Goal: Task Accomplishment & Management: Manage account settings

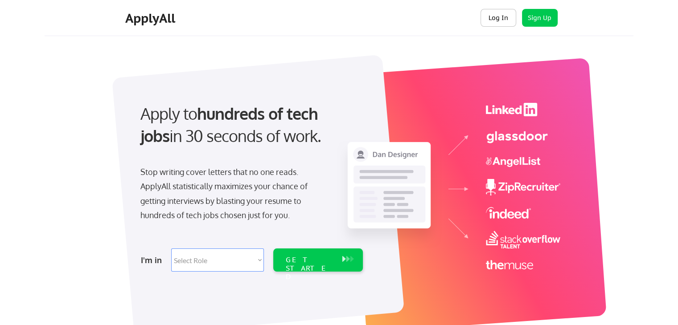
click at [494, 20] on button "Log In" at bounding box center [498, 18] width 36 height 18
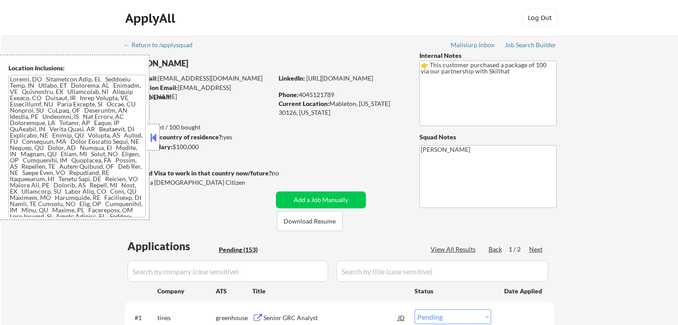
select select ""pending""
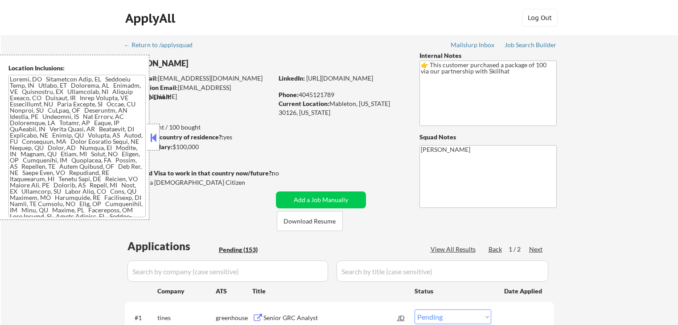
select select ""pending""
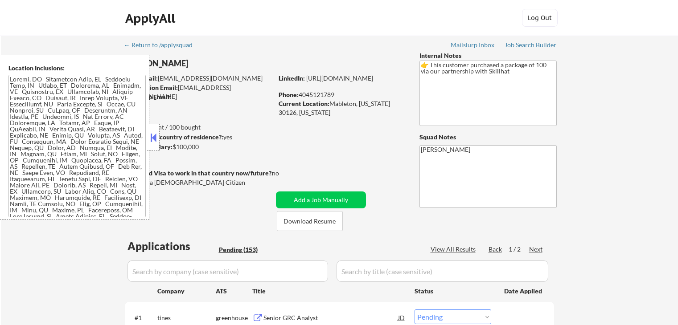
select select ""pending""
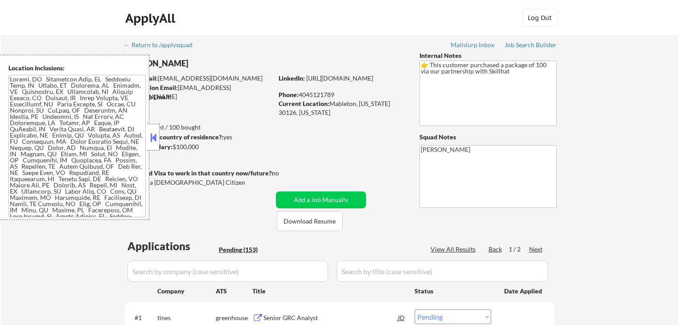
select select ""pending""
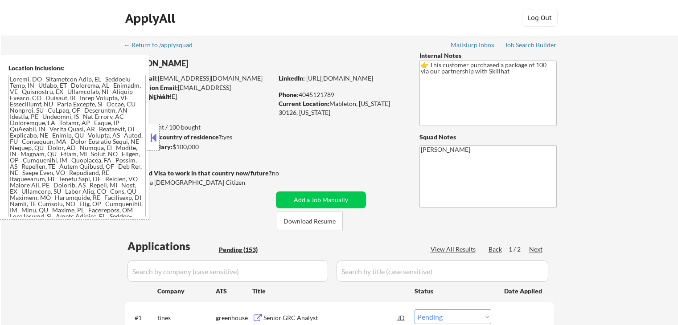
select select ""pending""
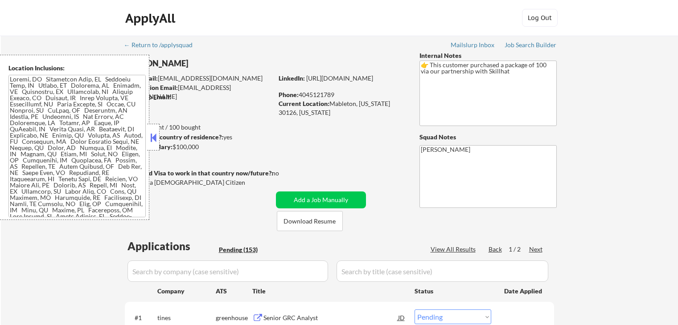
select select ""pending""
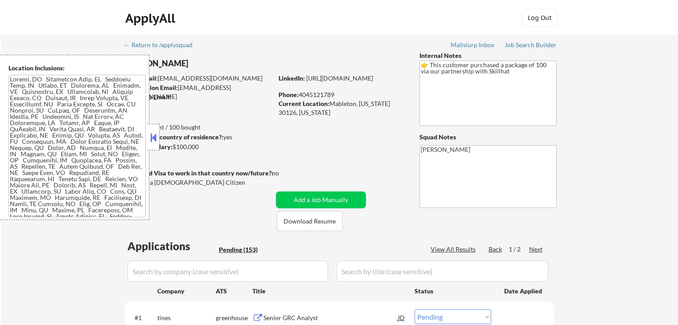
select select ""pending""
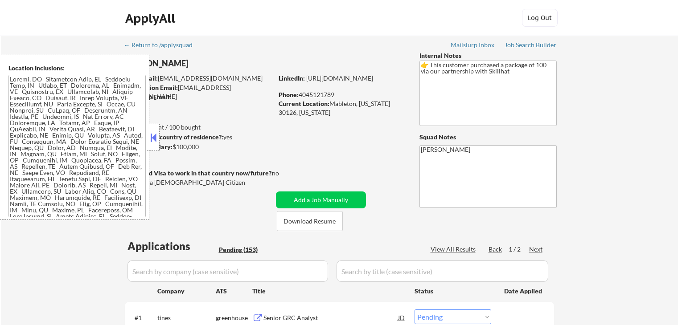
select select ""pending""
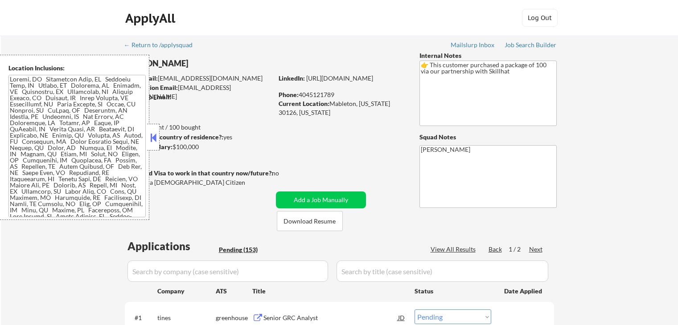
select select ""pending""
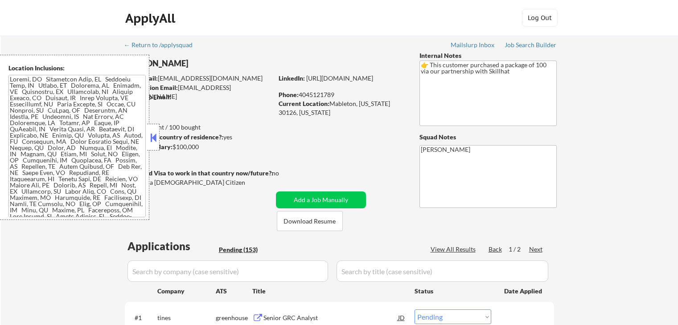
select select ""pending""
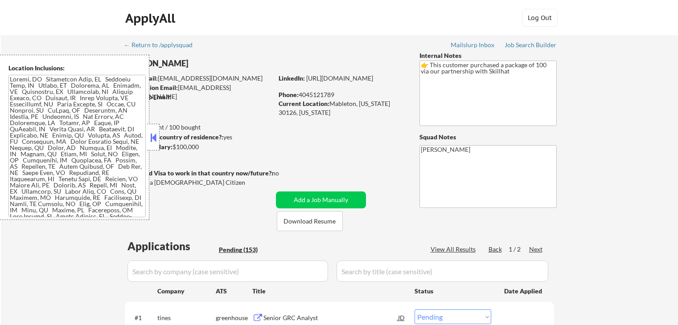
select select ""pending""
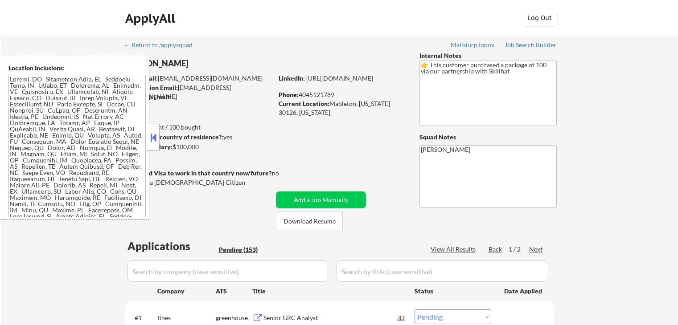
select select ""pending""
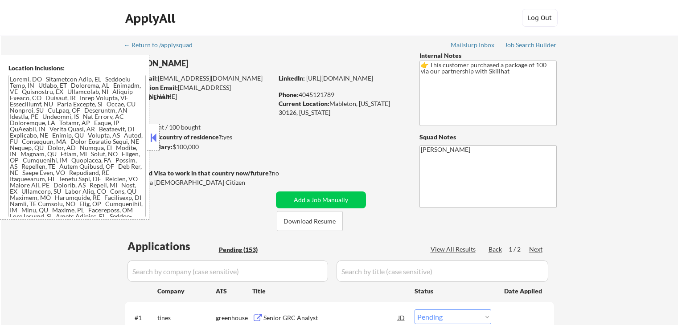
select select ""pending""
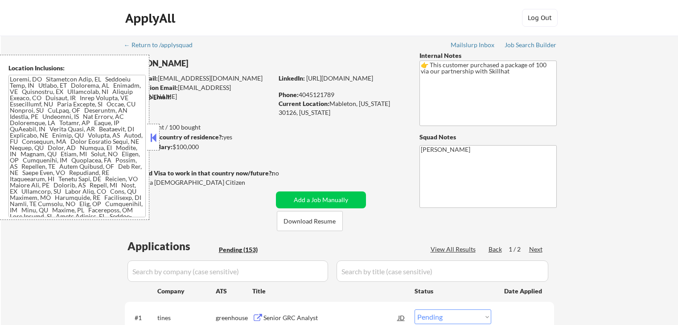
select select ""pending""
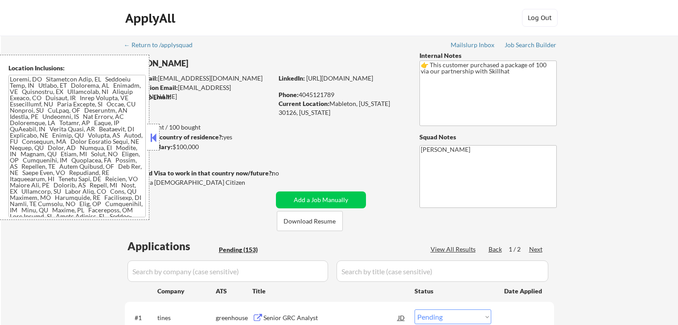
select select ""pending""
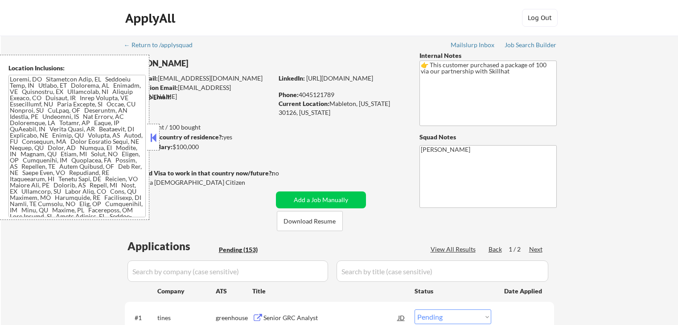
select select ""pending""
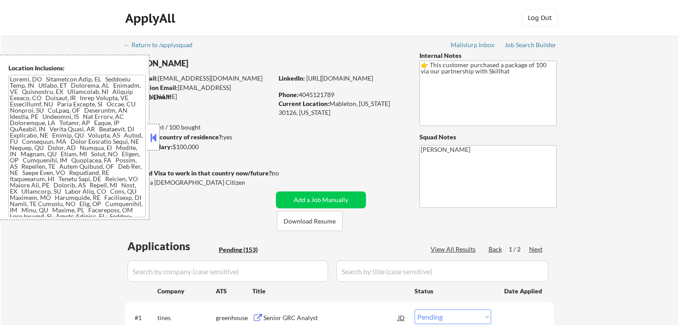
select select ""pending""
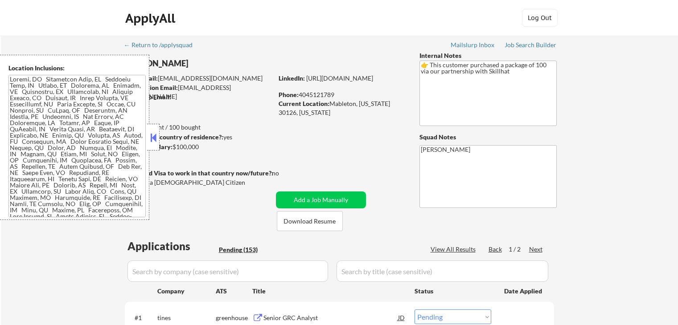
select select ""pending""
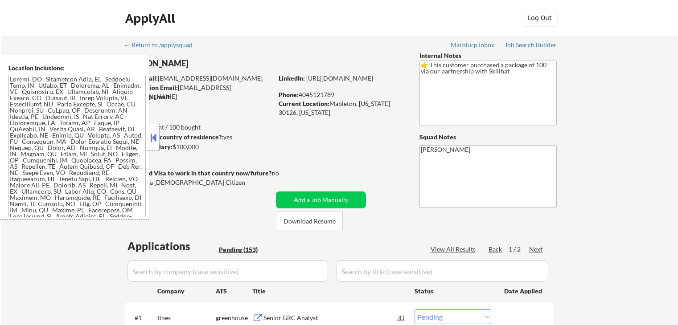
select select ""pending""
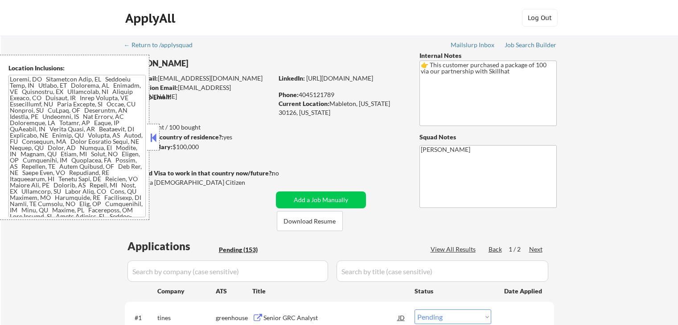
select select ""pending""
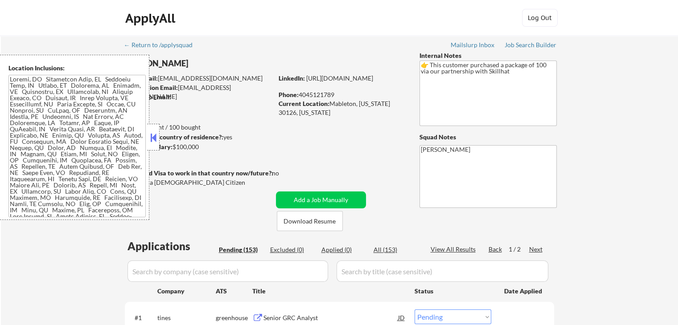
click at [150, 138] on button at bounding box center [153, 137] width 10 height 13
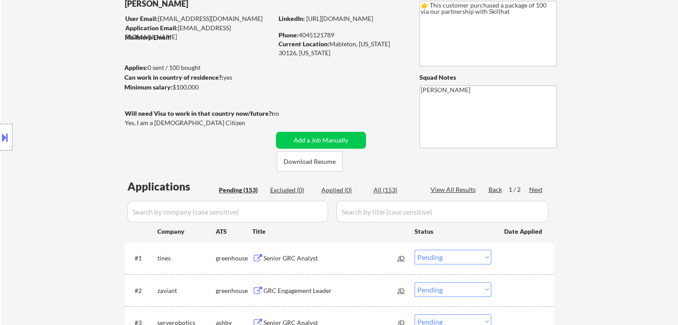
scroll to position [45, 0]
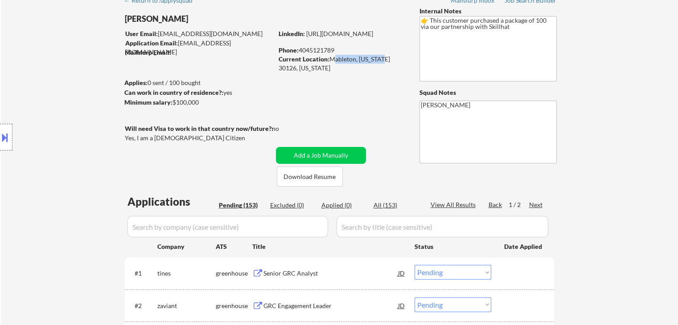
drag, startPoint x: 330, startPoint y: 58, endPoint x: 379, endPoint y: 61, distance: 49.5
click at [379, 61] on div "Current Location: [GEOGRAPHIC_DATA][US_STATE], [US_STATE]" at bounding box center [342, 63] width 126 height 17
copy div "Mableton, [US_STATE]"
click at [347, 72] on div "Current Location: [GEOGRAPHIC_DATA][US_STATE], [US_STATE]" at bounding box center [342, 63] width 126 height 17
drag, startPoint x: 330, startPoint y: 56, endPoint x: 398, endPoint y: 57, distance: 68.6
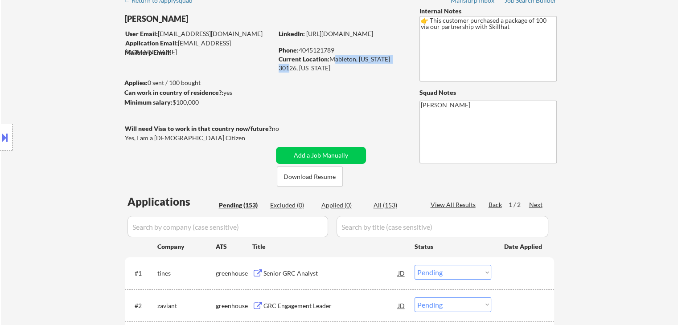
click at [398, 57] on div "Current Location: [GEOGRAPHIC_DATA][US_STATE], [US_STATE]" at bounding box center [342, 63] width 126 height 17
copy div "Mableton, [US_STATE] 30126"
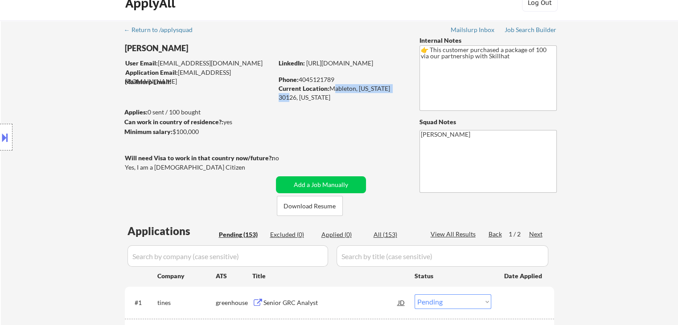
scroll to position [0, 0]
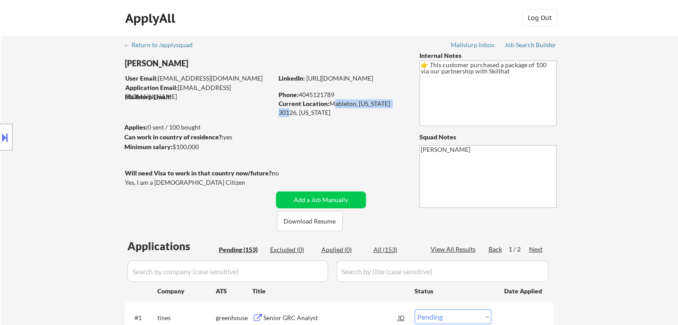
click at [4, 140] on button at bounding box center [5, 137] width 10 height 15
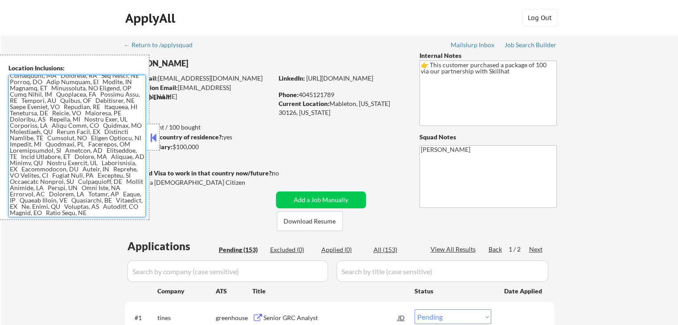
scroll to position [908, 0]
drag, startPoint x: 10, startPoint y: 80, endPoint x: 66, endPoint y: 214, distance: 145.1
click at [66, 214] on textarea at bounding box center [76, 146] width 137 height 143
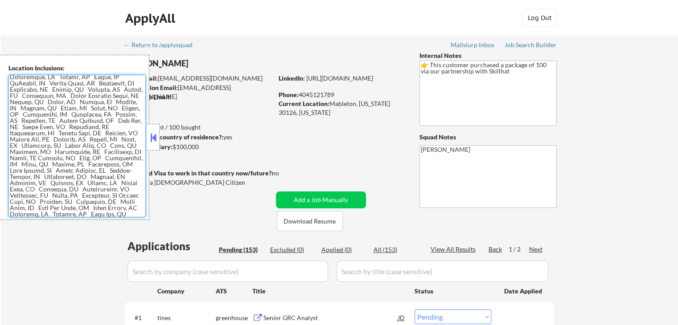
scroll to position [0, 0]
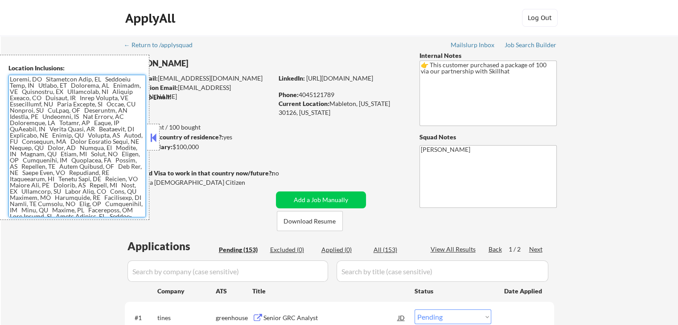
click at [154, 137] on button at bounding box center [153, 137] width 10 height 13
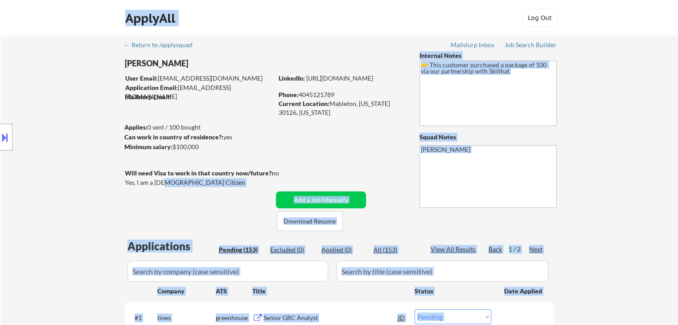
drag, startPoint x: 125, startPoint y: 181, endPoint x: 164, endPoint y: 183, distance: 39.3
click at [164, 183] on body "← Return to /applysquad Mailslurp Inbox Job Search Builder [PERSON_NAME] User E…" at bounding box center [339, 162] width 678 height 325
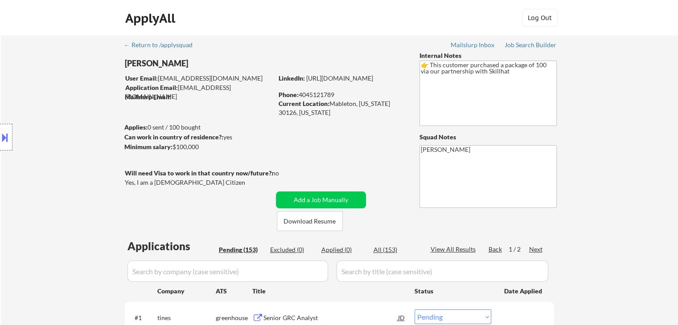
drag, startPoint x: 194, startPoint y: 188, endPoint x: 168, endPoint y: 189, distance: 26.3
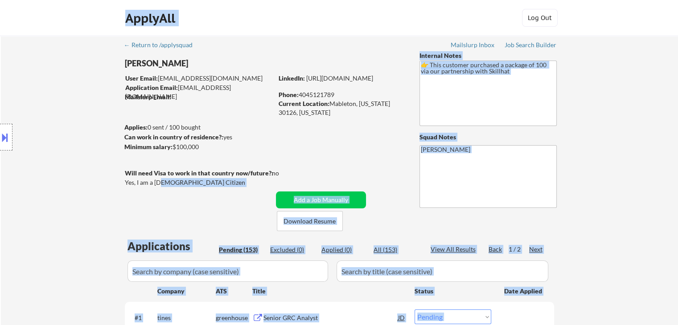
drag, startPoint x: 123, startPoint y: 182, endPoint x: 161, endPoint y: 182, distance: 37.9
click at [161, 182] on body "← Return to /applysquad Mailslurp Inbox Job Search Builder [PERSON_NAME] User E…" at bounding box center [339, 162] width 678 height 325
click at [172, 184] on div "Yes, I am a [DEMOGRAPHIC_DATA] Citizen" at bounding box center [200, 182] width 151 height 9
drag, startPoint x: 125, startPoint y: 182, endPoint x: 180, endPoint y: 182, distance: 55.7
click at [180, 182] on body "← Return to /applysquad Mailslurp Inbox Job Search Builder [PERSON_NAME] User E…" at bounding box center [339, 162] width 678 height 325
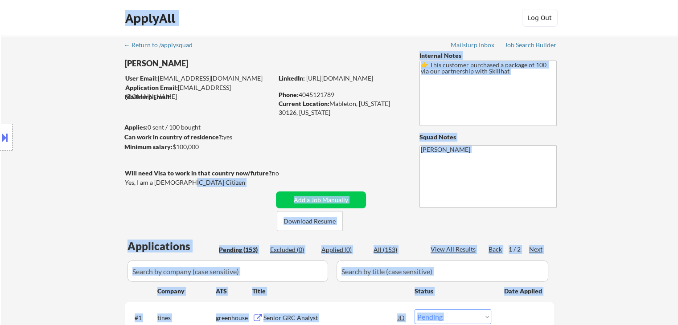
click at [119, 180] on div "Location Inclusions:" at bounding box center [80, 137] width 160 height 165
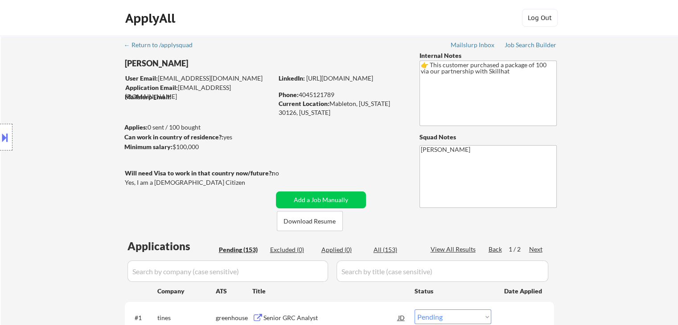
click at [146, 182] on div "Location Inclusions:" at bounding box center [80, 137] width 160 height 165
click at [0, 142] on button at bounding box center [5, 137] width 10 height 15
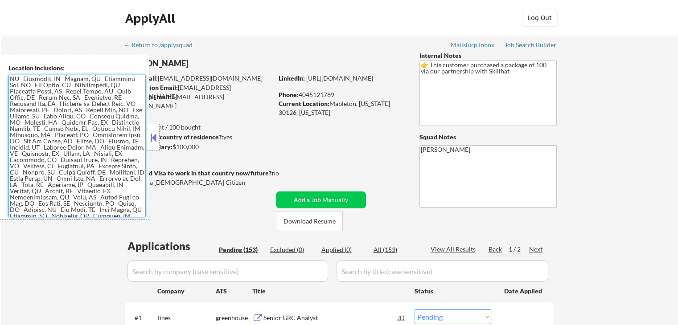
scroll to position [908, 0]
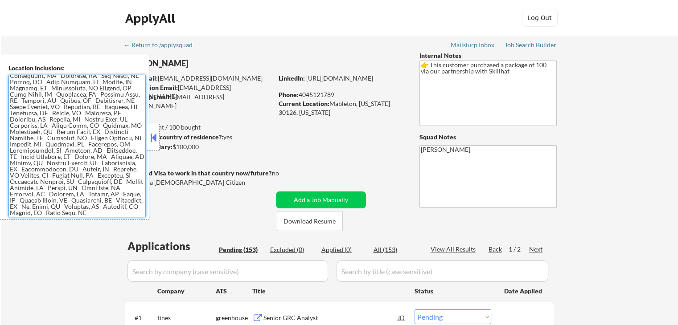
drag, startPoint x: 11, startPoint y: 79, endPoint x: 106, endPoint y: 230, distance: 178.7
click at [106, 230] on body "← Return to /applysquad Mailslurp Inbox Job Search Builder [PERSON_NAME] User E…" at bounding box center [339, 162] width 678 height 325
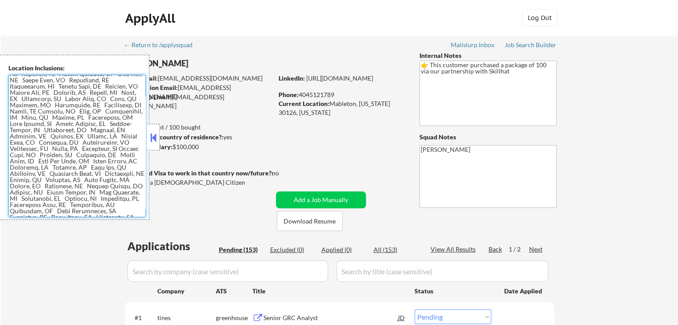
scroll to position [0, 0]
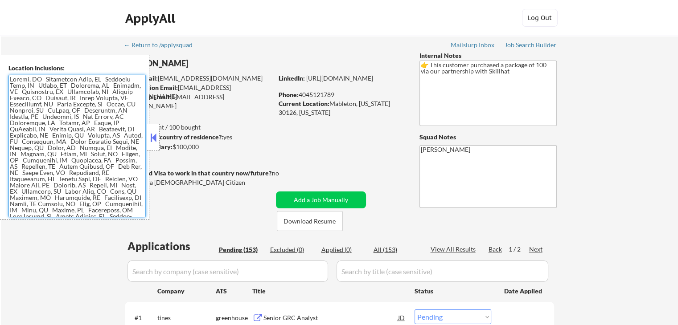
click at [91, 123] on textarea at bounding box center [76, 146] width 137 height 143
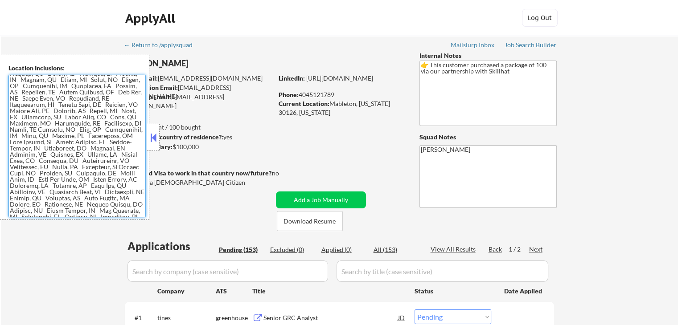
scroll to position [89, 0]
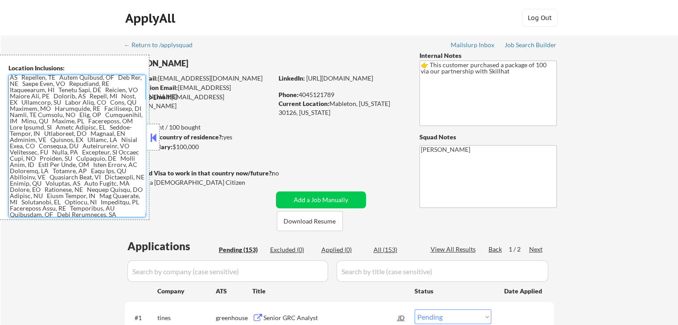
drag, startPoint x: 61, startPoint y: 115, endPoint x: 93, endPoint y: 115, distance: 32.1
click at [93, 115] on textarea at bounding box center [76, 146] width 137 height 143
drag, startPoint x: 43, startPoint y: 151, endPoint x: 62, endPoint y: 157, distance: 20.2
click at [62, 157] on textarea at bounding box center [76, 146] width 137 height 143
drag, startPoint x: 40, startPoint y: 172, endPoint x: 78, endPoint y: 177, distance: 38.6
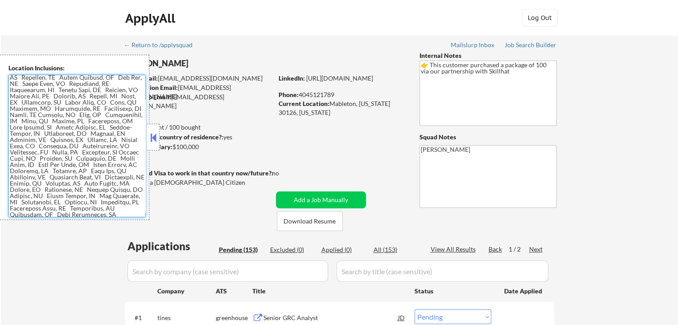
click at [78, 177] on textarea at bounding box center [76, 146] width 137 height 143
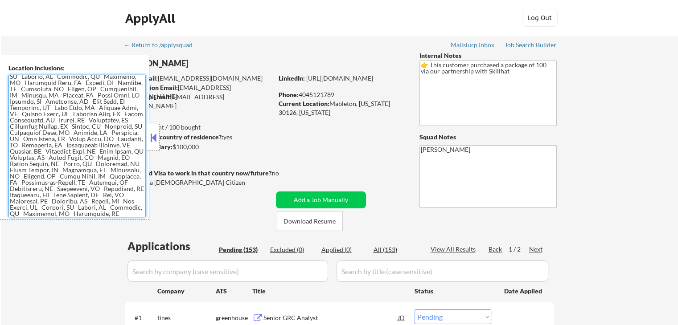
scroll to position [267, 0]
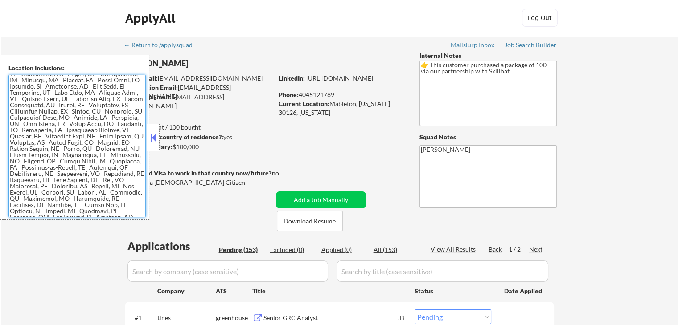
drag, startPoint x: 52, startPoint y: 147, endPoint x: 80, endPoint y: 149, distance: 28.6
click at [80, 149] on textarea at bounding box center [76, 146] width 137 height 143
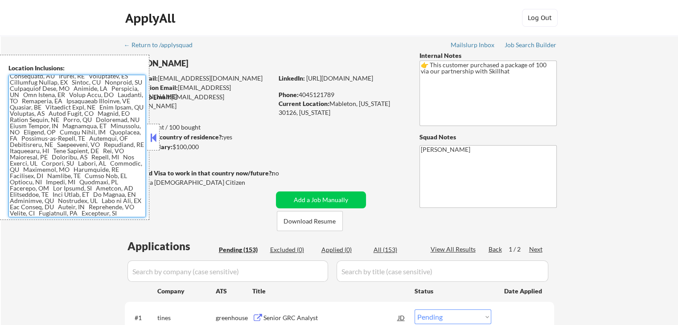
scroll to position [312, 0]
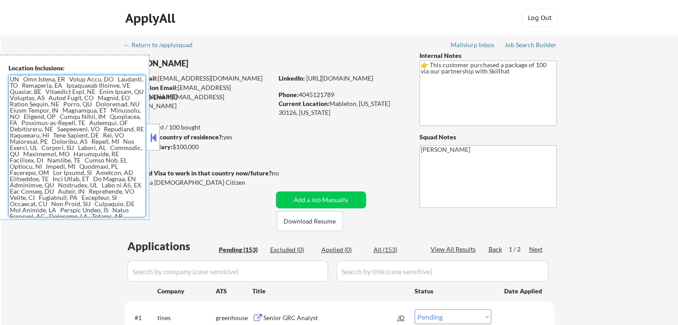
drag, startPoint x: 39, startPoint y: 148, endPoint x: 77, endPoint y: 148, distance: 37.4
click at [77, 148] on textarea at bounding box center [76, 146] width 137 height 143
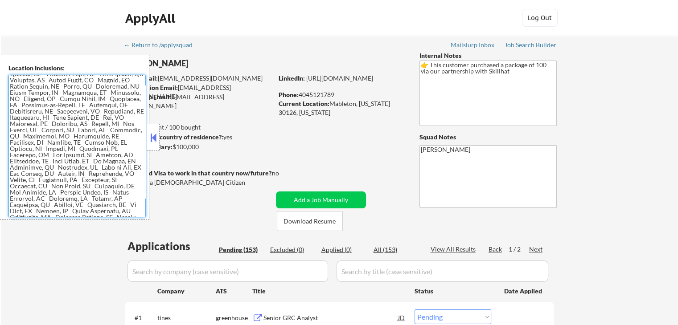
scroll to position [357, 0]
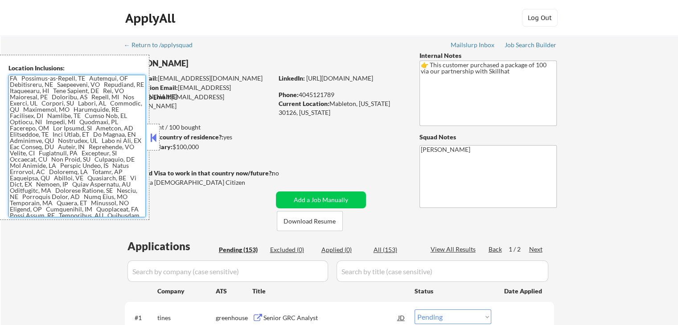
drag, startPoint x: 32, startPoint y: 122, endPoint x: 72, endPoint y: 124, distance: 40.2
click at [72, 124] on textarea at bounding box center [76, 146] width 137 height 143
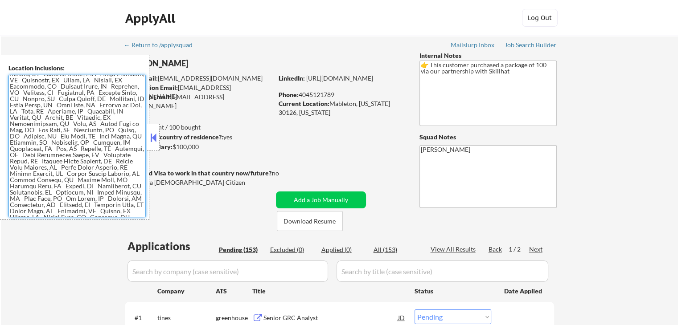
scroll to position [713, 0]
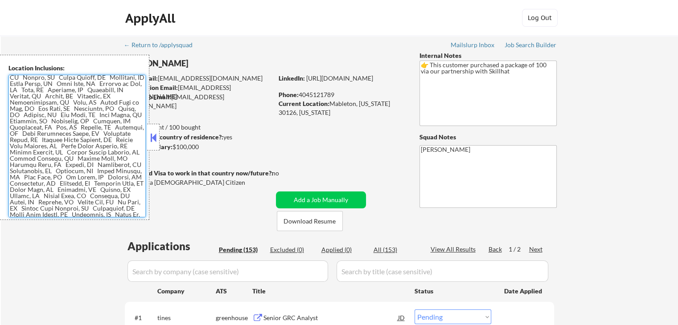
drag, startPoint x: 48, startPoint y: 157, endPoint x: 71, endPoint y: 158, distance: 23.2
click at [71, 158] on textarea at bounding box center [76, 146] width 137 height 143
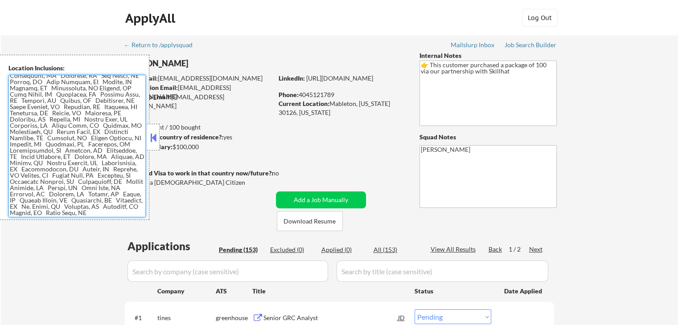
scroll to position [891, 0]
drag, startPoint x: 38, startPoint y: 128, endPoint x: 70, endPoint y: 131, distance: 32.2
click at [70, 131] on textarea at bounding box center [76, 146] width 137 height 143
drag, startPoint x: 35, startPoint y: 193, endPoint x: 78, endPoint y: 198, distance: 43.9
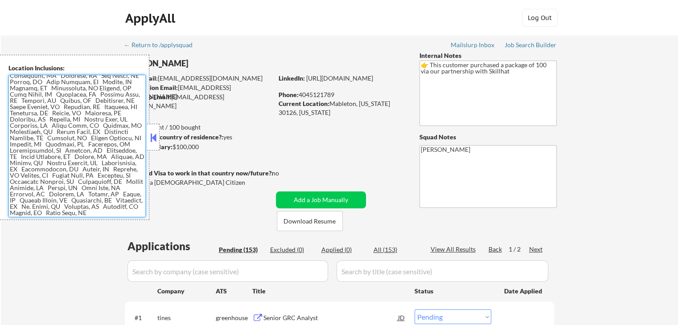
click at [78, 198] on textarea at bounding box center [76, 146] width 137 height 143
click at [151, 134] on button at bounding box center [153, 137] width 10 height 13
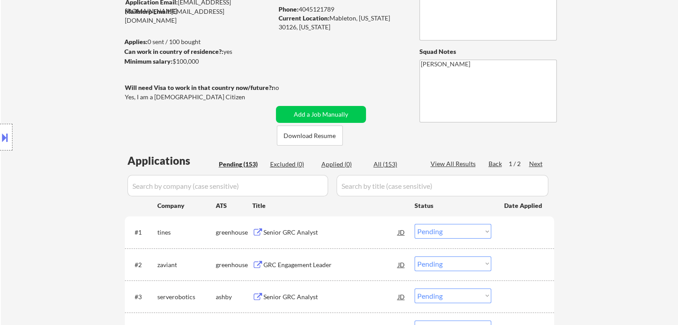
scroll to position [178, 0]
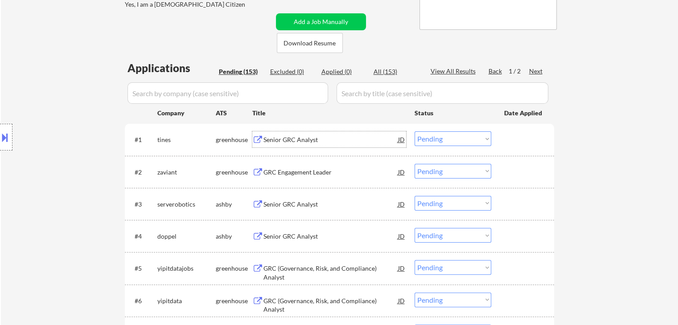
click at [307, 141] on div "Senior GRC Analyst" at bounding box center [330, 139] width 135 height 9
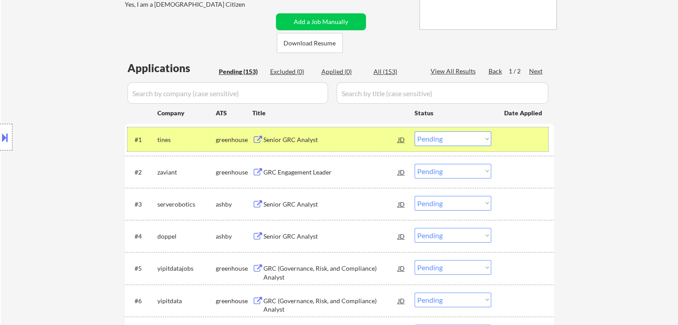
click at [526, 136] on div at bounding box center [523, 139] width 39 height 16
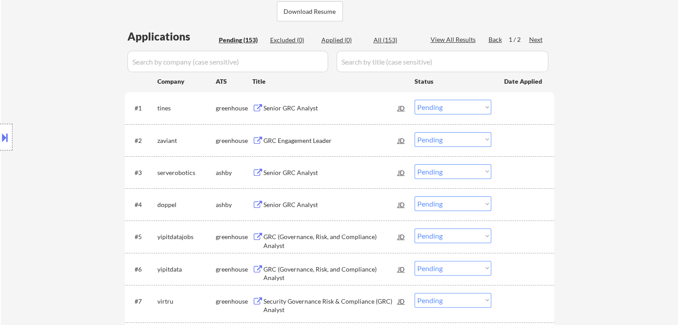
scroll to position [223, 0]
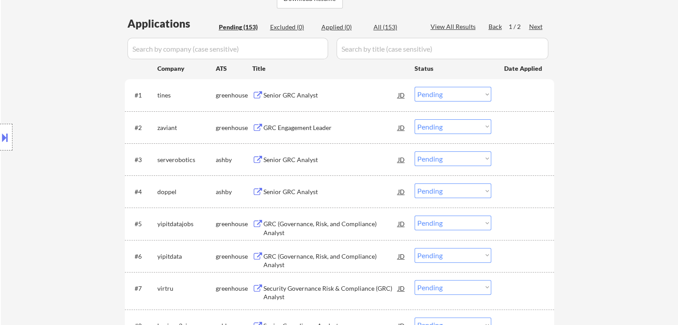
click at [307, 127] on div "GRC Engagement Leader" at bounding box center [330, 127] width 135 height 9
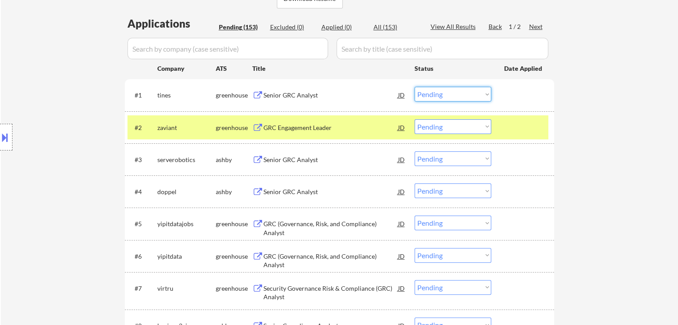
click at [451, 96] on select "Choose an option... Pending Applied Excluded (Questions) Excluded (Expired) Exc…" at bounding box center [452, 94] width 77 height 15
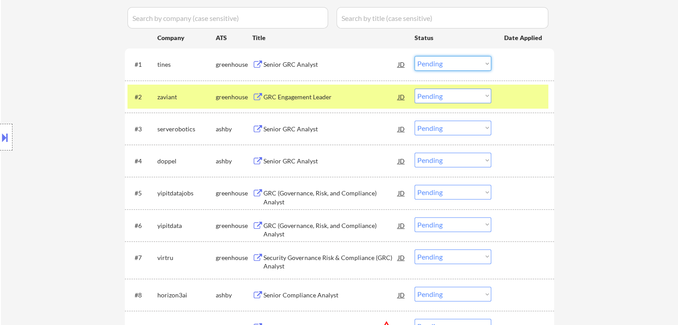
scroll to position [267, 0]
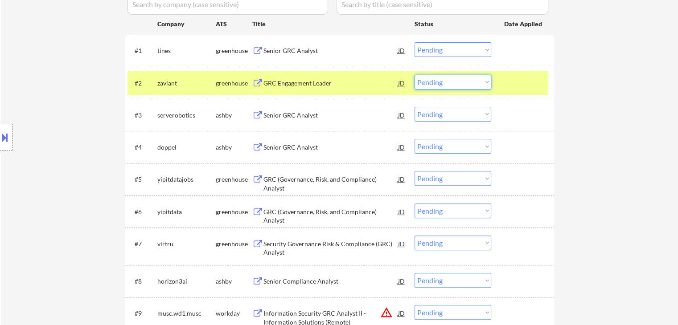
click at [449, 78] on select "Choose an option... Pending Applied Excluded (Questions) Excluded (Expired) Exc…" at bounding box center [452, 82] width 77 height 15
click at [414, 75] on select "Choose an option... Pending Applied Excluded (Questions) Excluded (Expired) Exc…" at bounding box center [452, 82] width 77 height 15
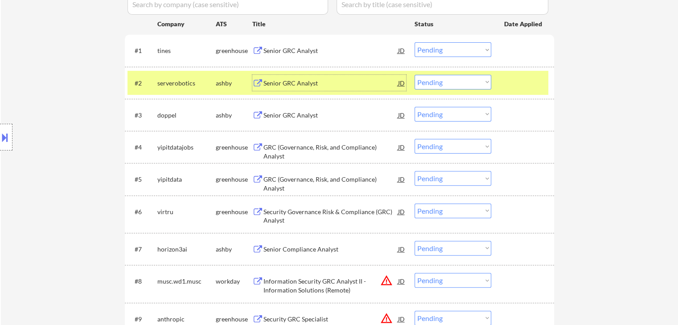
click at [310, 81] on div "Senior GRC Analyst" at bounding box center [330, 83] width 135 height 9
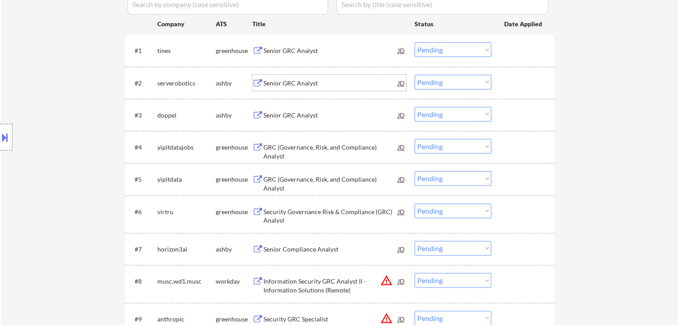
drag, startPoint x: 446, startPoint y: 81, endPoint x: 442, endPoint y: 83, distance: 4.8
click at [446, 81] on select "Choose an option... Pending Applied Excluded (Questions) Excluded (Expired) Exc…" at bounding box center [452, 82] width 77 height 15
click at [414, 75] on select "Choose an option... Pending Applied Excluded (Questions) Excluded (Expired) Exc…" at bounding box center [452, 82] width 77 height 15
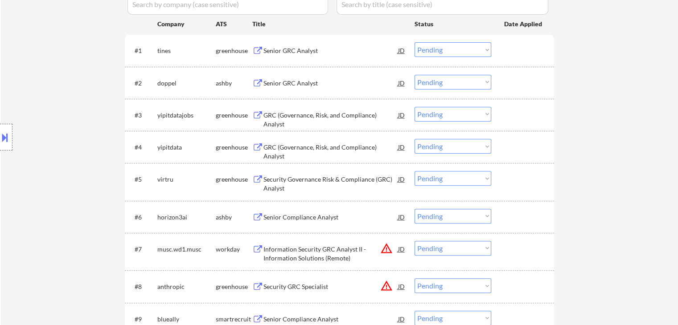
click at [292, 82] on div "Senior GRC Analyst" at bounding box center [330, 83] width 135 height 9
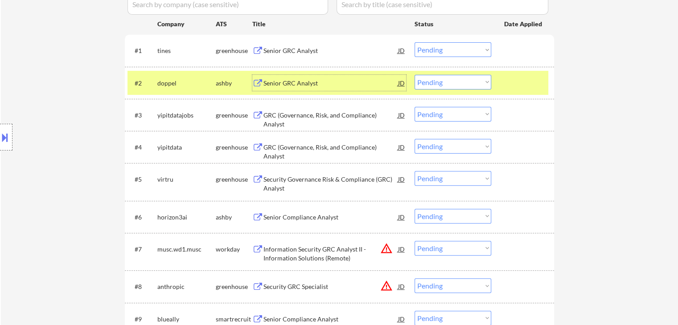
click at [433, 84] on select "Choose an option... Pending Applied Excluded (Questions) Excluded (Expired) Exc…" at bounding box center [452, 82] width 77 height 15
click at [414, 75] on select "Choose an option... Pending Applied Excluded (Questions) Excluded (Expired) Exc…" at bounding box center [452, 82] width 77 height 15
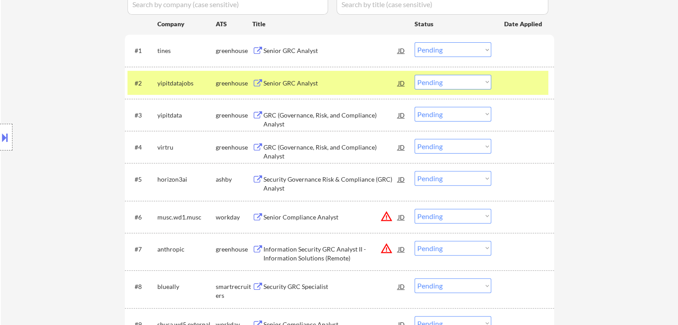
click at [302, 79] on div "Senior GRC Analyst" at bounding box center [330, 83] width 135 height 9
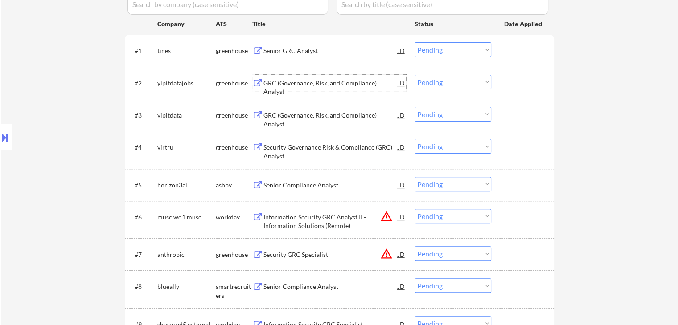
drag, startPoint x: 433, startPoint y: 82, endPoint x: 437, endPoint y: 88, distance: 7.4
click at [433, 82] on select "Choose an option... Pending Applied Excluded (Questions) Excluded (Expired) Exc…" at bounding box center [452, 82] width 77 height 15
click at [414, 75] on select "Choose an option... Pending Applied Excluded (Questions) Excluded (Expired) Exc…" at bounding box center [452, 82] width 77 height 15
select select ""pending""
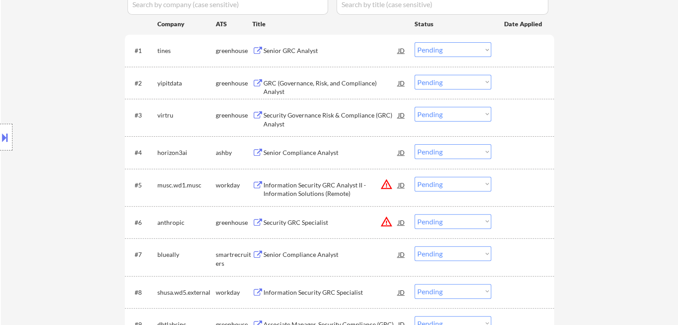
click at [339, 82] on div "GRC (Governance, Risk, and Compliance) Analyst" at bounding box center [330, 87] width 135 height 17
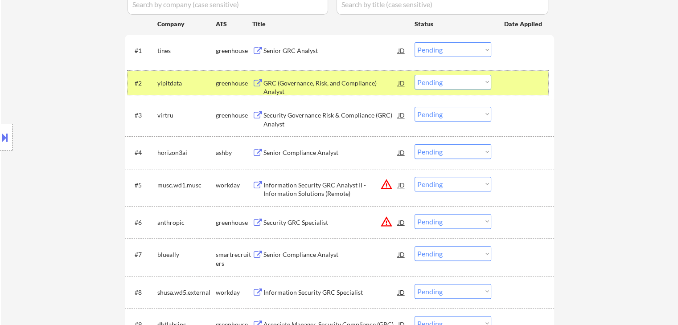
click at [509, 82] on div at bounding box center [523, 83] width 39 height 16
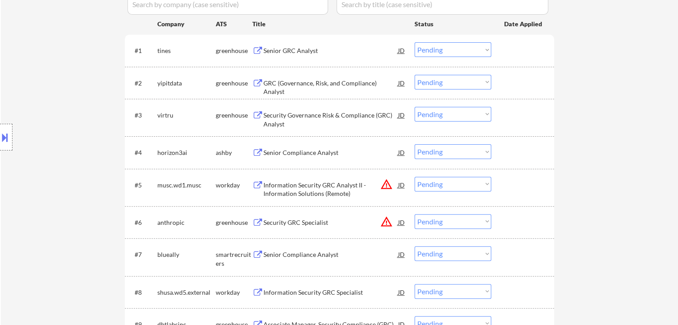
click at [292, 114] on div "Security Governance Risk & Compliance (GRC) Analyst" at bounding box center [330, 119] width 135 height 17
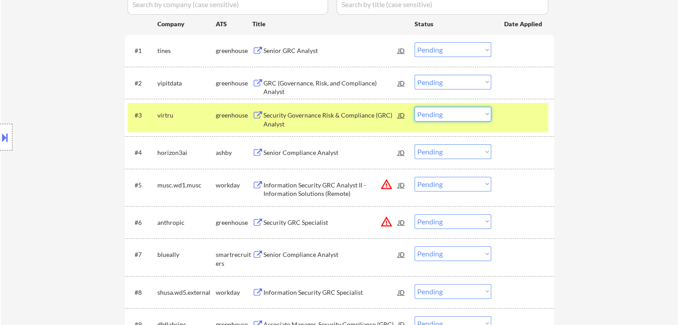
click at [431, 112] on select "Choose an option... Pending Applied Excluded (Questions) Excluded (Expired) Exc…" at bounding box center [452, 114] width 77 height 15
click at [414, 107] on select "Choose an option... Pending Applied Excluded (Questions) Excluded (Expired) Exc…" at bounding box center [452, 114] width 77 height 15
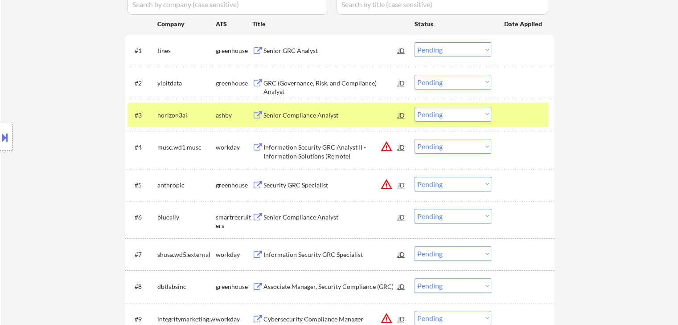
click at [318, 117] on div "Senior Compliance Analyst" at bounding box center [330, 115] width 135 height 9
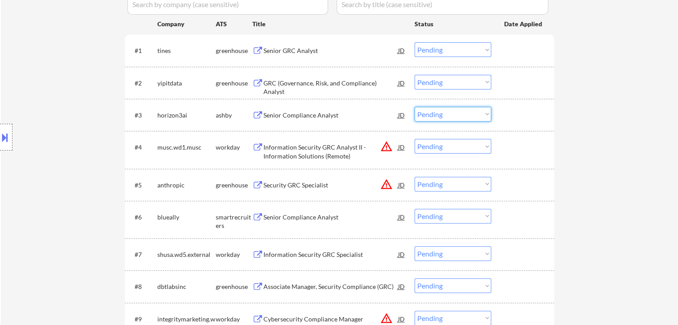
click at [431, 114] on select "Choose an option... Pending Applied Excluded (Questions) Excluded (Expired) Exc…" at bounding box center [452, 114] width 77 height 15
click at [414, 107] on select "Choose an option... Pending Applied Excluded (Questions) Excluded (Expired) Exc…" at bounding box center [452, 114] width 77 height 15
select select ""pending""
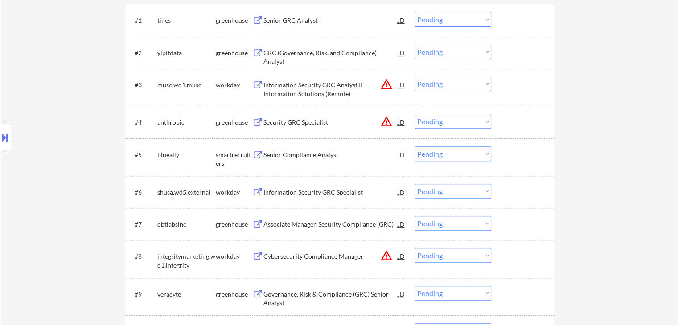
scroll to position [312, 0]
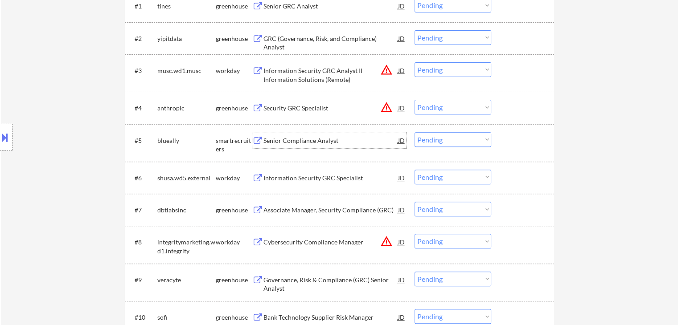
click at [303, 142] on div "Senior Compliance Analyst" at bounding box center [330, 140] width 135 height 9
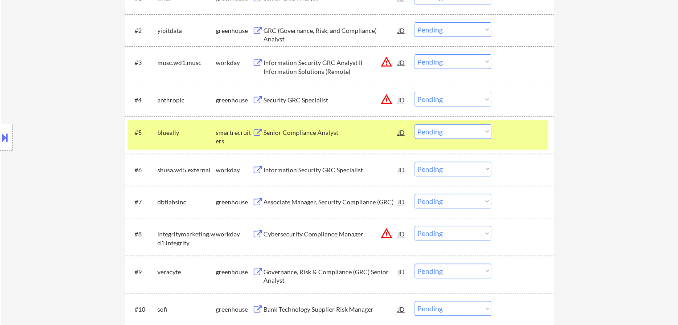
scroll to position [334, 0]
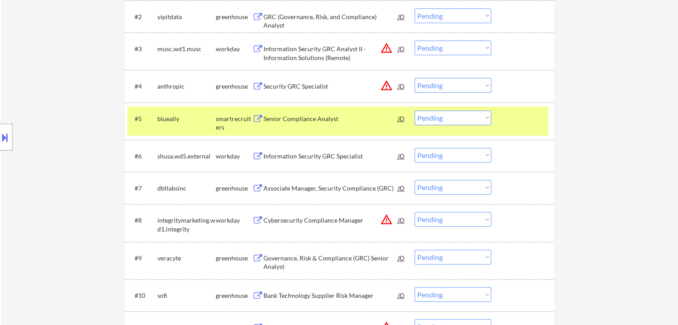
click at [439, 121] on select "Choose an option... Pending Applied Excluded (Questions) Excluded (Expired) Exc…" at bounding box center [452, 118] width 77 height 15
click at [414, 111] on select "Choose an option... Pending Applied Excluded (Questions) Excluded (Expired) Exc…" at bounding box center [452, 118] width 77 height 15
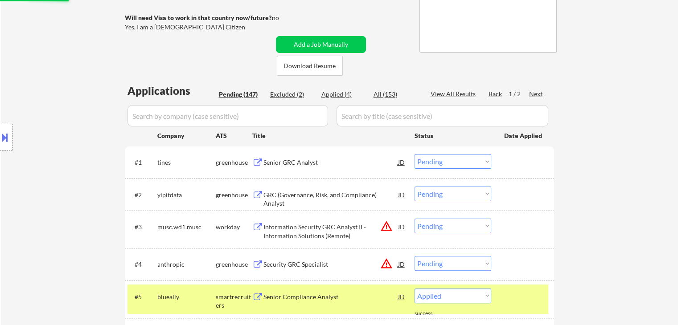
select select ""pending""
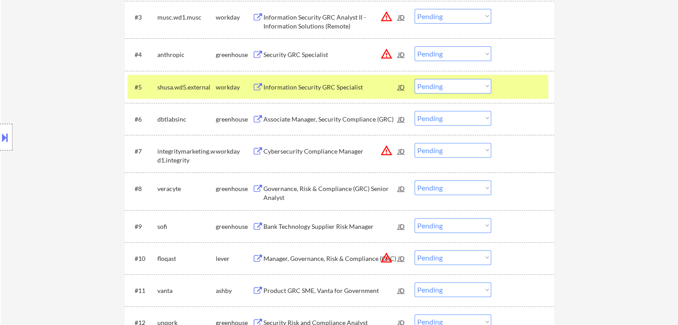
scroll to position [378, 0]
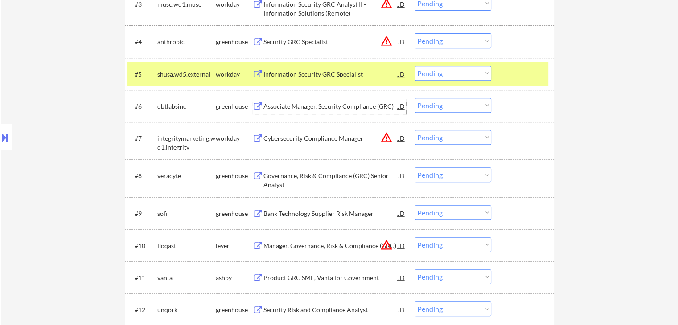
click at [313, 106] on div "Associate Manager, Security Compliance (GRC)" at bounding box center [330, 106] width 135 height 9
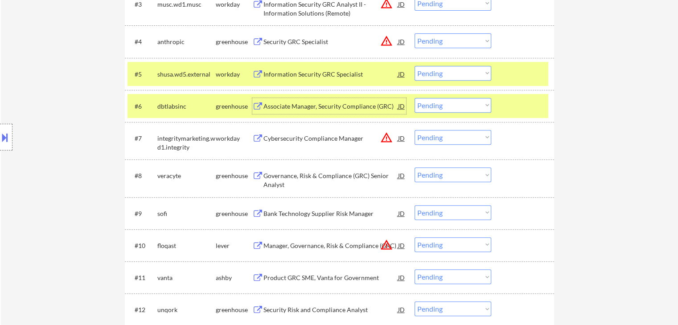
click at [443, 100] on select "Choose an option... Pending Applied Excluded (Questions) Excluded (Expired) Exc…" at bounding box center [452, 105] width 77 height 15
click at [414, 98] on select "Choose an option... Pending Applied Excluded (Questions) Excluded (Expired) Exc…" at bounding box center [452, 105] width 77 height 15
select select ""pending""
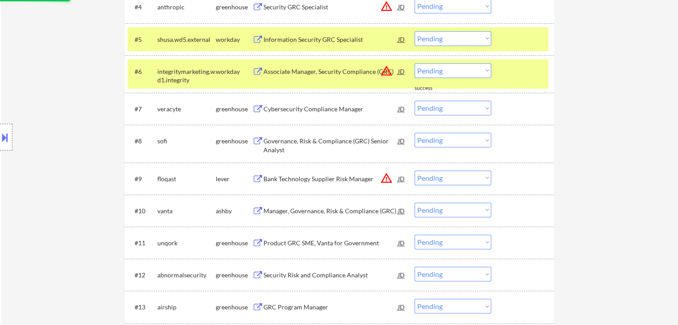
scroll to position [423, 0]
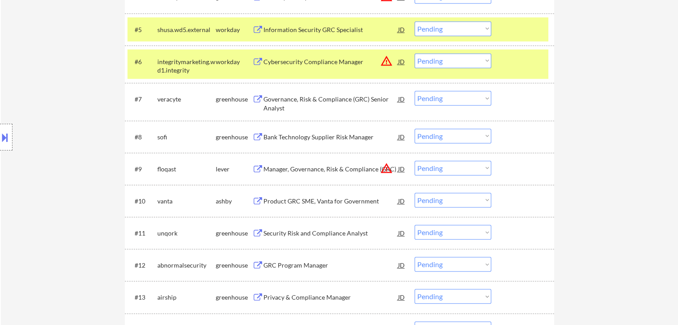
click at [329, 98] on div "Governance, Risk & Compliance (GRC) Senior Analyst" at bounding box center [330, 103] width 135 height 17
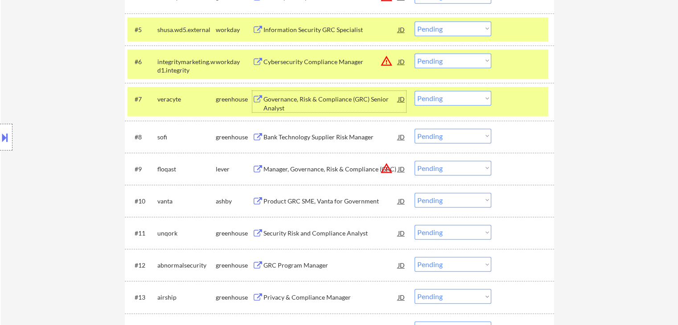
drag, startPoint x: 444, startPoint y: 99, endPoint x: 440, endPoint y: 103, distance: 6.0
click at [444, 99] on select "Choose an option... Pending Applied Excluded (Questions) Excluded (Expired) Exc…" at bounding box center [452, 98] width 77 height 15
click at [414, 91] on select "Choose an option... Pending Applied Excluded (Questions) Excluded (Expired) Exc…" at bounding box center [452, 98] width 77 height 15
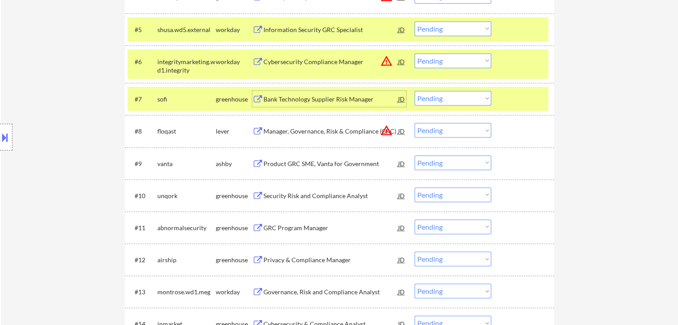
click at [340, 100] on div "Bank Technology Supplier Risk Manager" at bounding box center [330, 99] width 135 height 9
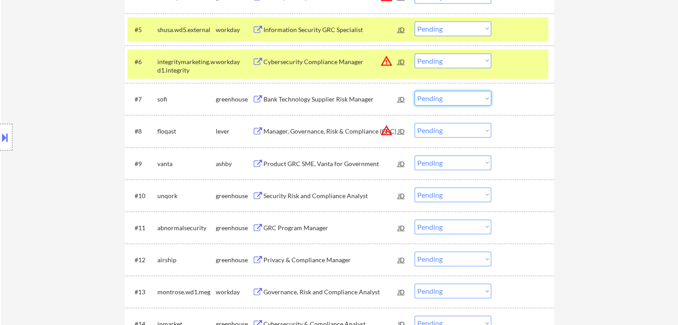
click at [434, 95] on select "Choose an option... Pending Applied Excluded (Questions) Excluded (Expired) Exc…" at bounding box center [452, 98] width 77 height 15
click at [414, 91] on select "Choose an option... Pending Applied Excluded (Questions) Excluded (Expired) Exc…" at bounding box center [452, 98] width 77 height 15
select select ""pending""
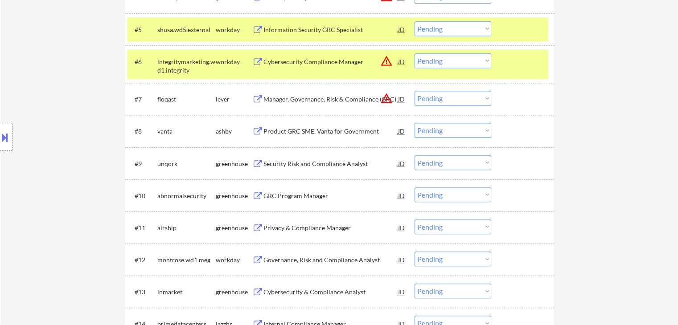
click at [330, 129] on div "Product GRC SME, Vanta for Government" at bounding box center [330, 131] width 135 height 9
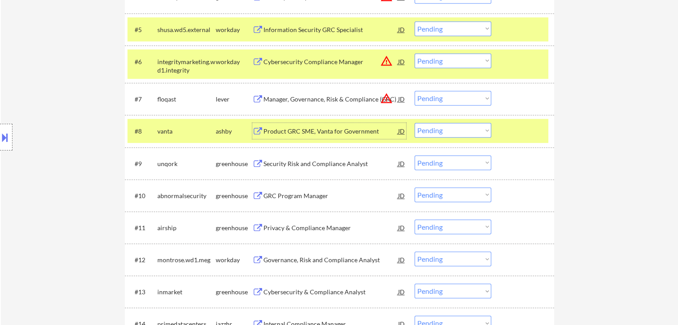
click at [443, 135] on select "Choose an option... Pending Applied Excluded (Questions) Excluded (Expired) Exc…" at bounding box center [452, 130] width 77 height 15
click at [414, 123] on select "Choose an option... Pending Applied Excluded (Questions) Excluded (Expired) Exc…" at bounding box center [452, 130] width 77 height 15
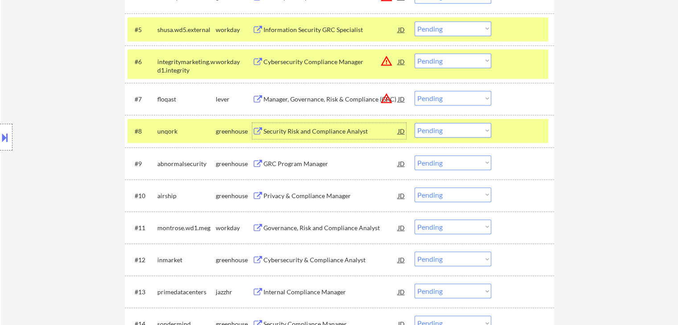
click at [320, 129] on div "Security Risk and Compliance Analyst" at bounding box center [330, 131] width 135 height 9
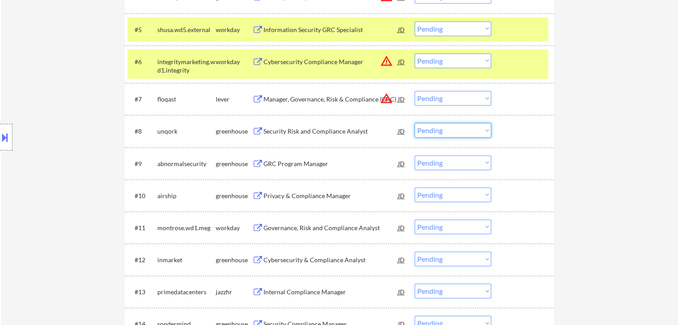
click at [454, 133] on select "Choose an option... Pending Applied Excluded (Questions) Excluded (Expired) Exc…" at bounding box center [452, 130] width 77 height 15
click at [414, 123] on select "Choose an option... Pending Applied Excluded (Questions) Excluded (Expired) Exc…" at bounding box center [452, 130] width 77 height 15
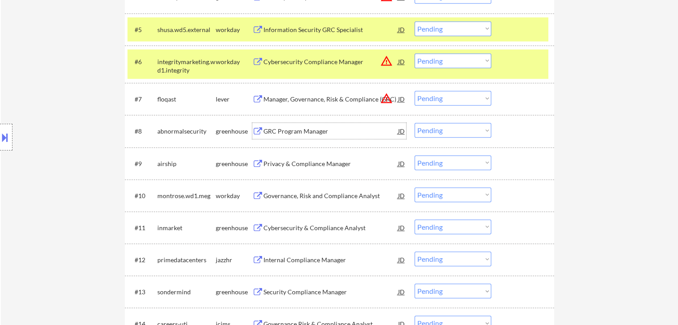
click at [321, 133] on div "GRC Program Manager" at bounding box center [330, 131] width 135 height 9
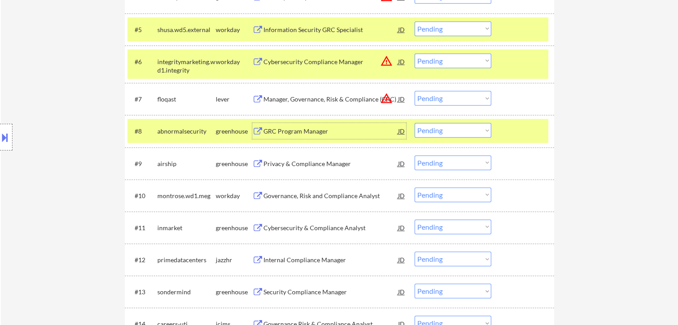
drag, startPoint x: 442, startPoint y: 131, endPoint x: 441, endPoint y: 136, distance: 5.5
click at [442, 131] on select "Choose an option... Pending Applied Excluded (Questions) Excluded (Expired) Exc…" at bounding box center [452, 130] width 77 height 15
click at [414, 123] on select "Choose an option... Pending Applied Excluded (Questions) Excluded (Expired) Exc…" at bounding box center [452, 130] width 77 height 15
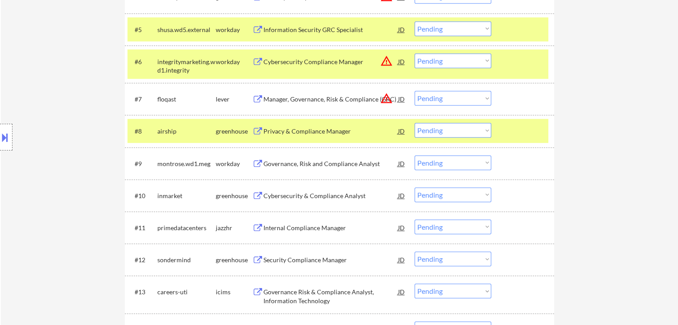
click at [341, 131] on div "Privacy & Compliance Manager" at bounding box center [330, 131] width 135 height 9
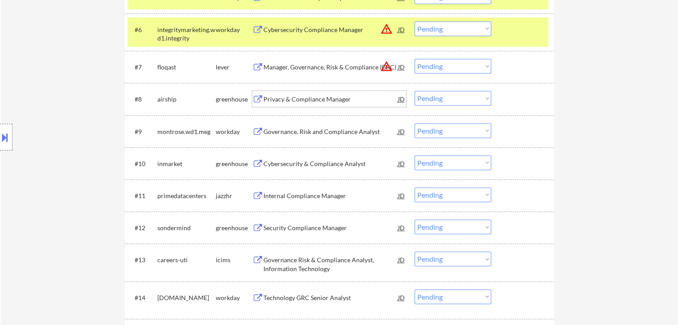
scroll to position [467, 0]
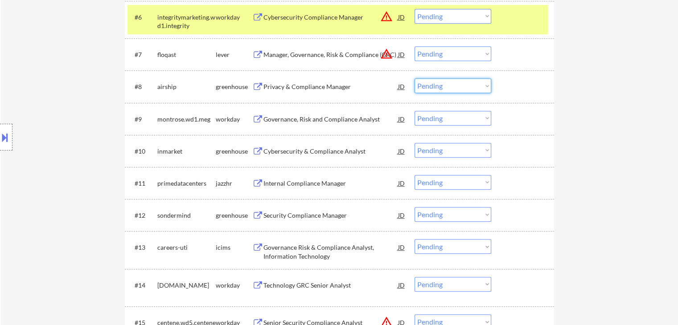
click at [456, 85] on select "Choose an option... Pending Applied Excluded (Questions) Excluded (Expired) Exc…" at bounding box center [452, 85] width 77 height 15
click at [414, 78] on select "Choose an option... Pending Applied Excluded (Questions) Excluded (Expired) Exc…" at bounding box center [452, 85] width 77 height 15
select select ""pending""
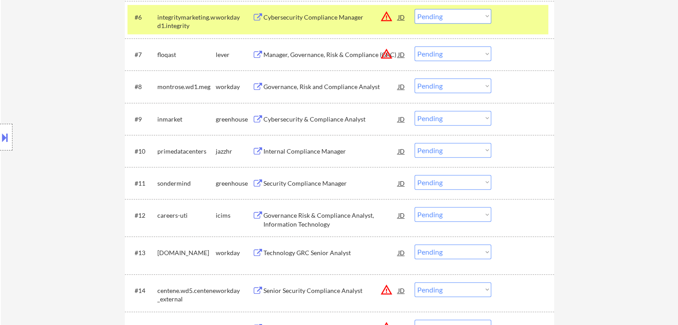
click at [344, 120] on div "Cybersecurity & Compliance Analyst" at bounding box center [330, 119] width 135 height 9
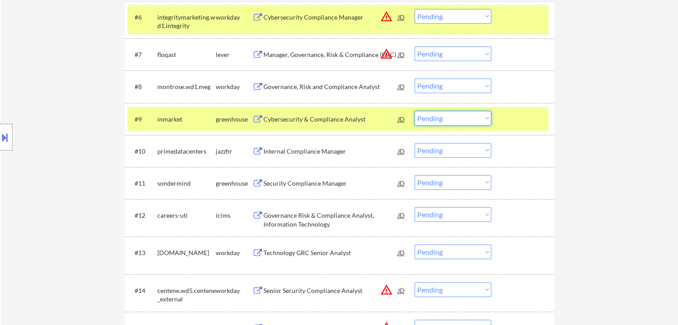
click at [445, 113] on select "Choose an option... Pending Applied Excluded (Questions) Excluded (Expired) Exc…" at bounding box center [452, 118] width 77 height 15
click at [414, 111] on select "Choose an option... Pending Applied Excluded (Questions) Excluded (Expired) Exc…" at bounding box center [452, 118] width 77 height 15
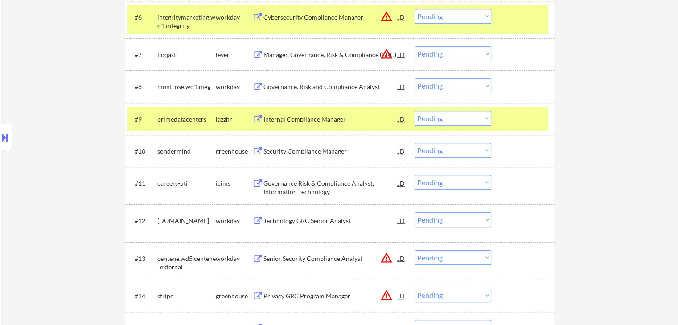
click at [303, 123] on div "Internal Compliance Manager" at bounding box center [330, 119] width 135 height 9
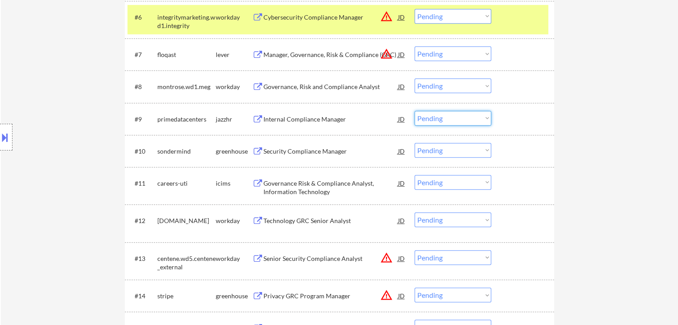
click at [435, 119] on select "Choose an option... Pending Applied Excluded (Questions) Excluded (Expired) Exc…" at bounding box center [452, 118] width 77 height 15
click at [414, 111] on select "Choose an option... Pending Applied Excluded (Questions) Excluded (Expired) Exc…" at bounding box center [452, 118] width 77 height 15
select select ""pending""
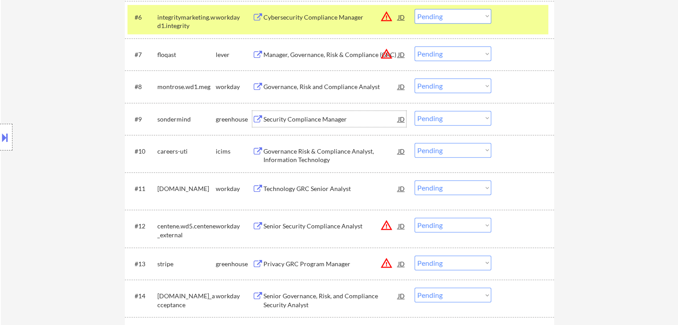
click at [305, 116] on div "Security Compliance Manager" at bounding box center [330, 119] width 135 height 9
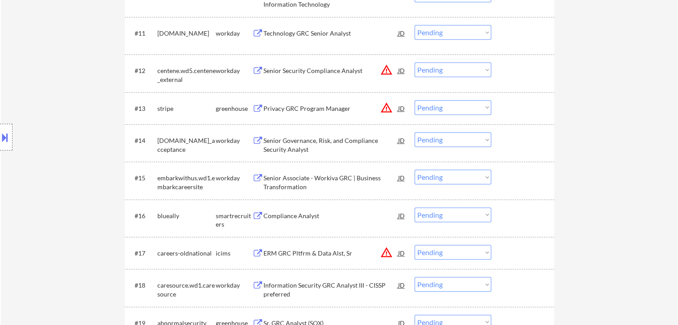
scroll to position [624, 0]
click at [298, 218] on div "Compliance Analyst" at bounding box center [330, 215] width 135 height 9
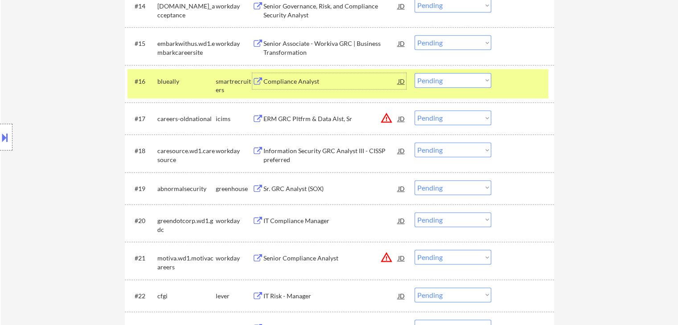
scroll to position [802, 0]
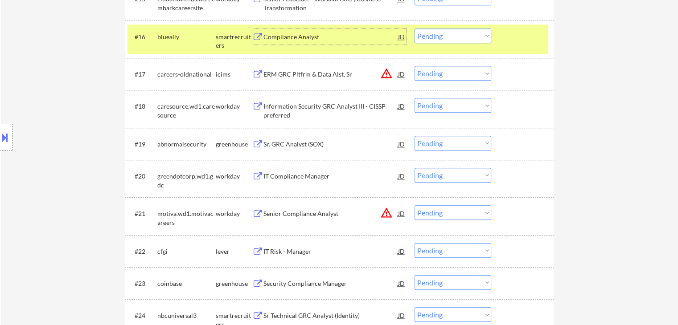
click at [310, 143] on div "Sr. GRC Analyst (SOX)" at bounding box center [330, 144] width 135 height 9
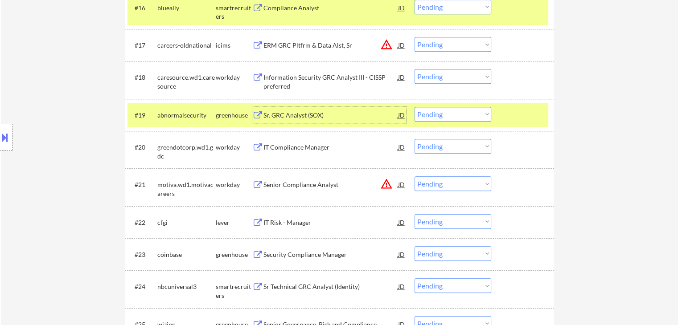
scroll to position [847, 0]
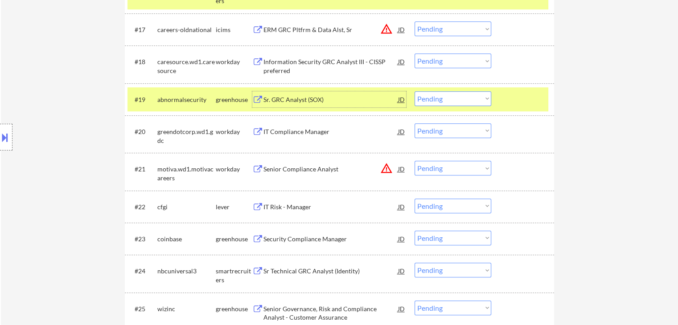
click at [286, 206] on div "IT Risk - Manager" at bounding box center [330, 207] width 135 height 9
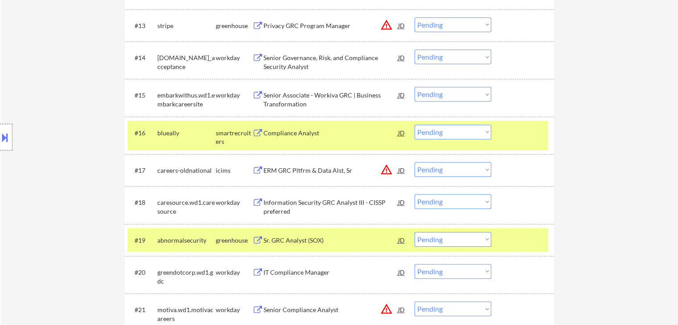
scroll to position [721, 0]
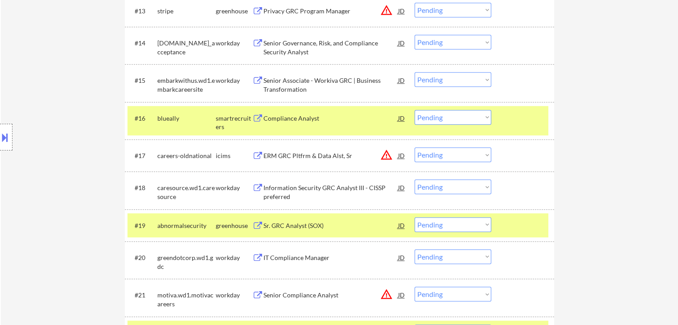
click at [440, 122] on select "Choose an option... Pending Applied Excluded (Questions) Excluded (Expired) Exc…" at bounding box center [452, 117] width 77 height 15
click at [414, 110] on select "Choose an option... Pending Applied Excluded (Questions) Excluded (Expired) Exc…" at bounding box center [452, 117] width 77 height 15
select select ""pending""
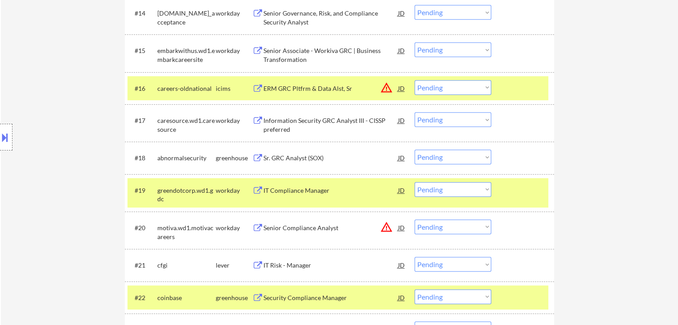
scroll to position [810, 0]
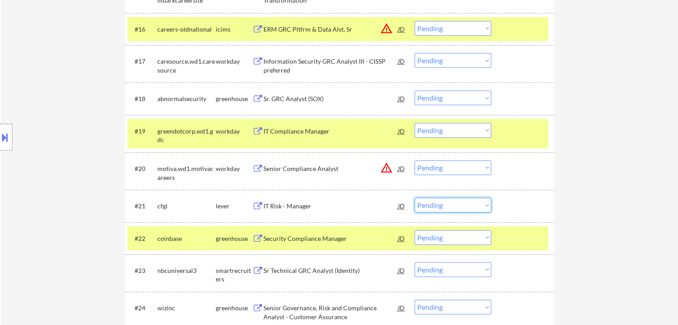
click at [425, 207] on select "Choose an option... Pending Applied Excluded (Questions) Excluded (Expired) Exc…" at bounding box center [452, 205] width 77 height 15
click at [414, 198] on select "Choose an option... Pending Applied Excluded (Questions) Excluded (Expired) Exc…" at bounding box center [452, 205] width 77 height 15
select select ""pending""
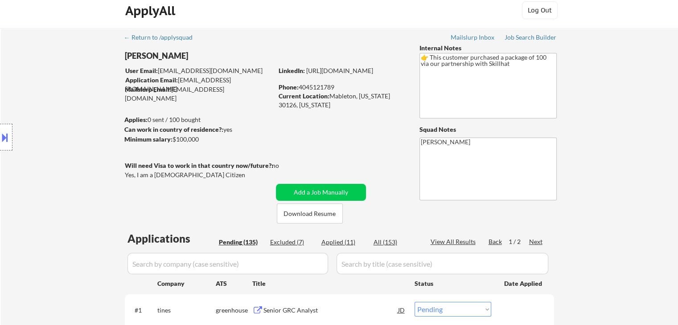
scroll to position [0, 0]
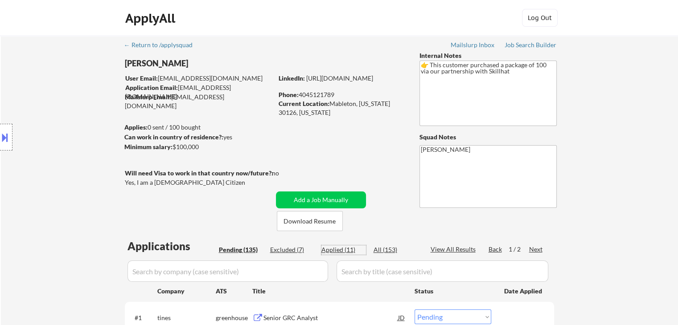
click at [329, 251] on div "Applied (11)" at bounding box center [343, 250] width 45 height 9
select select ""applied""
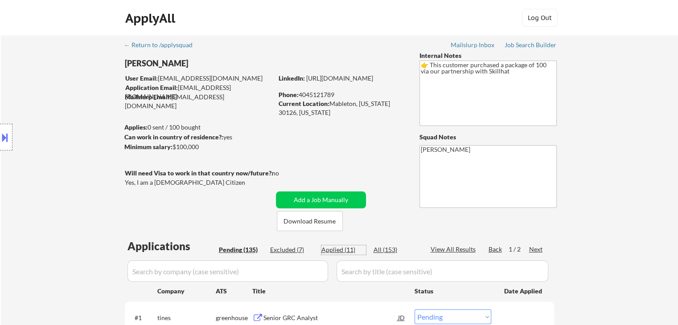
select select ""applied""
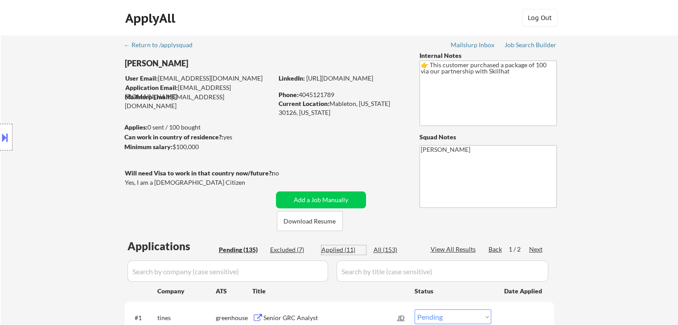
select select ""applied""
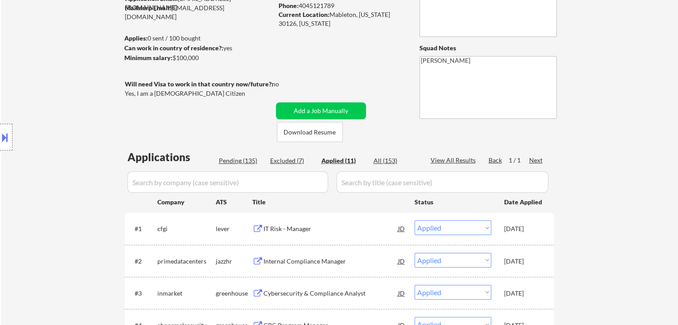
click at [229, 162] on div "Pending (135)" at bounding box center [241, 160] width 45 height 9
select select ""pending""
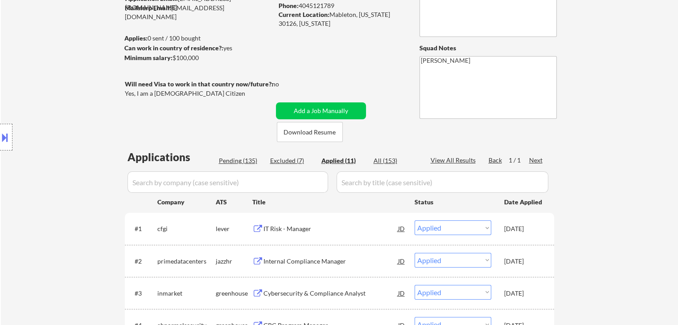
select select ""pending""
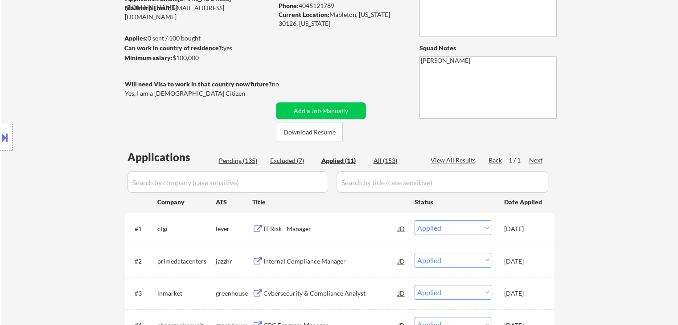
select select ""pending""
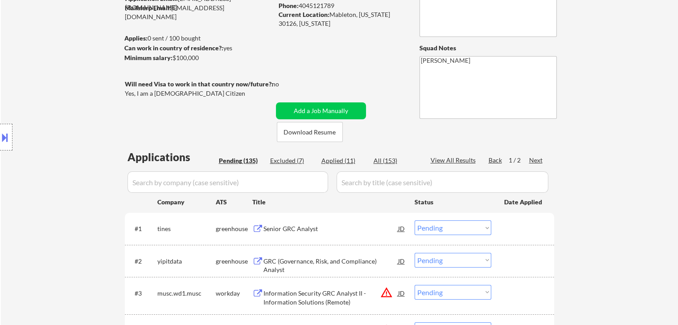
scroll to position [746, 0]
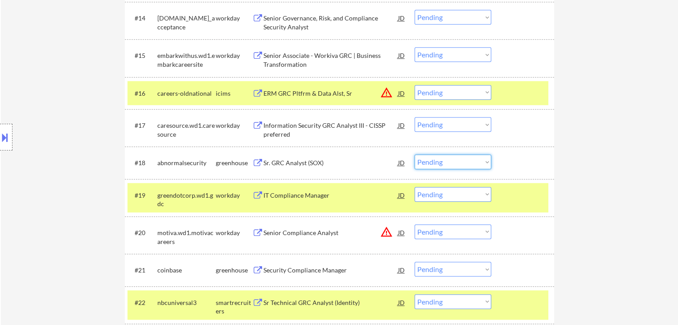
click at [446, 166] on select "Choose an option... Pending Applied Excluded (Questions) Excluded (Expired) Exc…" at bounding box center [452, 162] width 77 height 15
click at [414, 155] on select "Choose an option... Pending Applied Excluded (Questions) Excluded (Expired) Exc…" at bounding box center [452, 162] width 77 height 15
select select ""pending""
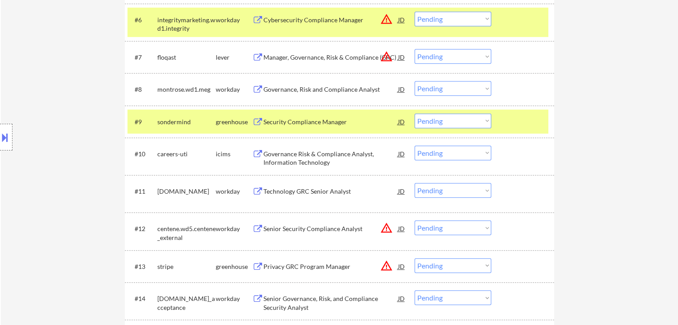
scroll to position [513, 0]
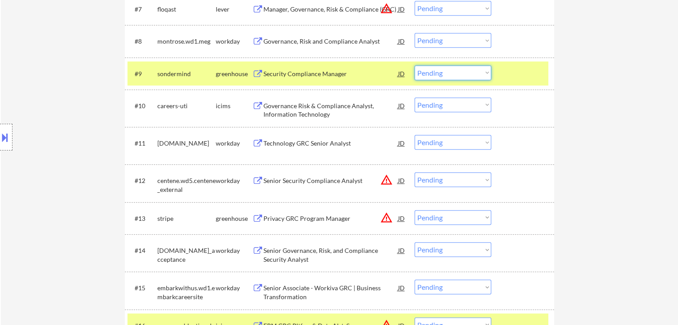
click at [440, 70] on select "Choose an option... Pending Applied Excluded (Questions) Excluded (Expired) Exc…" at bounding box center [452, 73] width 77 height 15
click at [414, 66] on select "Choose an option... Pending Applied Excluded (Questions) Excluded (Expired) Exc…" at bounding box center [452, 73] width 77 height 15
select select ""pending""
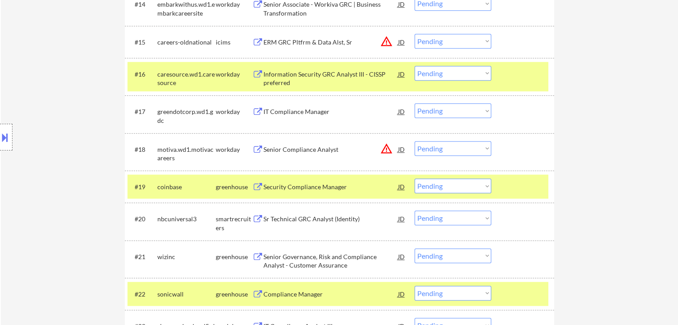
scroll to position [780, 0]
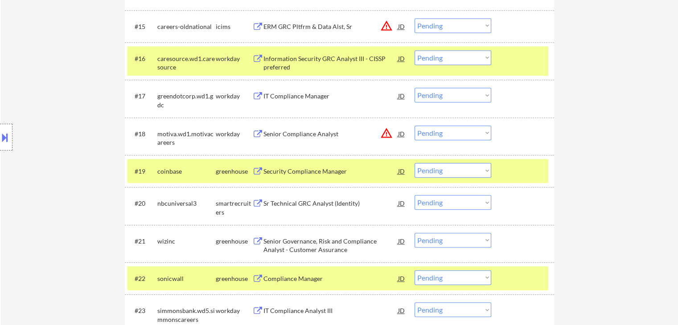
click at [303, 172] on div "Security Compliance Manager" at bounding box center [330, 171] width 135 height 9
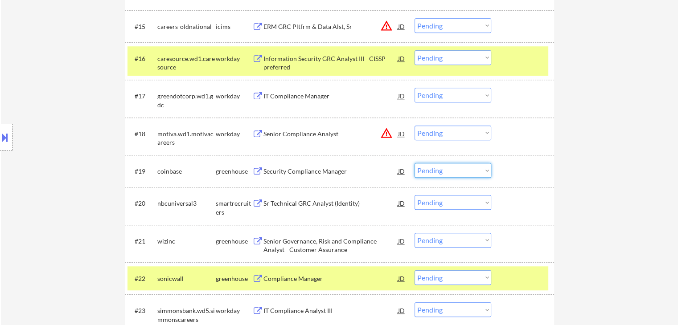
click at [440, 169] on select "Choose an option... Pending Applied Excluded (Questions) Excluded (Expired) Exc…" at bounding box center [452, 170] width 77 height 15
click at [414, 163] on select "Choose an option... Pending Applied Excluded (Questions) Excluded (Expired) Exc…" at bounding box center [452, 170] width 77 height 15
select select ""pending""
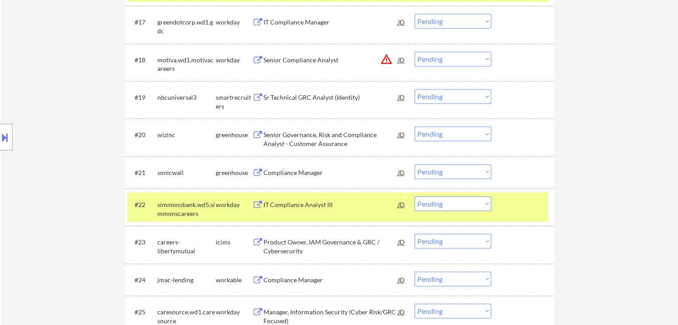
scroll to position [869, 0]
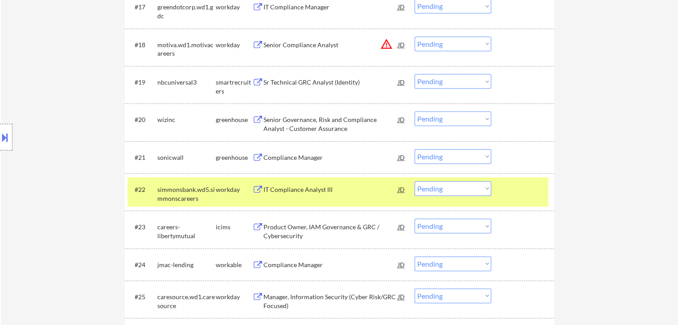
click at [303, 158] on div "Compliance Manager" at bounding box center [330, 157] width 135 height 9
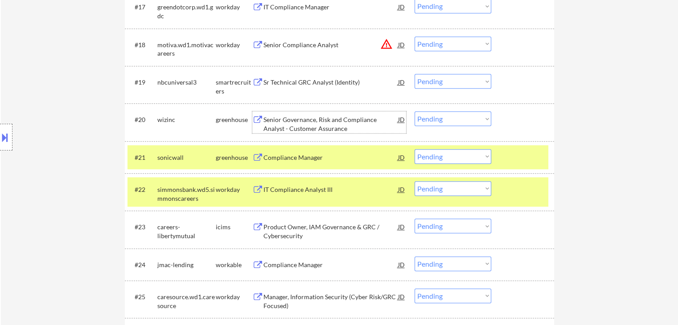
click at [337, 118] on div "Senior Governance, Risk and Compliance Analyst - Customer Assurance" at bounding box center [330, 123] width 135 height 17
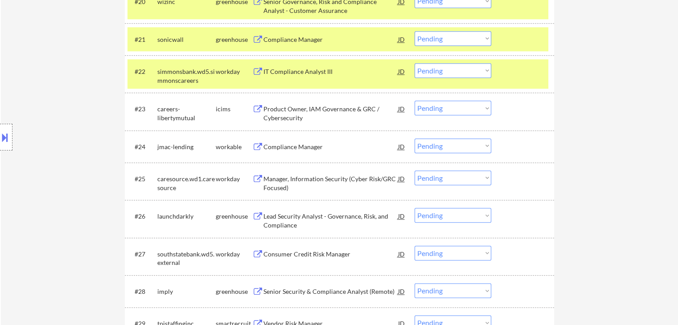
scroll to position [1003, 0]
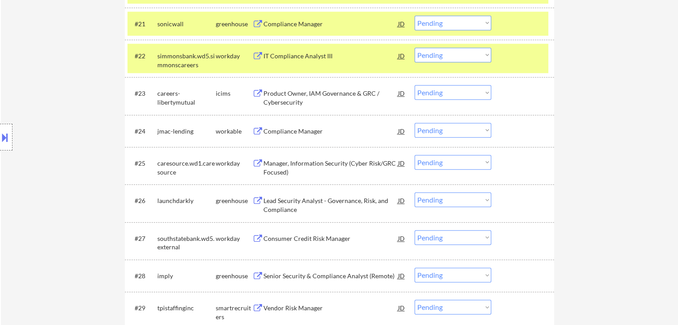
click at [294, 131] on div "Compliance Manager" at bounding box center [330, 131] width 135 height 9
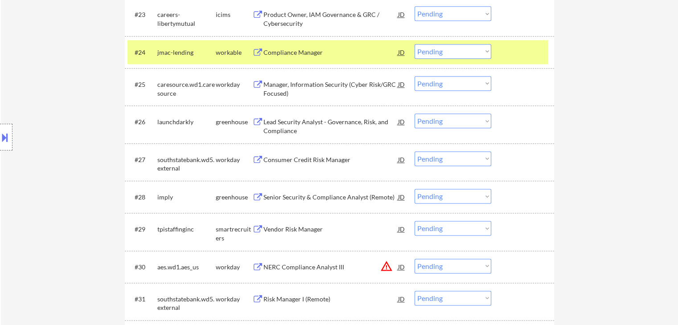
scroll to position [1092, 0]
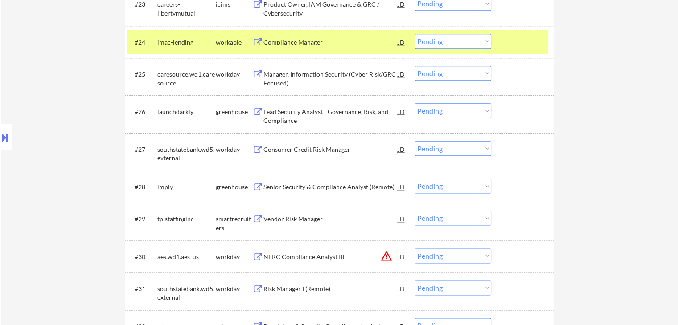
click at [322, 113] on div "Lead Security Analyst - Governance, Risk, and Compliance" at bounding box center [330, 115] width 135 height 17
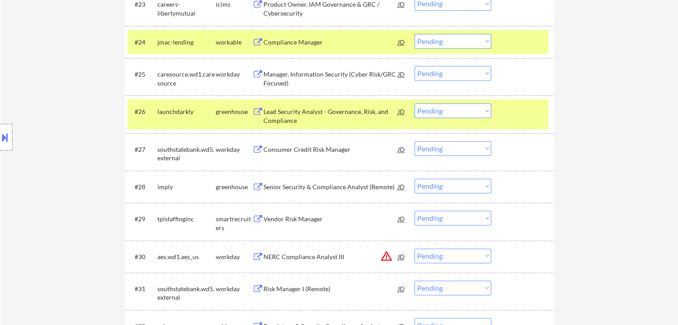
click at [292, 187] on div "Senior Security & Compliance Analyst (Remote)" at bounding box center [330, 187] width 135 height 9
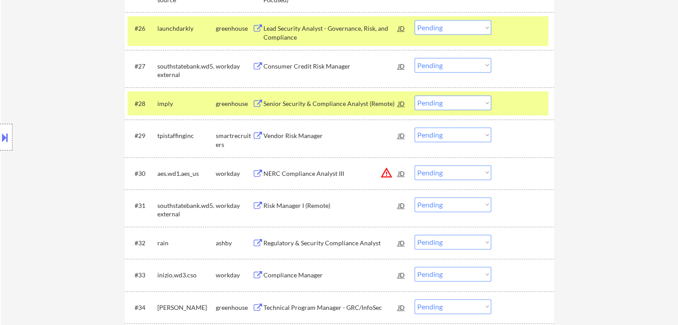
scroll to position [1181, 0]
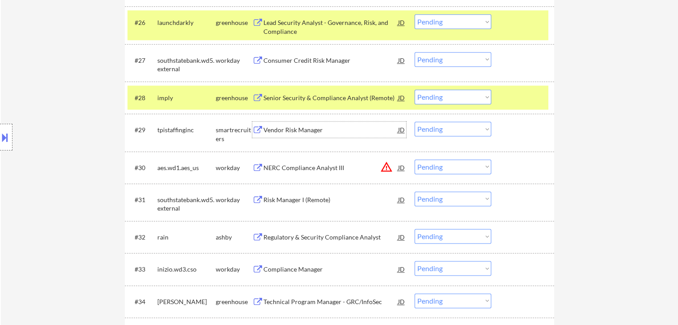
click at [281, 128] on div "Vendor Risk Manager" at bounding box center [330, 130] width 135 height 9
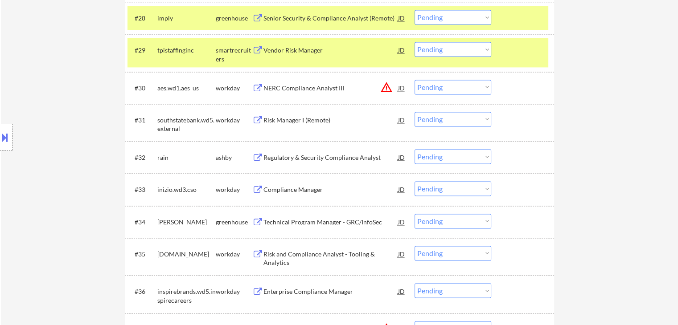
scroll to position [1271, 0]
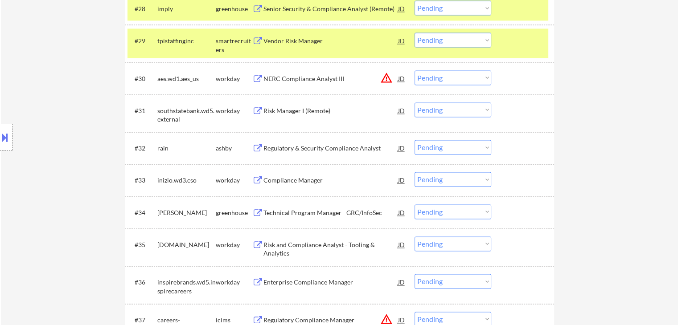
click at [319, 149] on div "Regulatory & Security Compliance Analyst" at bounding box center [330, 148] width 135 height 9
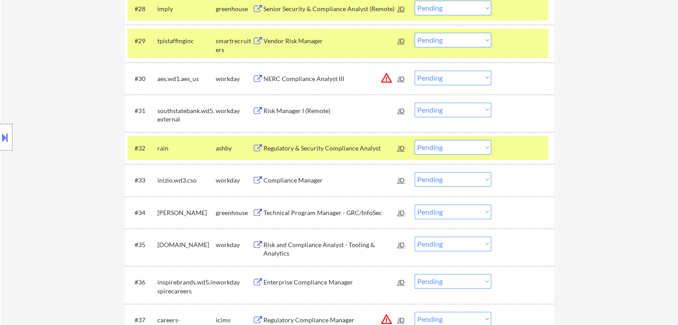
scroll to position [1315, 0]
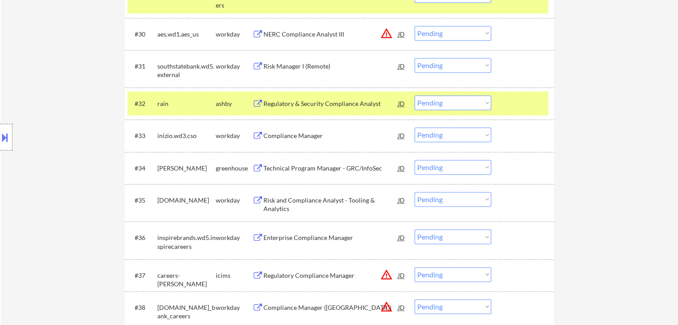
click at [307, 169] on div "Technical Program Manager - GRC/InfoSec" at bounding box center [330, 168] width 135 height 9
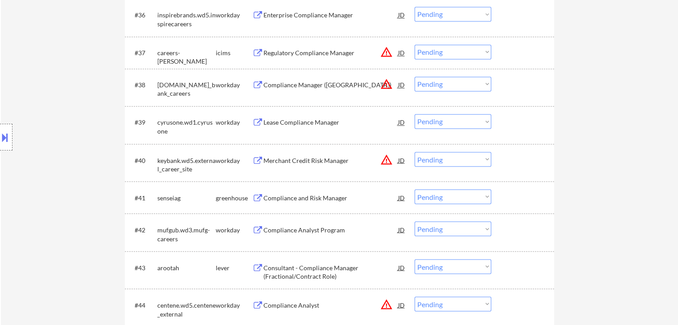
scroll to position [1582, 0]
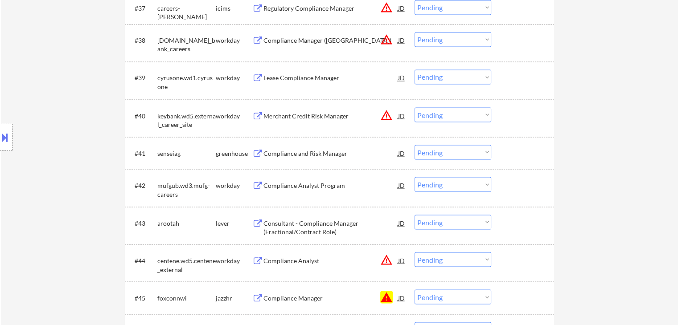
click at [299, 156] on div "Compliance and Risk Manager" at bounding box center [330, 153] width 135 height 9
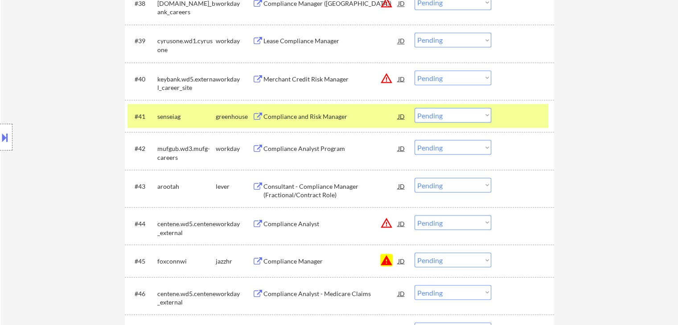
scroll to position [1716, 0]
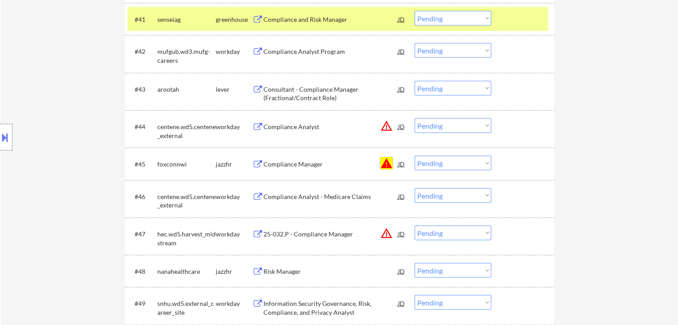
click at [385, 165] on button "warning" at bounding box center [386, 163] width 12 height 12
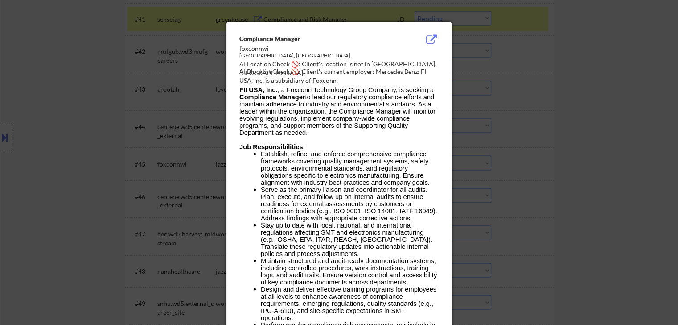
click at [74, 172] on div at bounding box center [339, 162] width 678 height 325
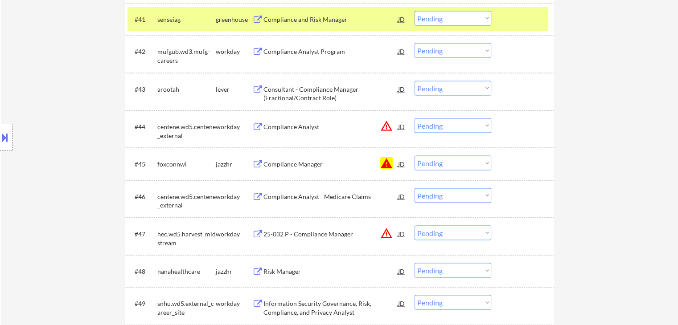
click at [427, 166] on select "Choose an option... Pending Applied Excluded (Questions) Excluded (Expired) Exc…" at bounding box center [452, 163] width 77 height 15
click at [414, 156] on select "Choose an option... Pending Applied Excluded (Questions) Excluded (Expired) Exc…" at bounding box center [452, 163] width 77 height 15
select select ""pending""
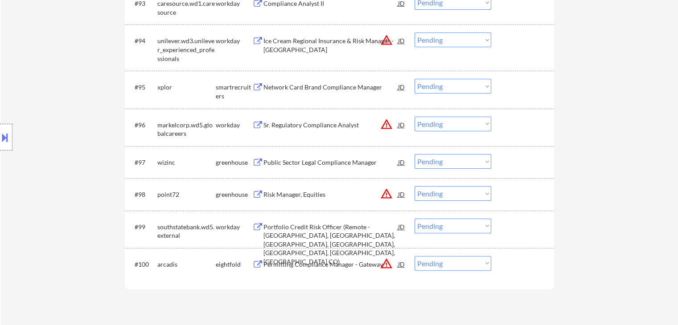
scroll to position [827, 0]
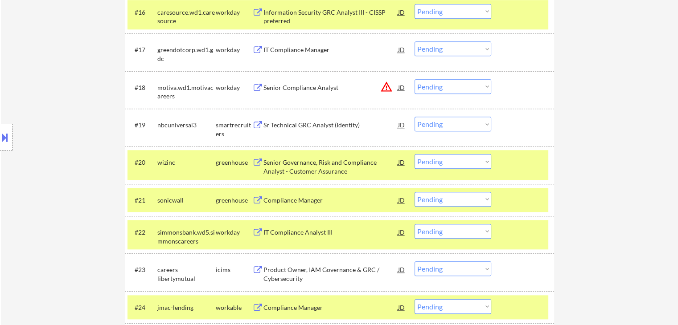
click at [434, 164] on select "Choose an option... Pending Applied Excluded (Questions) Excluded (Expired) Exc…" at bounding box center [452, 161] width 77 height 15
click at [414, 154] on select "Choose an option... Pending Applied Excluded (Questions) Excluded (Expired) Exc…" at bounding box center [452, 161] width 77 height 15
select select ""pending""
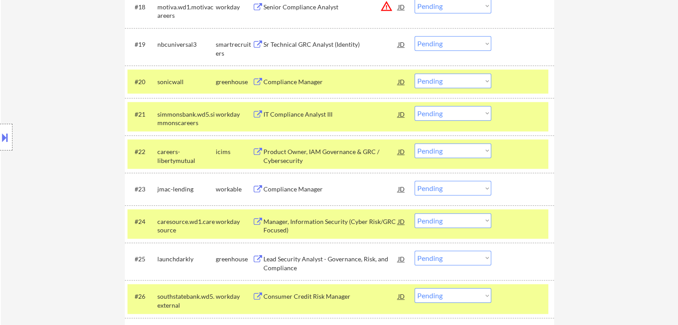
scroll to position [1005, 0]
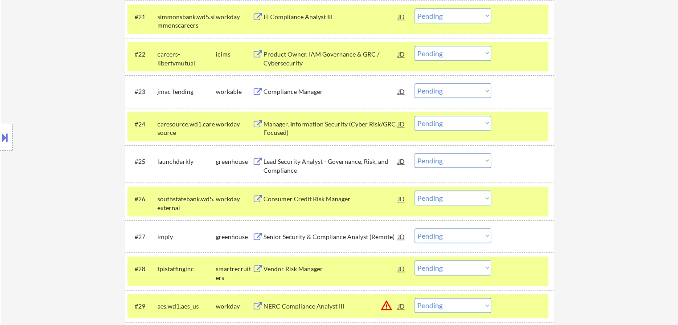
click at [432, 90] on select "Choose an option... Pending Applied Excluded (Questions) Excluded (Expired) Exc…" at bounding box center [452, 90] width 77 height 15
click at [414, 83] on select "Choose an option... Pending Applied Excluded (Questions) Excluded (Expired) Exc…" at bounding box center [452, 90] width 77 height 15
select select ""pending""
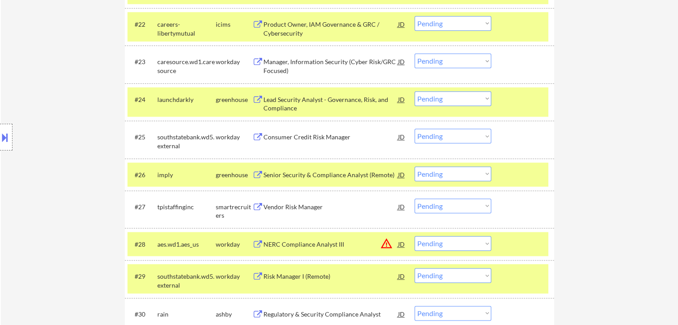
scroll to position [1049, 0]
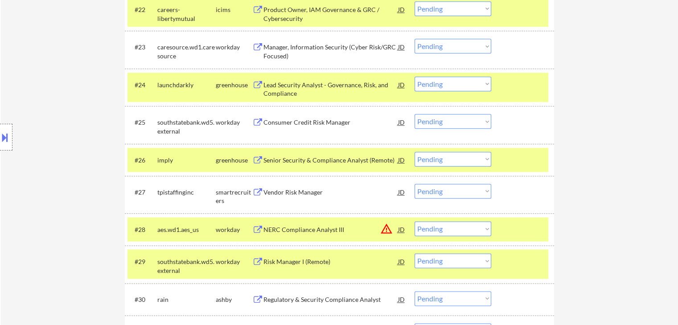
click at [440, 86] on select "Choose an option... Pending Applied Excluded (Questions) Excluded (Expired) Exc…" at bounding box center [452, 84] width 77 height 15
click at [414, 77] on select "Choose an option... Pending Applied Excluded (Questions) Excluded (Expired) Exc…" at bounding box center [452, 84] width 77 height 15
select select ""pending""
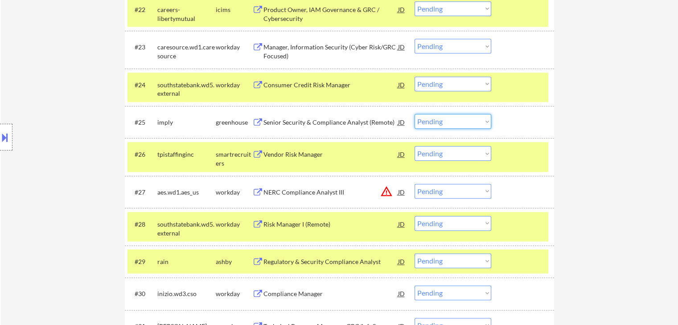
click at [430, 125] on select "Choose an option... Pending Applied Excluded (Questions) Excluded (Expired) Exc…" at bounding box center [452, 121] width 77 height 15
click at [414, 114] on select "Choose an option... Pending Applied Excluded (Questions) Excluded (Expired) Exc…" at bounding box center [452, 121] width 77 height 15
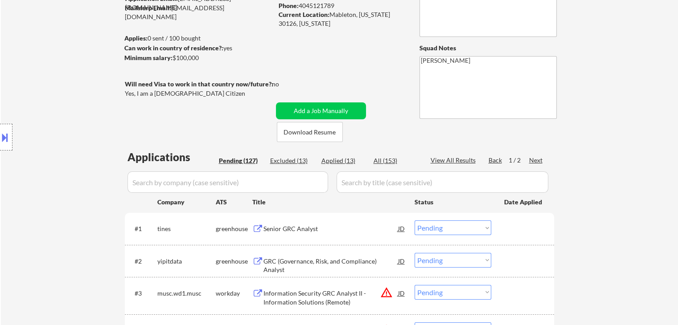
scroll to position [1009, 0]
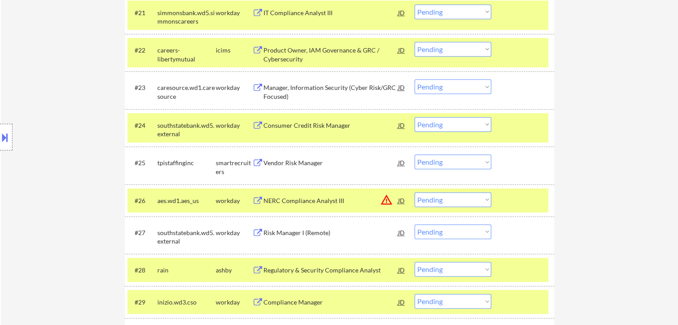
click at [458, 166] on select "Choose an option... Pending Applied Excluded (Questions) Excluded (Expired) Exc…" at bounding box center [452, 162] width 77 height 15
click at [414, 155] on select "Choose an option... Pending Applied Excluded (Questions) Excluded (Expired) Exc…" at bounding box center [452, 162] width 77 height 15
select select ""pending""
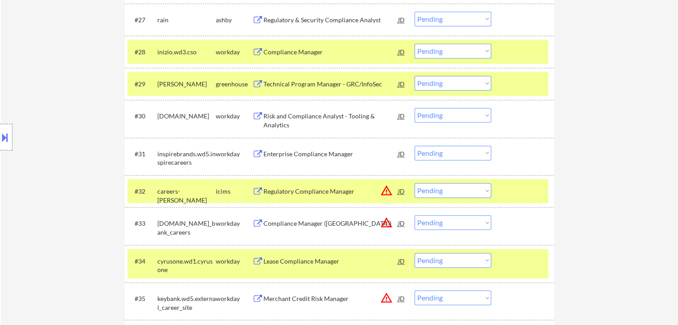
scroll to position [1232, 0]
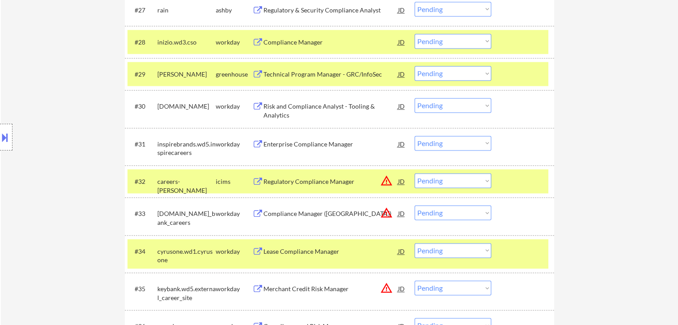
click at [437, 75] on select "Choose an option... Pending Applied Excluded (Questions) Excluded (Expired) Exc…" at bounding box center [452, 73] width 77 height 15
click at [414, 66] on select "Choose an option... Pending Applied Excluded (Questions) Excluded (Expired) Exc…" at bounding box center [452, 73] width 77 height 15
select select ""pending""
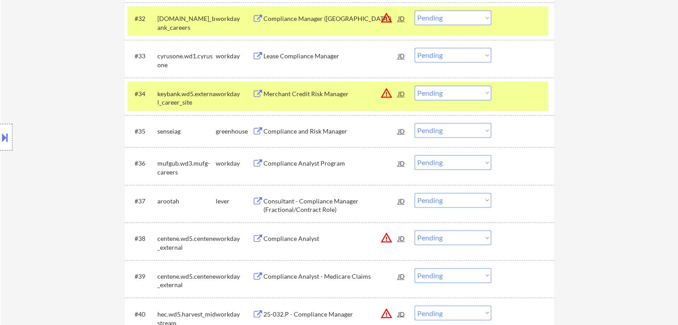
scroll to position [1410, 0]
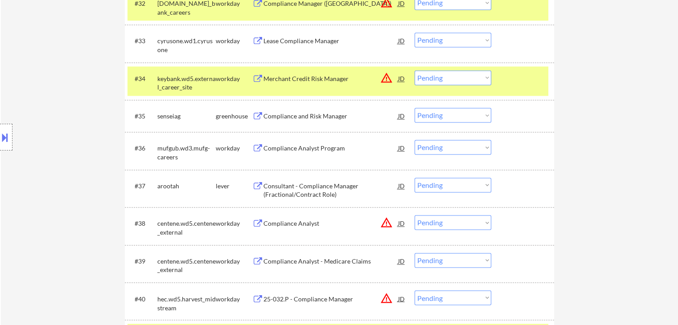
click at [316, 119] on div "Compliance and Risk Manager" at bounding box center [330, 116] width 135 height 9
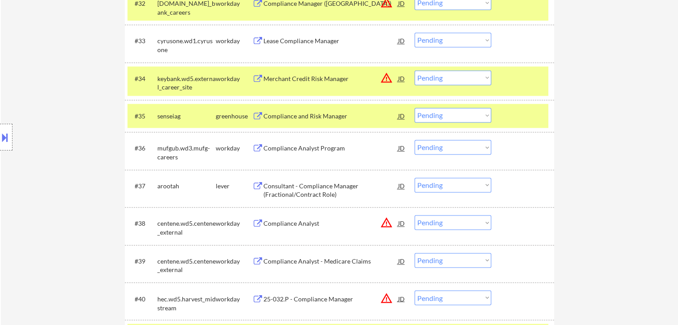
scroll to position [1455, 0]
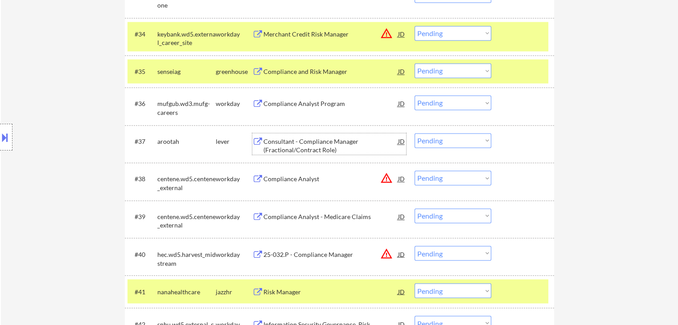
click at [305, 141] on div "Consultant - Compliance Manager (Fractional/Contract Role)" at bounding box center [330, 145] width 135 height 17
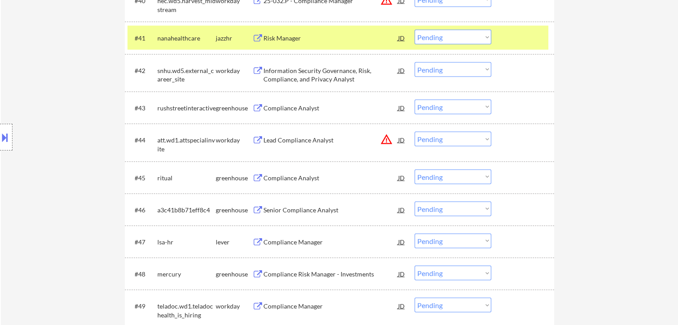
scroll to position [1722, 0]
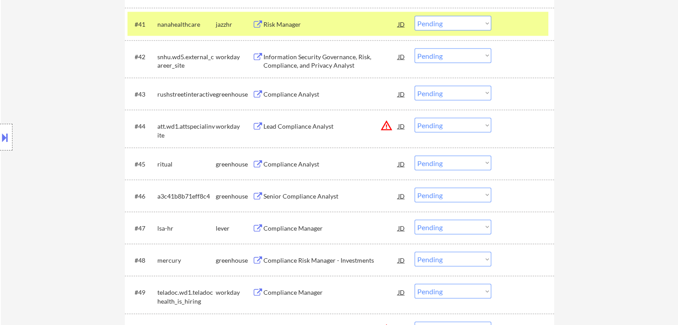
click at [299, 164] on div "Compliance Analyst" at bounding box center [330, 164] width 135 height 9
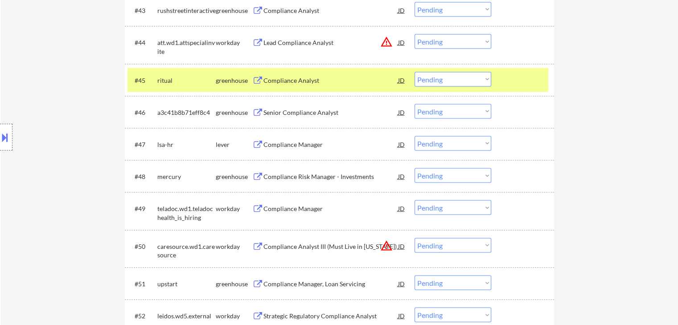
scroll to position [1811, 0]
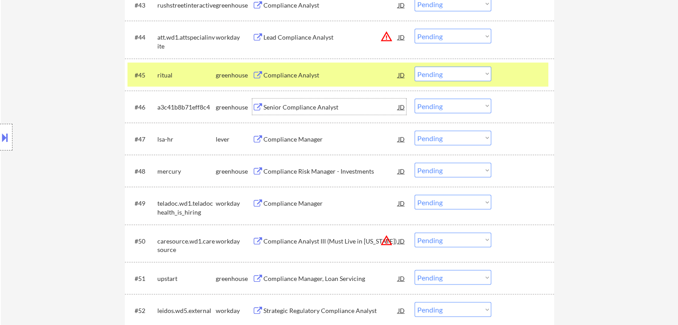
click at [306, 107] on div "Senior Compliance Analyst" at bounding box center [330, 107] width 135 height 9
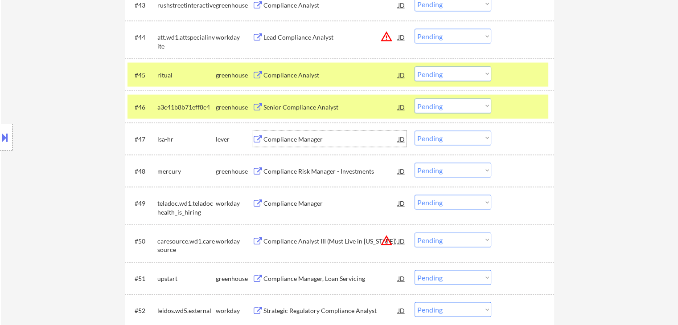
click at [303, 139] on div "Compliance Manager" at bounding box center [330, 139] width 135 height 9
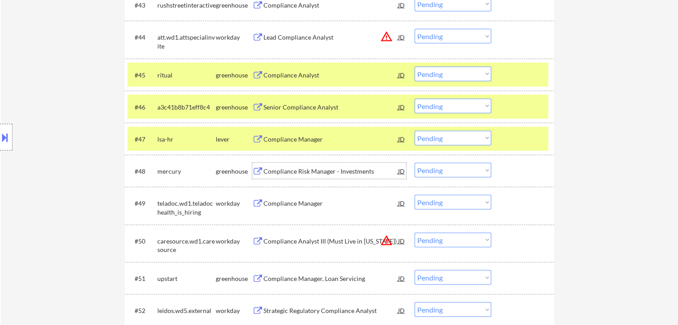
click at [310, 169] on div "Compliance Risk Manager - Investments" at bounding box center [330, 171] width 135 height 9
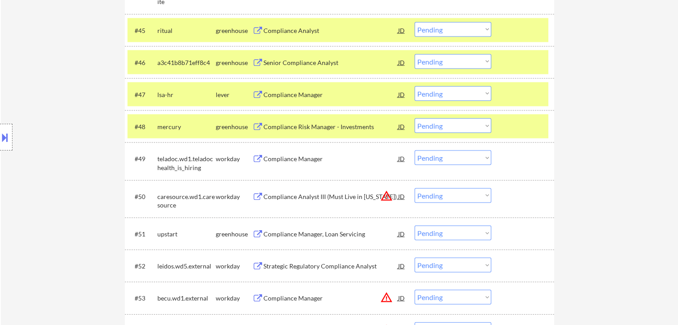
scroll to position [1900, 0]
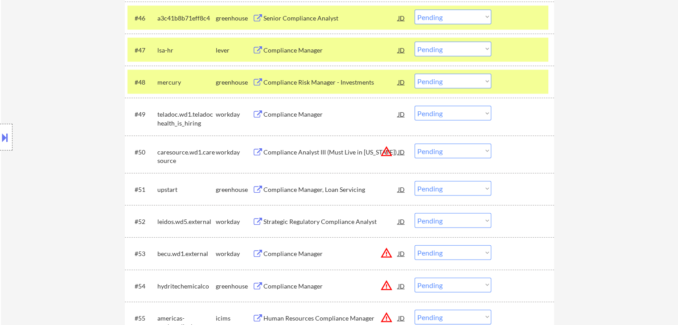
click at [340, 189] on div "Compliance Manager, Loan Servicing" at bounding box center [330, 189] width 135 height 9
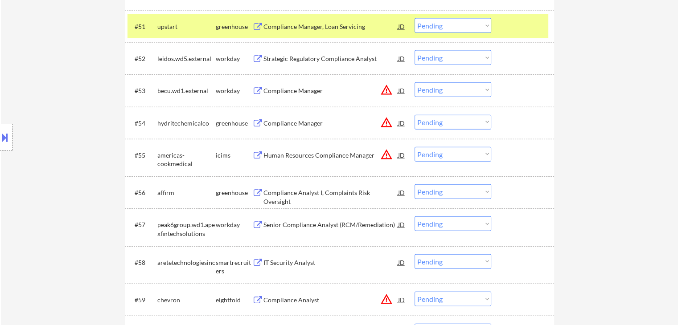
scroll to position [2078, 0]
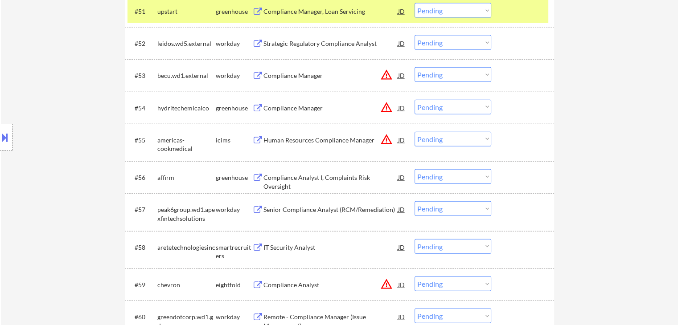
click at [326, 180] on div "Compliance Analyst I, Complaints Risk Oversight" at bounding box center [330, 181] width 135 height 17
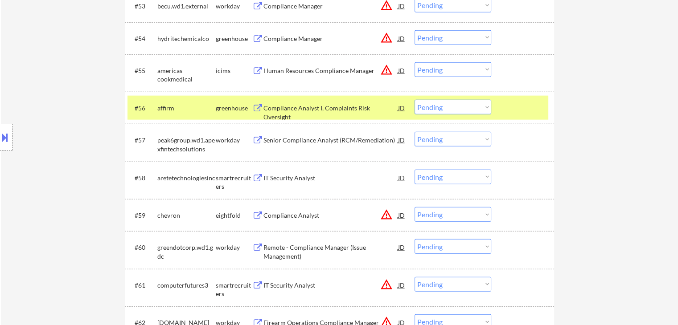
scroll to position [2168, 0]
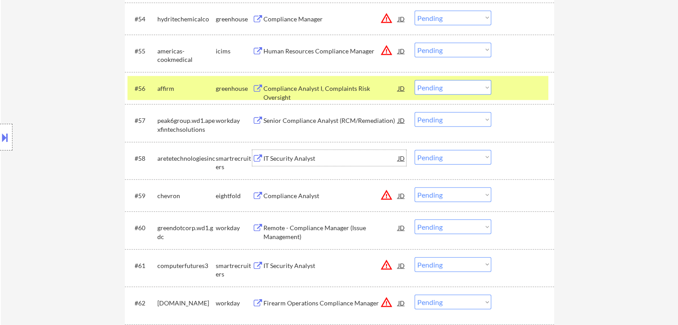
click at [305, 158] on div "IT Security Analyst" at bounding box center [330, 158] width 135 height 9
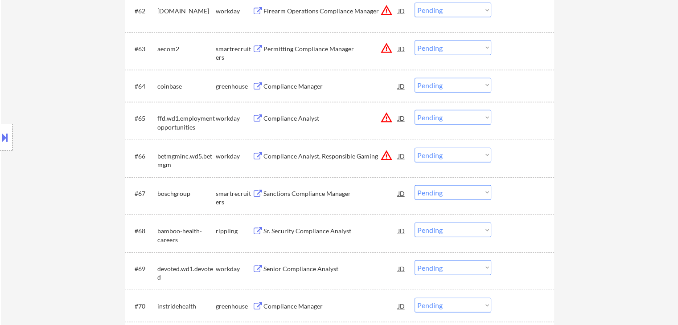
scroll to position [2480, 0]
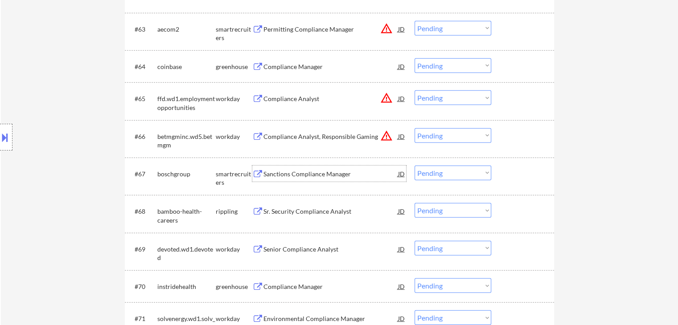
click at [309, 172] on div "Sanctions Compliance Manager" at bounding box center [330, 174] width 135 height 9
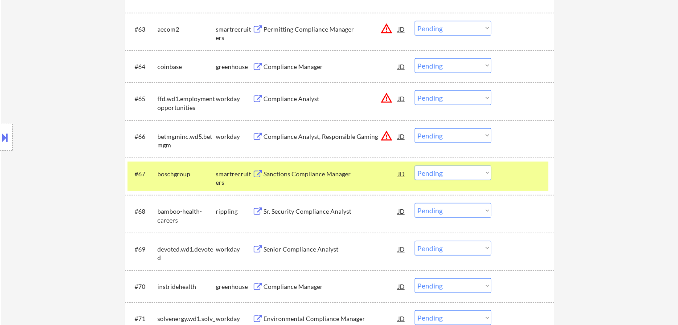
click at [310, 211] on div "Sr. Security Compliance Analyst" at bounding box center [330, 211] width 135 height 9
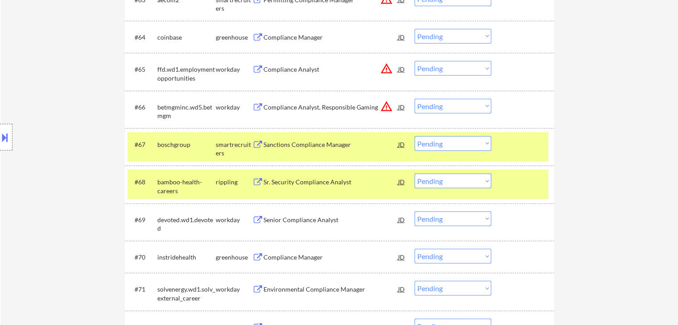
scroll to position [2524, 0]
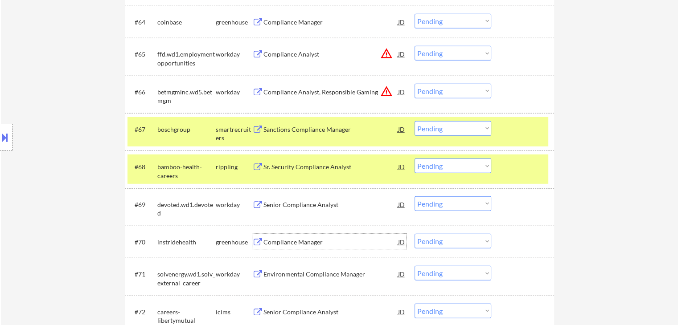
click at [310, 243] on div "Compliance Manager" at bounding box center [330, 242] width 135 height 9
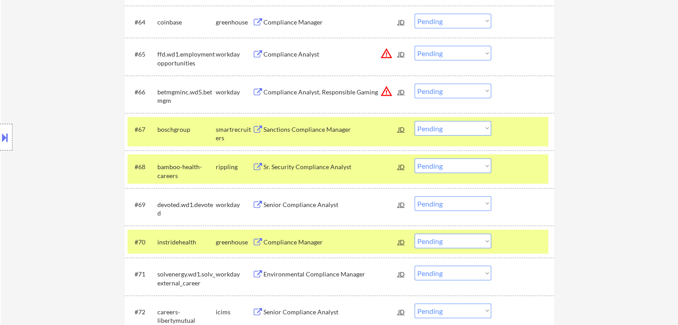
scroll to position [1433, 0]
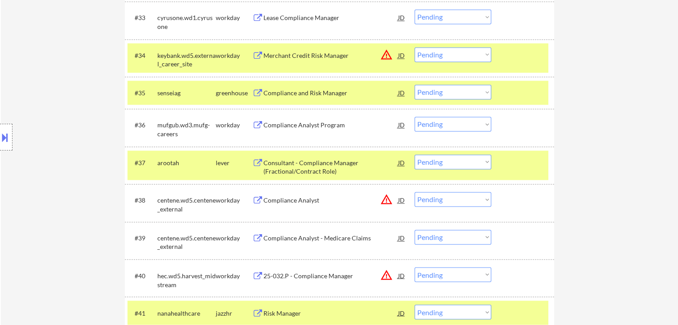
click at [428, 163] on select "Choose an option... Pending Applied Excluded (Questions) Excluded (Expired) Exc…" at bounding box center [452, 162] width 77 height 15
click at [414, 155] on select "Choose an option... Pending Applied Excluded (Questions) Excluded (Expired) Exc…" at bounding box center [452, 162] width 77 height 15
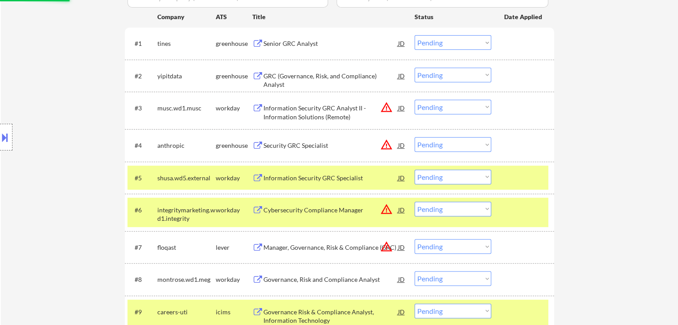
scroll to position [52, 0]
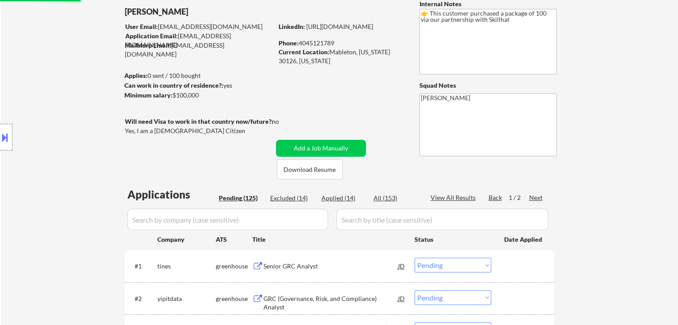
select select ""pending""
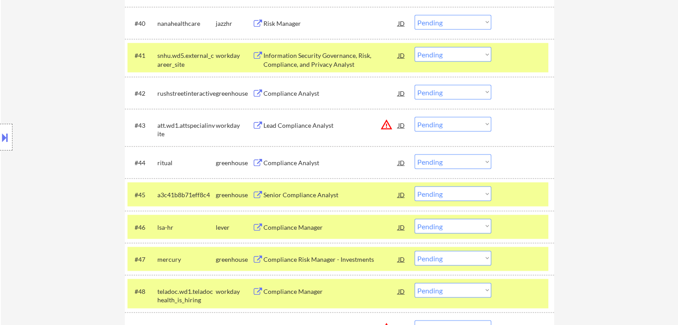
scroll to position [1730, 0]
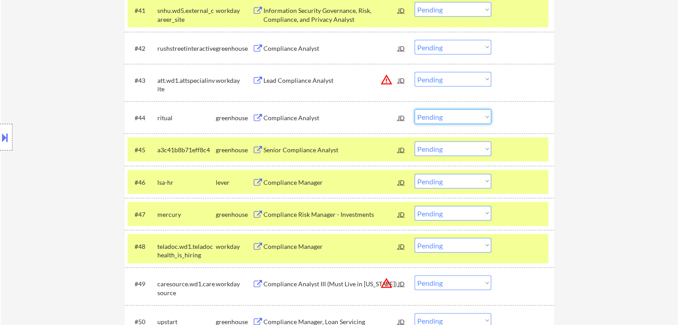
click at [434, 114] on select "Choose an option... Pending Applied Excluded (Questions) Excluded (Expired) Exc…" at bounding box center [452, 117] width 77 height 15
click at [414, 110] on select "Choose an option... Pending Applied Excluded (Questions) Excluded (Expired) Exc…" at bounding box center [452, 117] width 77 height 15
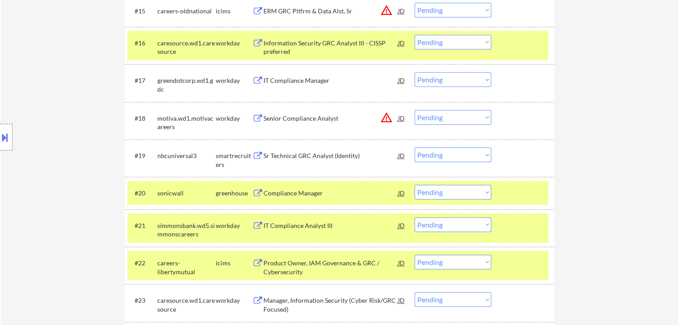
scroll to position [1686, 0]
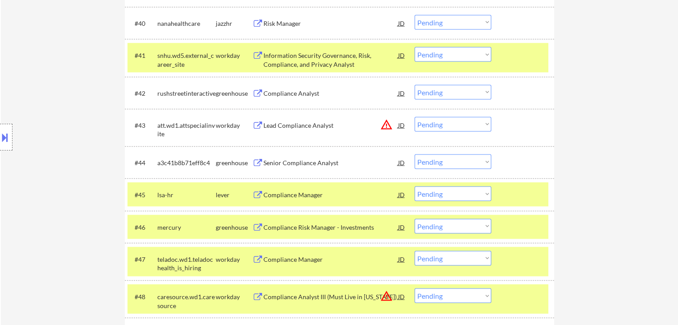
click at [305, 163] on div "Senior Compliance Analyst" at bounding box center [330, 162] width 135 height 9
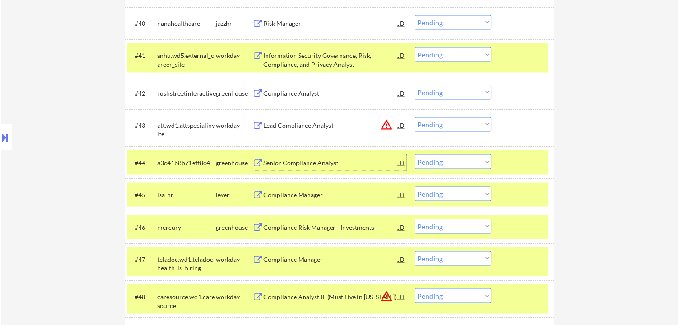
click at [438, 163] on select "Choose an option... Pending Applied Excluded (Questions) Excluded (Expired) Exc…" at bounding box center [452, 161] width 77 height 15
click at [414, 154] on select "Choose an option... Pending Applied Excluded (Questions) Excluded (Expired) Exc…" at bounding box center [452, 161] width 77 height 15
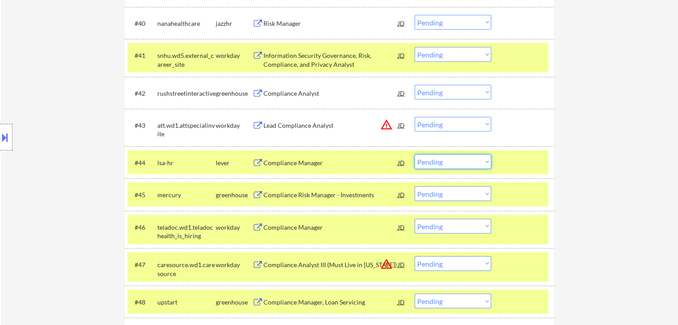
click at [434, 161] on select "Choose an option... Pending Applied Excluded (Questions) Excluded (Expired) Exc…" at bounding box center [452, 161] width 77 height 15
click at [414, 154] on select "Choose an option... Pending Applied Excluded (Questions) Excluded (Expired) Exc…" at bounding box center [452, 161] width 77 height 15
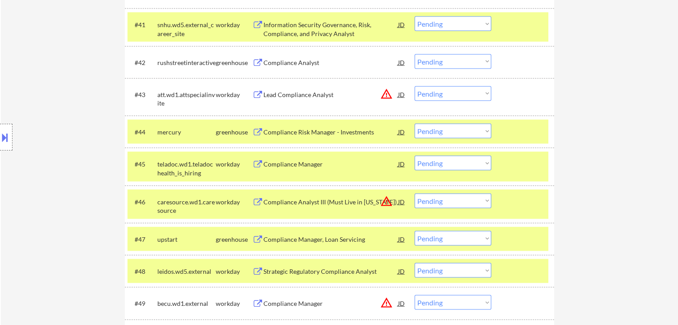
scroll to position [1730, 0]
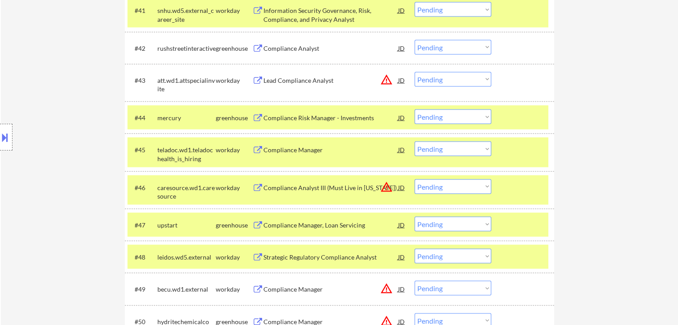
click at [443, 118] on select "Choose an option... Pending Applied Excluded (Questions) Excluded (Expired) Exc…" at bounding box center [452, 117] width 77 height 15
click at [414, 110] on select "Choose an option... Pending Applied Excluded (Questions) Excluded (Expired) Exc…" at bounding box center [452, 117] width 77 height 15
select select ""pending""
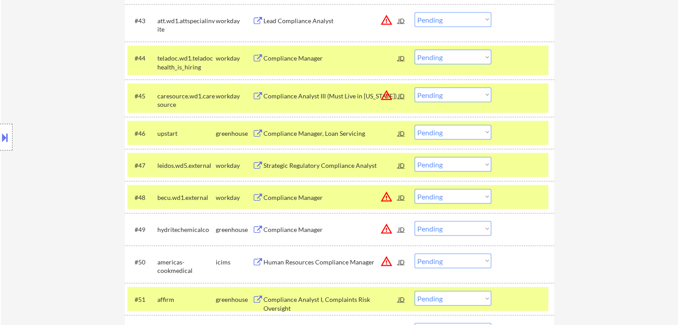
scroll to position [1806, 0]
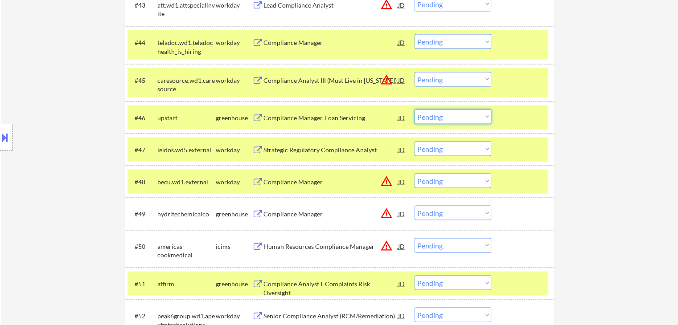
drag, startPoint x: 455, startPoint y: 121, endPoint x: 431, endPoint y: 123, distance: 23.3
click at [455, 121] on select "Choose an option... Pending Applied Excluded (Questions) Excluded (Expired) Exc…" at bounding box center [452, 117] width 77 height 15
click at [414, 110] on select "Choose an option... Pending Applied Excluded (Questions) Excluded (Expired) Exc…" at bounding box center [452, 117] width 77 height 15
select select ""pending""
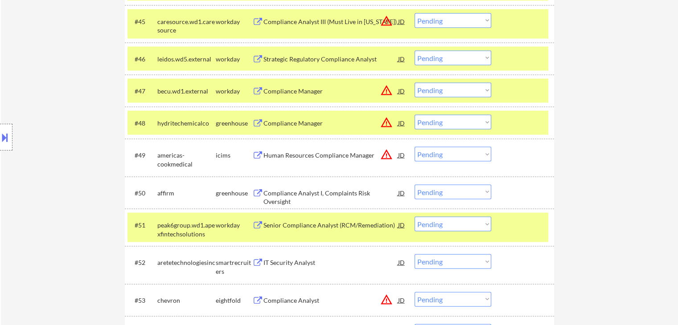
scroll to position [1939, 0]
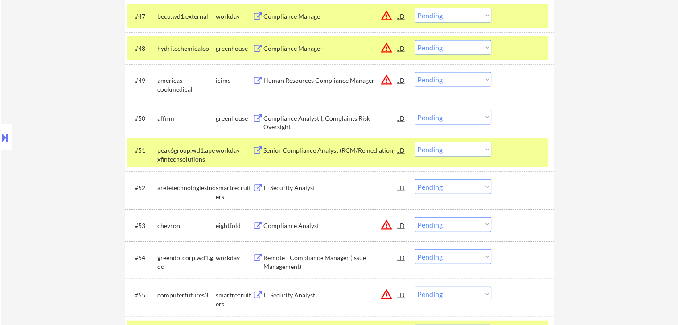
click at [438, 119] on select "Choose an option... Pending Applied Excluded (Questions) Excluded (Expired) Exc…" at bounding box center [452, 117] width 77 height 15
click at [414, 110] on select "Choose an option... Pending Applied Excluded (Questions) Excluded (Expired) Exc…" at bounding box center [452, 117] width 77 height 15
select select ""pending""
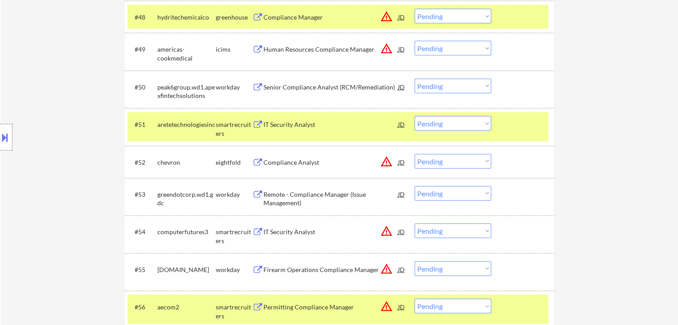
scroll to position [1984, 0]
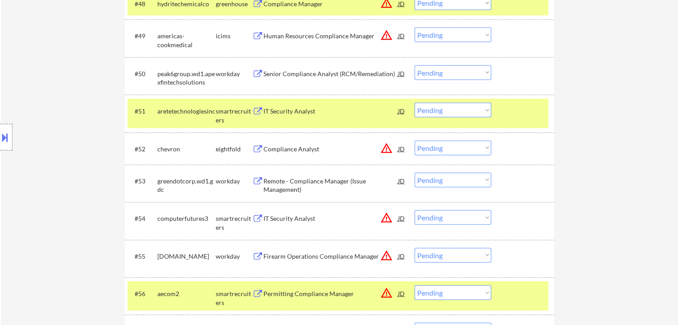
click at [427, 114] on select "Choose an option... Pending Applied Excluded (Questions) Excluded (Expired) Exc…" at bounding box center [452, 110] width 77 height 15
click at [414, 103] on select "Choose an option... Pending Applied Excluded (Questions) Excluded (Expired) Exc…" at bounding box center [452, 110] width 77 height 15
select select ""pending""
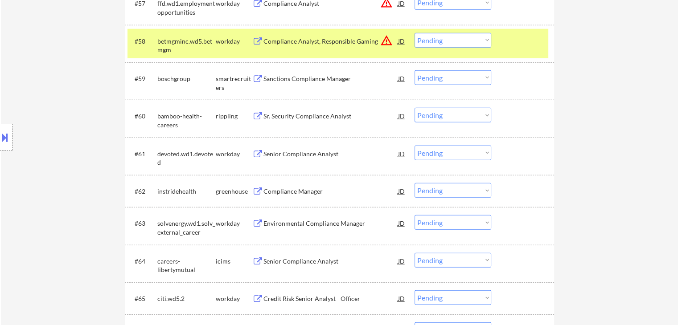
scroll to position [2312, 0]
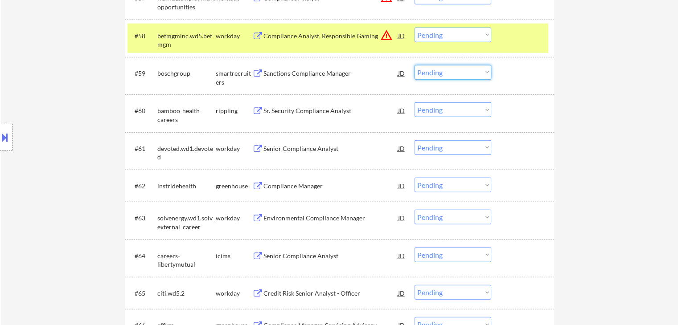
click at [437, 73] on select "Choose an option... Pending Applied Excluded (Questions) Excluded (Expired) Exc…" at bounding box center [452, 72] width 77 height 15
click at [414, 65] on select "Choose an option... Pending Applied Excluded (Questions) Excluded (Expired) Exc…" at bounding box center [452, 72] width 77 height 15
select select ""pending""
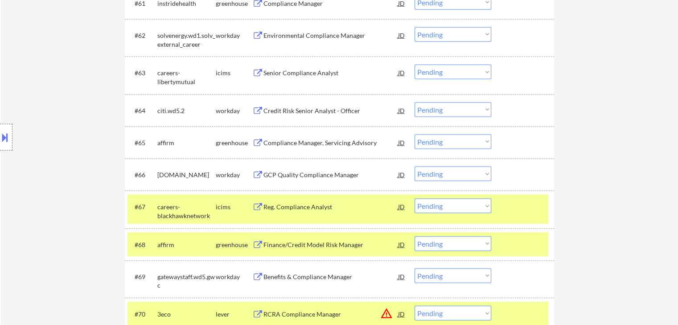
scroll to position [2490, 0]
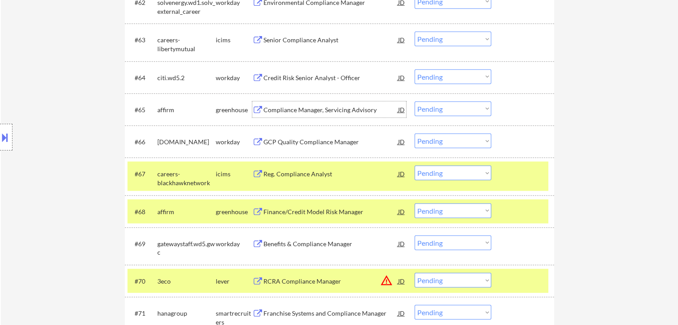
click at [314, 109] on div "Compliance Manager, Servicing Advisory" at bounding box center [330, 110] width 135 height 9
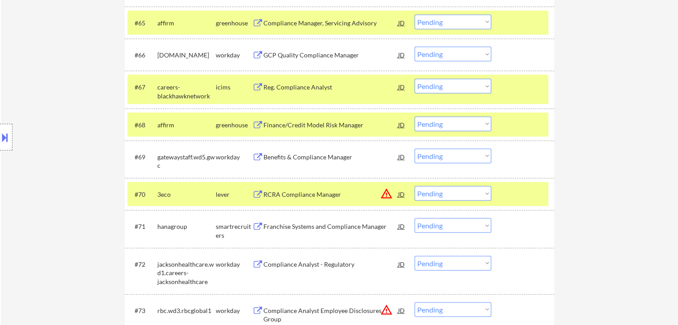
scroll to position [2579, 0]
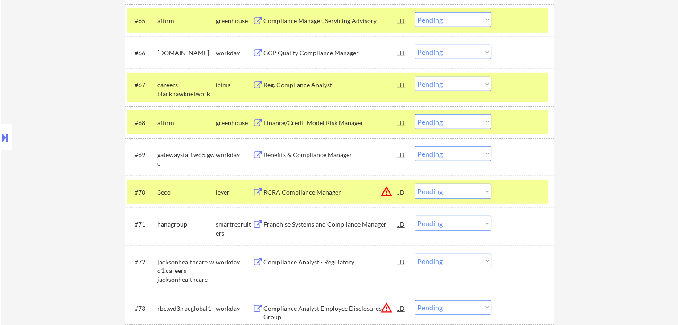
click at [312, 122] on div "Finance/Credit Model Risk Manager" at bounding box center [330, 123] width 135 height 9
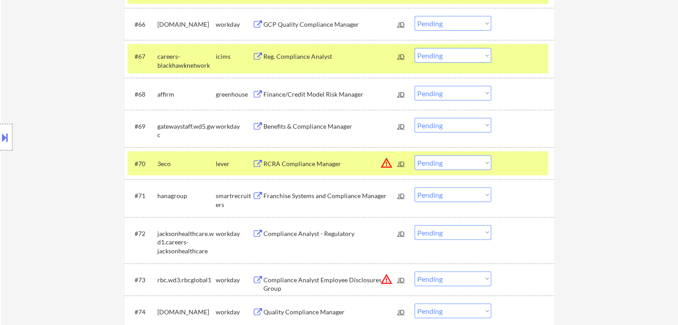
scroll to position [2624, 0]
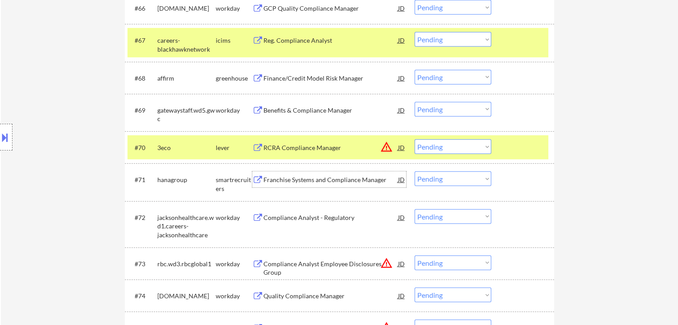
click at [302, 178] on div "Franchise Systems and Compliance Manager" at bounding box center [330, 180] width 135 height 9
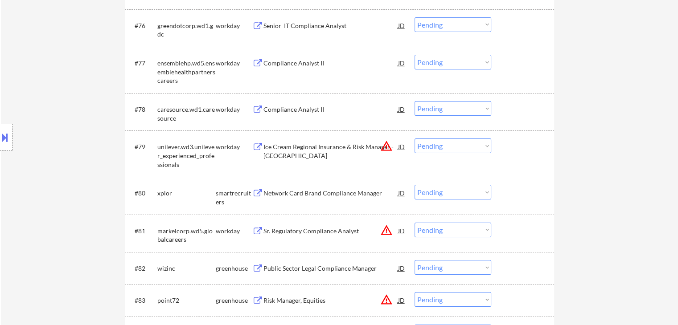
scroll to position [2980, 0]
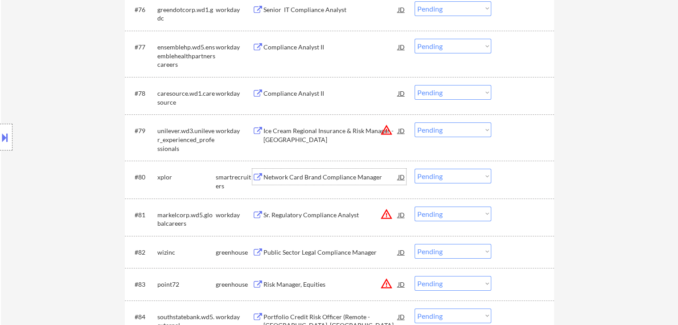
click at [298, 175] on div "Network Card Brand Compliance Manager" at bounding box center [330, 177] width 135 height 9
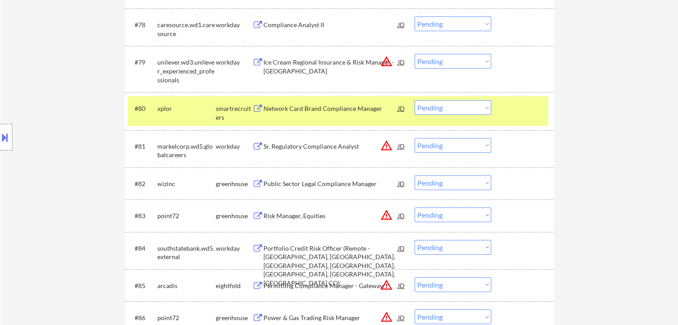
scroll to position [3070, 0]
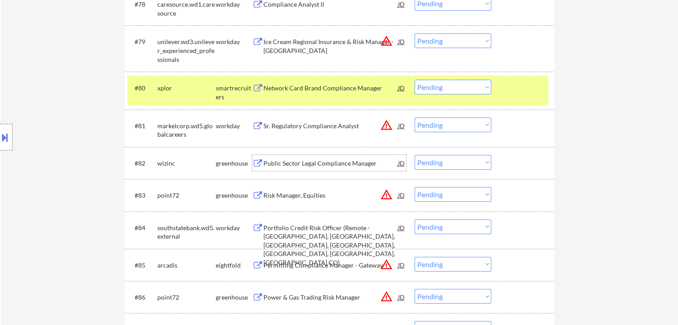
click at [294, 166] on div "Public Sector Legal Compliance Manager" at bounding box center [330, 163] width 135 height 9
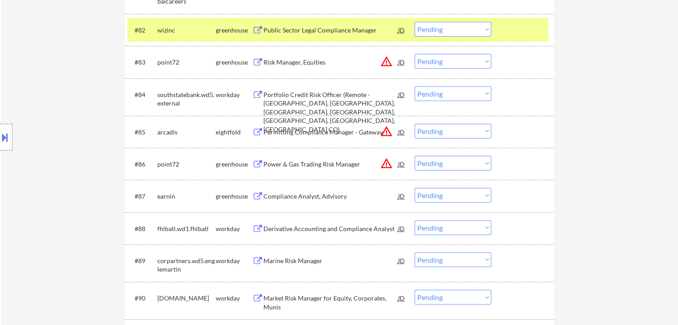
scroll to position [3203, 0]
click at [298, 195] on div "Compliance Analyst, Advisory" at bounding box center [330, 196] width 135 height 9
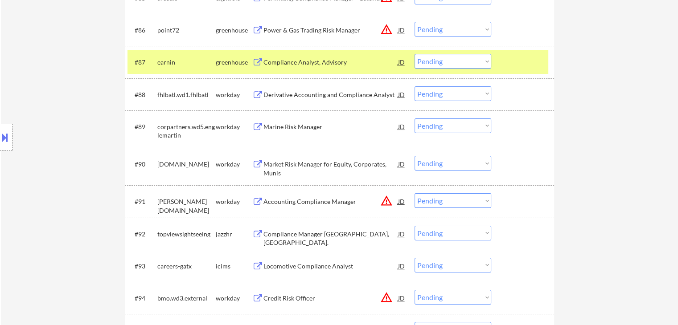
scroll to position [3382, 0]
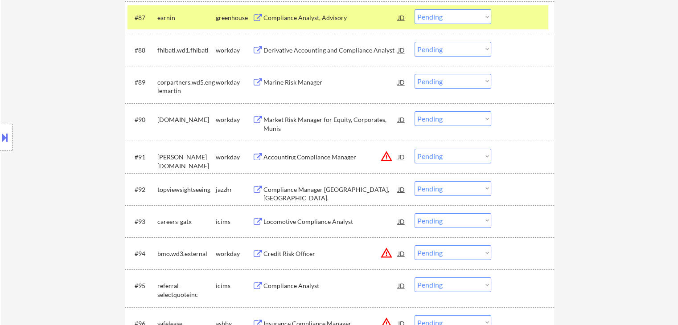
click at [290, 188] on div "Compliance Manager [GEOGRAPHIC_DATA], [GEOGRAPHIC_DATA]." at bounding box center [330, 193] width 135 height 17
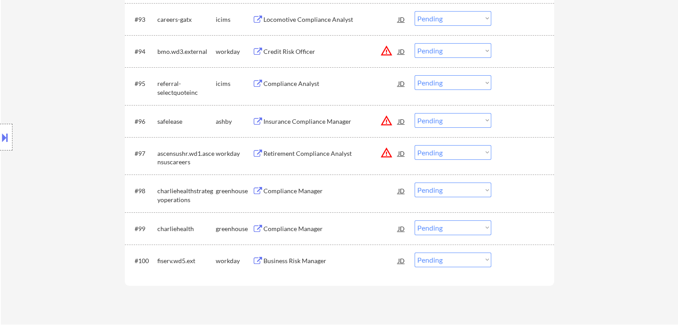
scroll to position [3604, 0]
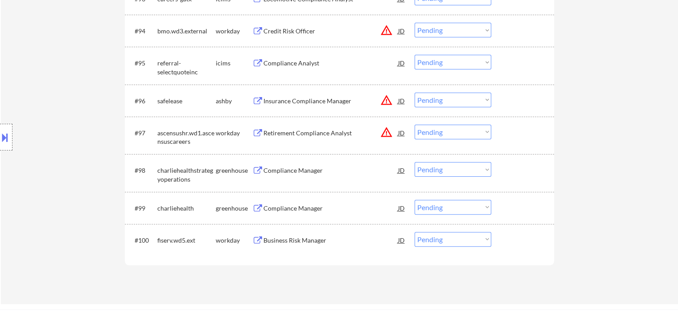
click at [286, 172] on div "Compliance Manager" at bounding box center [330, 170] width 135 height 9
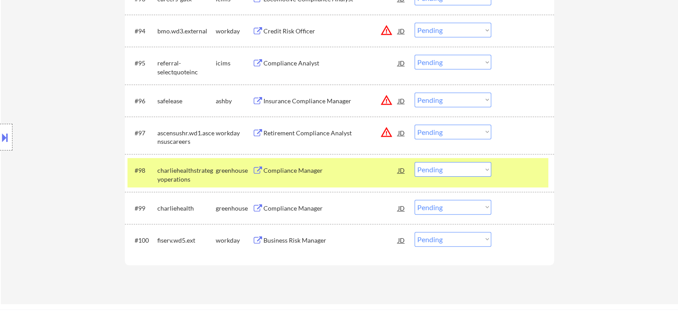
click at [287, 205] on div "Compliance Manager" at bounding box center [330, 208] width 135 height 9
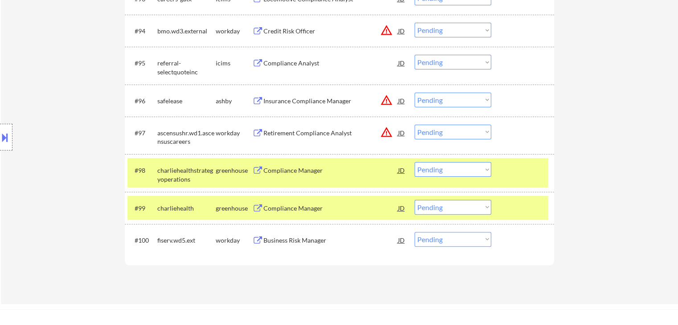
click at [291, 236] on div "Business Risk Manager" at bounding box center [330, 240] width 135 height 9
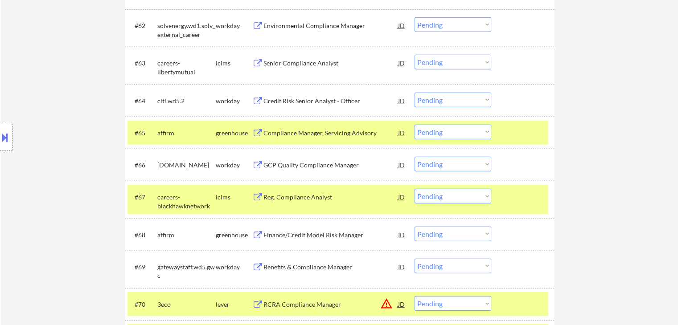
scroll to position [2482, 0]
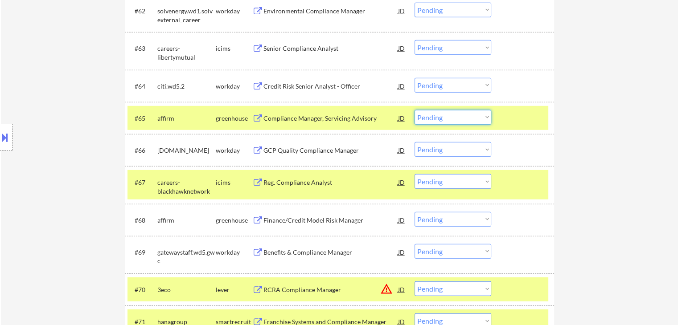
click at [437, 115] on select "Choose an option... Pending Applied Excluded (Questions) Excluded (Expired) Exc…" at bounding box center [452, 117] width 77 height 15
click at [414, 110] on select "Choose an option... Pending Applied Excluded (Questions) Excluded (Expired) Exc…" at bounding box center [452, 117] width 77 height 15
select select ""pending""
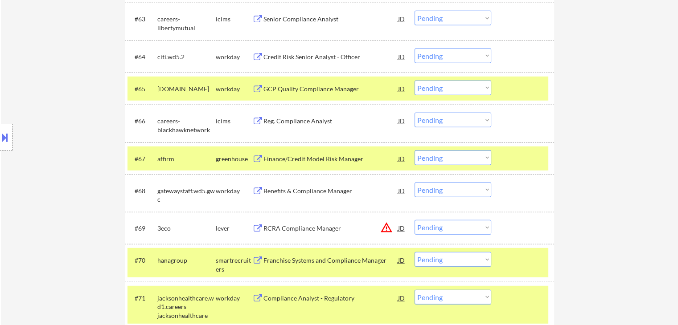
scroll to position [2526, 0]
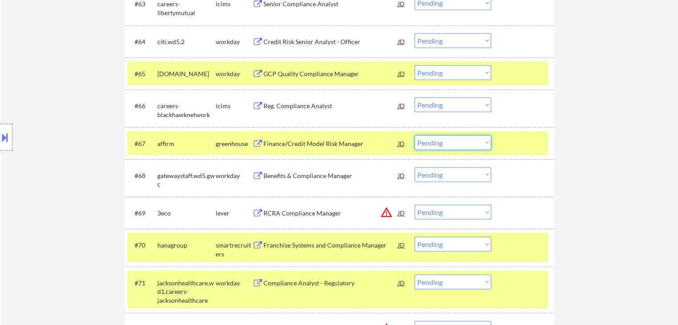
click at [446, 141] on select "Choose an option... Pending Applied Excluded (Questions) Excluded (Expired) Exc…" at bounding box center [452, 142] width 77 height 15
click at [414, 135] on select "Choose an option... Pending Applied Excluded (Questions) Excluded (Expired) Exc…" at bounding box center [452, 142] width 77 height 15
select select ""pending""
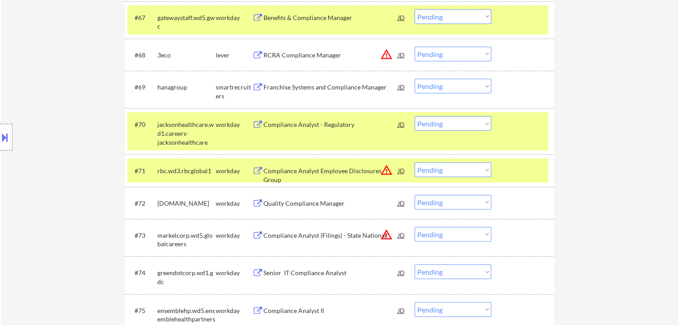
scroll to position [2660, 0]
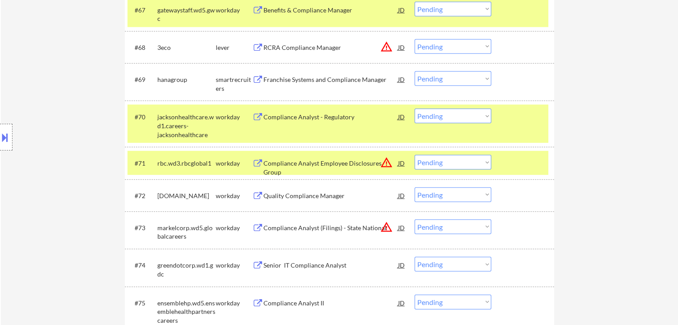
click at [439, 79] on select "Choose an option... Pending Applied Excluded (Questions) Excluded (Expired) Exc…" at bounding box center [452, 78] width 77 height 15
click at [414, 71] on select "Choose an option... Pending Applied Excluded (Questions) Excluded (Expired) Exc…" at bounding box center [452, 78] width 77 height 15
select select ""pending""
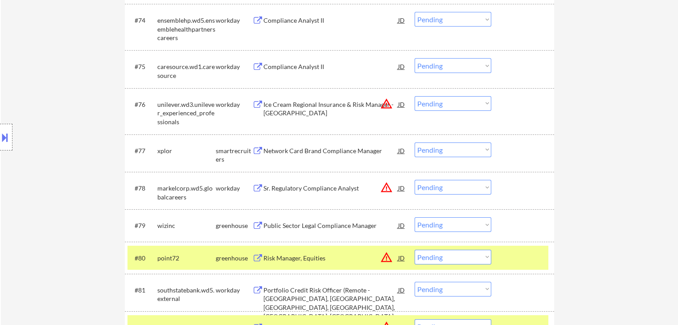
scroll to position [2938, 0]
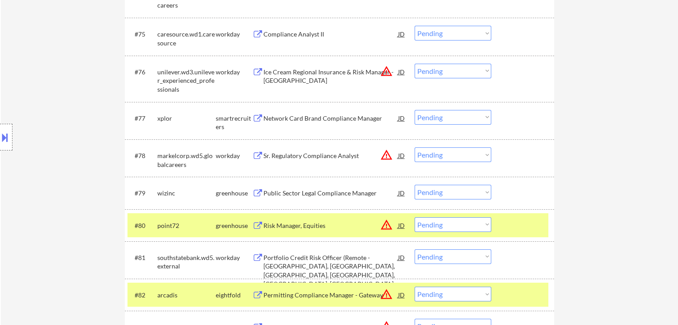
click at [445, 118] on select "Choose an option... Pending Applied Excluded (Questions) Excluded (Expired) Exc…" at bounding box center [452, 117] width 77 height 15
click at [414, 110] on select "Choose an option... Pending Applied Excluded (Questions) Excluded (Expired) Exc…" at bounding box center [452, 117] width 77 height 15
select select ""pending""
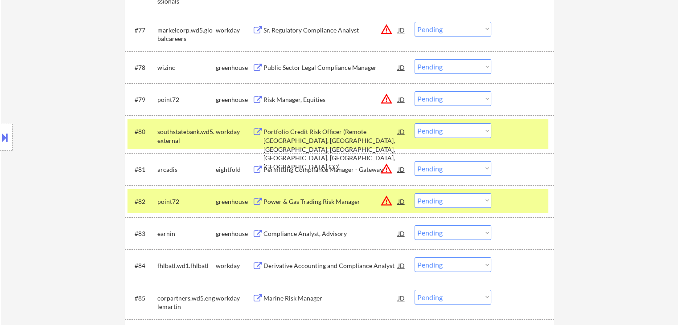
scroll to position [3027, 0]
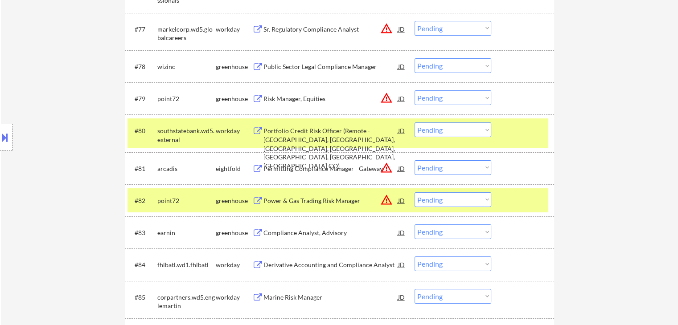
click at [454, 63] on select "Choose an option... Pending Applied Excluded (Questions) Excluded (Expired) Exc…" at bounding box center [452, 65] width 77 height 15
click at [414, 58] on select "Choose an option... Pending Applied Excluded (Questions) Excluded (Expired) Exc…" at bounding box center [452, 65] width 77 height 15
select select ""pending""
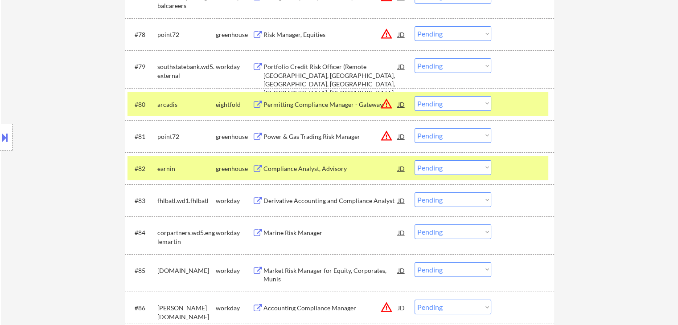
scroll to position [3160, 0]
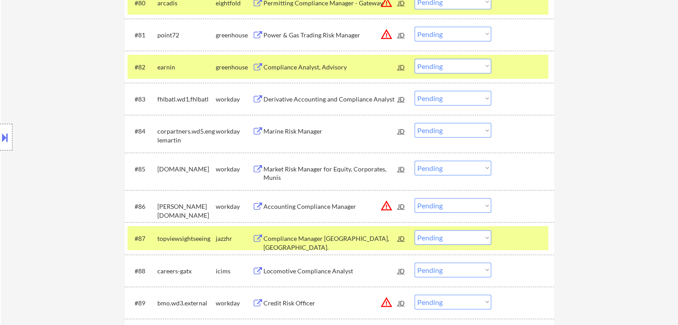
click at [442, 66] on select "Choose an option... Pending Applied Excluded (Questions) Excluded (Expired) Exc…" at bounding box center [452, 66] width 77 height 15
click at [414, 59] on select "Choose an option... Pending Applied Excluded (Questions) Excluded (Expired) Exc…" at bounding box center [452, 66] width 77 height 15
select select ""pending""
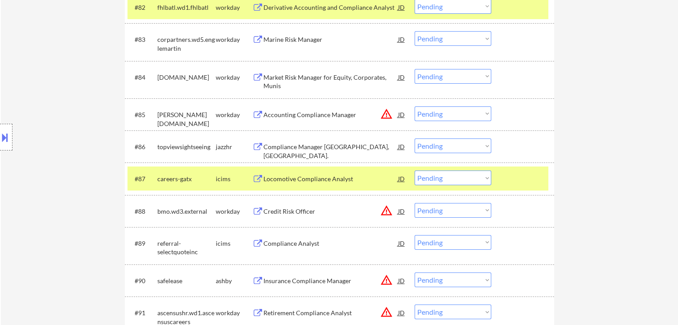
scroll to position [3294, 0]
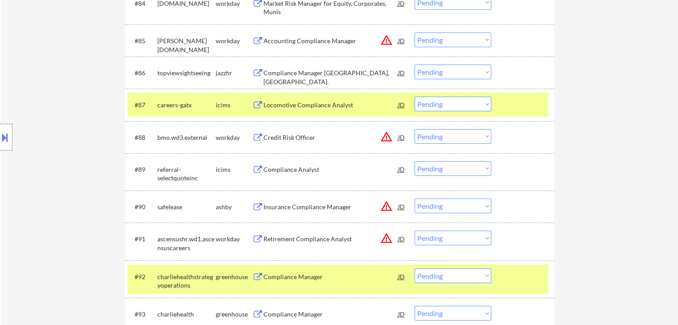
click at [439, 74] on select "Choose an option... Pending Applied Excluded (Questions) Excluded (Expired) Exc…" at bounding box center [452, 72] width 77 height 15
click at [414, 65] on select "Choose an option... Pending Applied Excluded (Questions) Excluded (Expired) Exc…" at bounding box center [452, 72] width 77 height 15
select select ""pending""
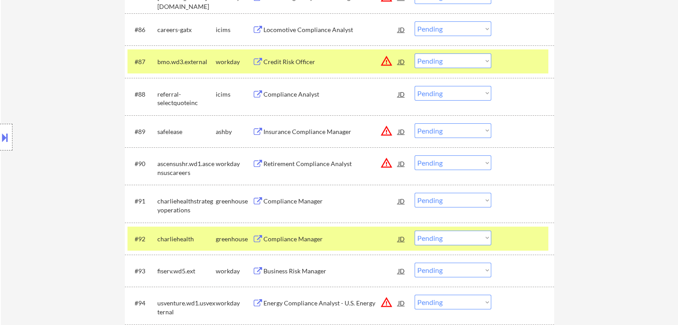
scroll to position [3428, 0]
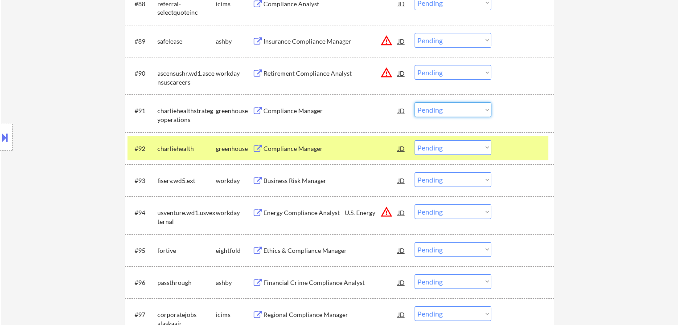
click at [436, 111] on select "Choose an option... Pending Applied Excluded (Questions) Excluded (Expired) Exc…" at bounding box center [452, 109] width 77 height 15
click at [414, 102] on select "Choose an option... Pending Applied Excluded (Questions) Excluded (Expired) Exc…" at bounding box center [452, 109] width 77 height 15
select select ""pending""
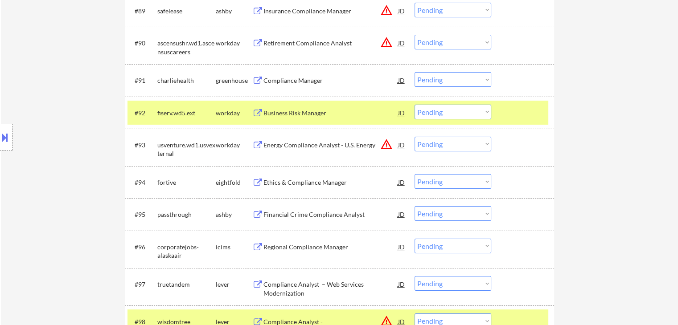
scroll to position [3517, 0]
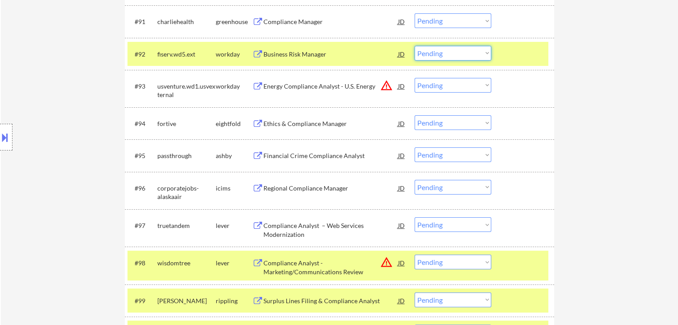
click at [430, 54] on select "Choose an option... Pending Applied Excluded (Questions) Excluded (Expired) Exc…" at bounding box center [452, 53] width 77 height 15
click at [414, 46] on select "Choose an option... Pending Applied Excluded (Questions) Excluded (Expired) Exc…" at bounding box center [452, 53] width 77 height 15
select select ""pending""
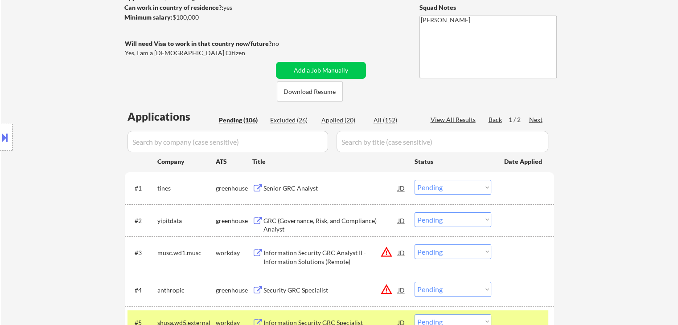
scroll to position [134, 0]
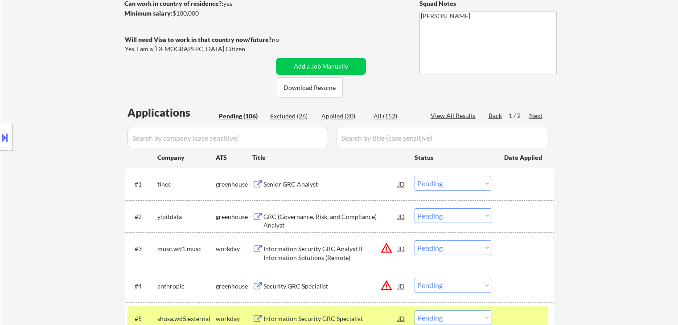
click at [536, 116] on div "Next" at bounding box center [536, 115] width 14 height 9
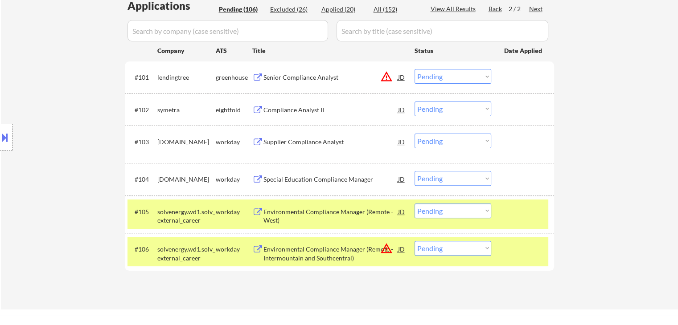
scroll to position [178, 0]
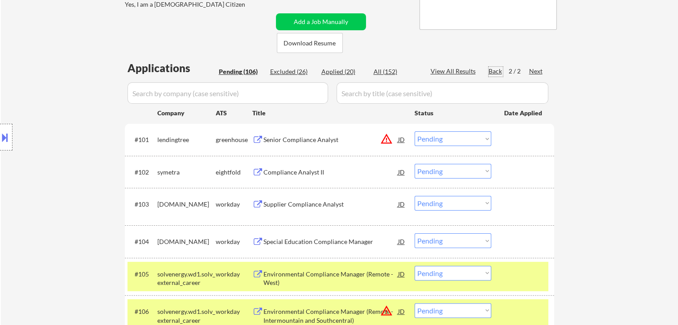
click at [495, 68] on div "Back" at bounding box center [495, 71] width 14 height 9
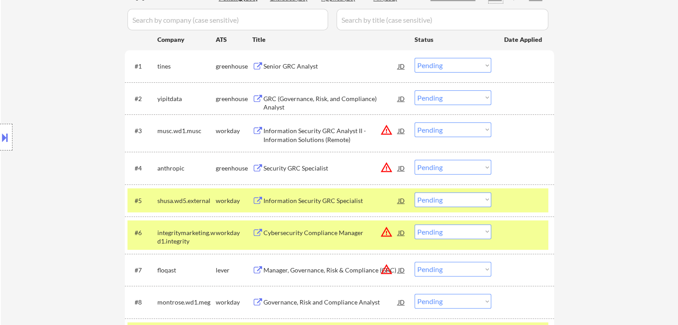
scroll to position [267, 0]
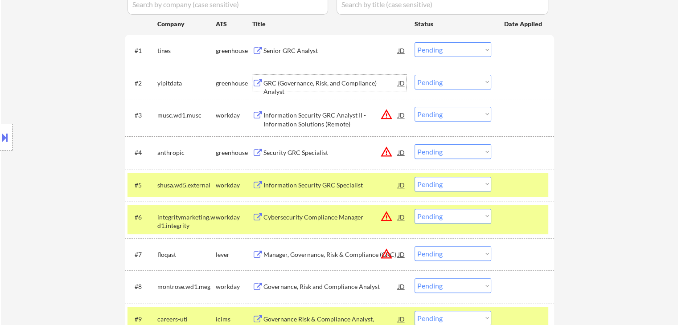
click at [324, 83] on div "GRC (Governance, Risk, and Compliance) Analyst" at bounding box center [330, 87] width 135 height 17
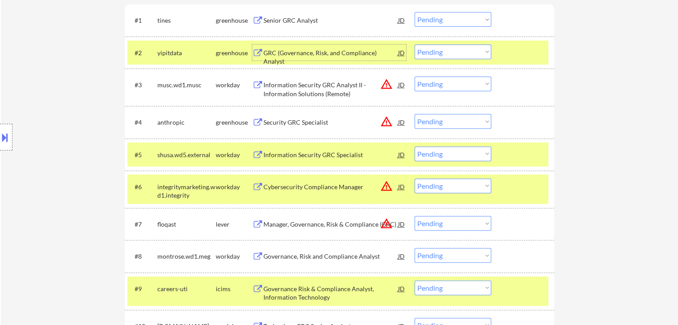
scroll to position [312, 0]
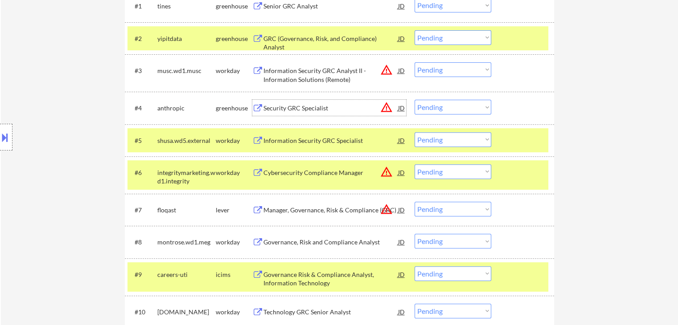
click at [304, 106] on div "Security GRC Specialist" at bounding box center [330, 108] width 135 height 9
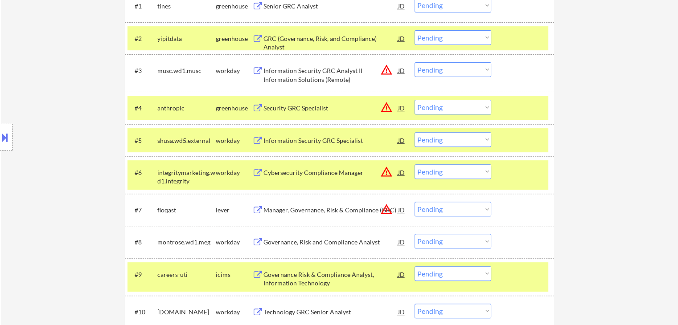
click at [447, 102] on select "Choose an option... Pending Applied Excluded (Questions) Excluded (Expired) Exc…" at bounding box center [452, 107] width 77 height 15
click at [414, 100] on select "Choose an option... Pending Applied Excluded (Questions) Excluded (Expired) Exc…" at bounding box center [452, 107] width 77 height 15
select select ""pending""
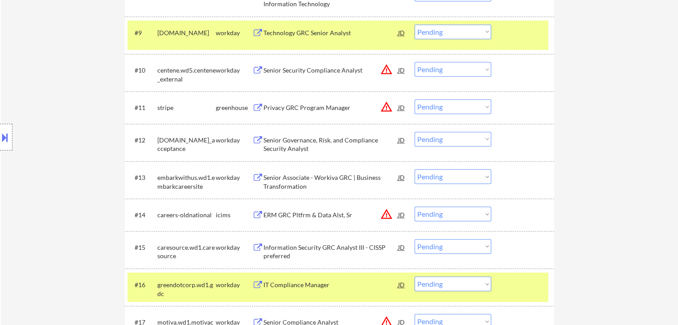
scroll to position [579, 0]
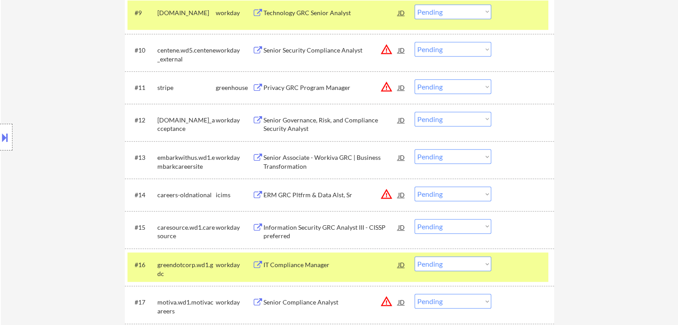
click at [309, 86] on div "Privacy GRC Program Manager" at bounding box center [330, 87] width 135 height 9
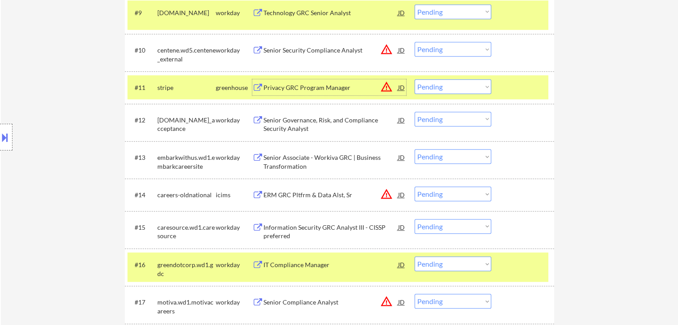
click at [439, 87] on select "Choose an option... Pending Applied Excluded (Questions) Excluded (Expired) Exc…" at bounding box center [452, 86] width 77 height 15
click at [414, 79] on select "Choose an option... Pending Applied Excluded (Questions) Excluded (Expired) Exc…" at bounding box center [452, 86] width 77 height 15
select select ""pending""
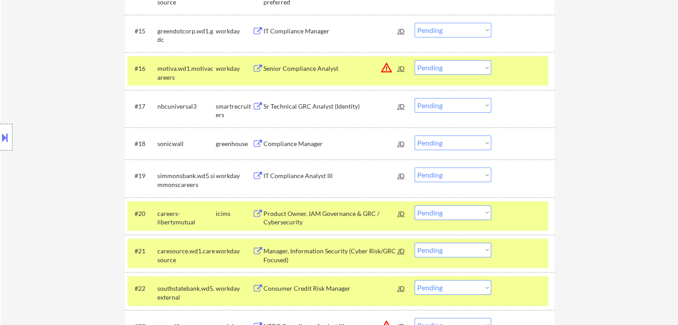
scroll to position [802, 0]
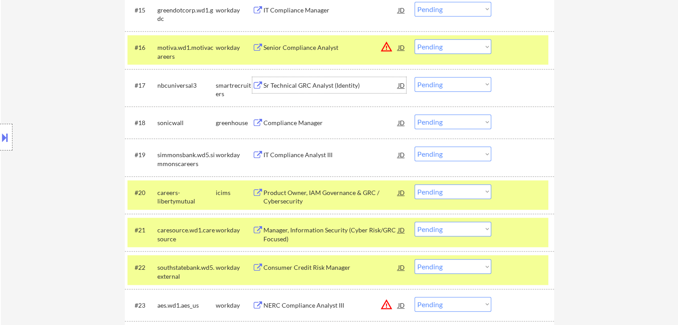
click at [324, 84] on div "Sr Technical GRC Analyst (Identity)" at bounding box center [330, 85] width 135 height 9
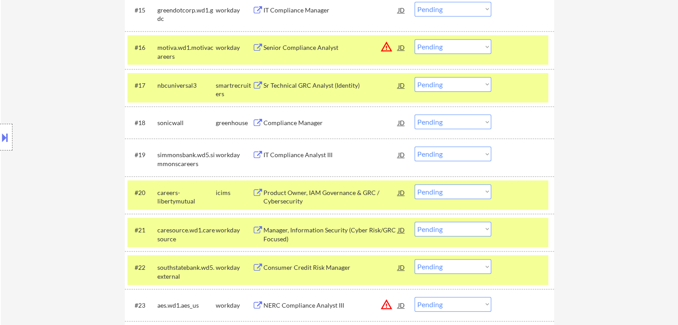
click at [311, 85] on div "Sr Technical GRC Analyst (Identity)" at bounding box center [330, 85] width 135 height 9
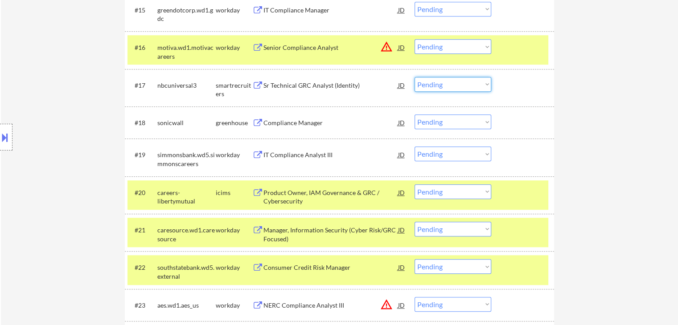
click at [423, 86] on select "Choose an option... Pending Applied Excluded (Questions) Excluded (Expired) Exc…" at bounding box center [452, 84] width 77 height 15
click at [414, 77] on select "Choose an option... Pending Applied Excluded (Questions) Excluded (Expired) Exc…" at bounding box center [452, 84] width 77 height 15
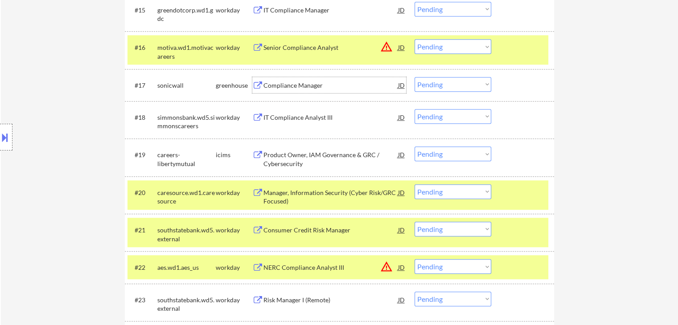
drag, startPoint x: 299, startPoint y: 85, endPoint x: 326, endPoint y: 66, distance: 33.0
click at [299, 85] on div "Compliance Manager" at bounding box center [330, 85] width 135 height 9
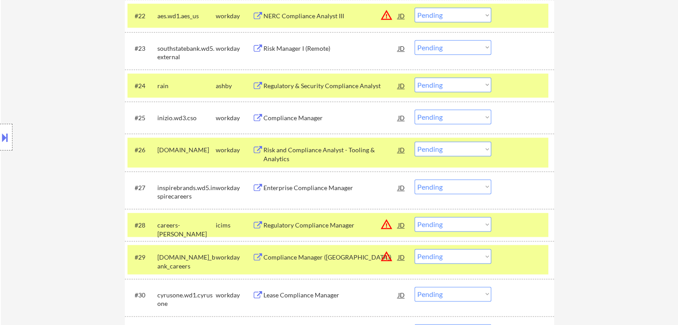
scroll to position [1070, 0]
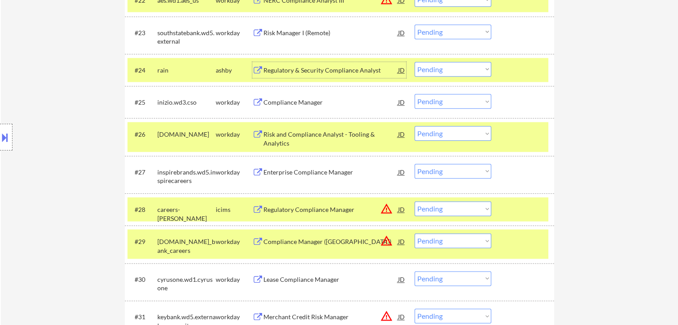
click at [312, 70] on div "Regulatory & Security Compliance Analyst" at bounding box center [330, 70] width 135 height 9
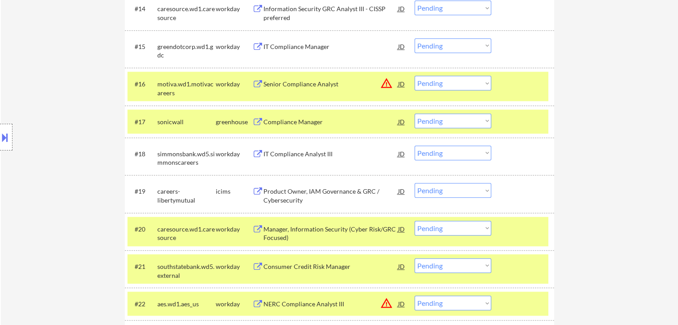
scroll to position [814, 0]
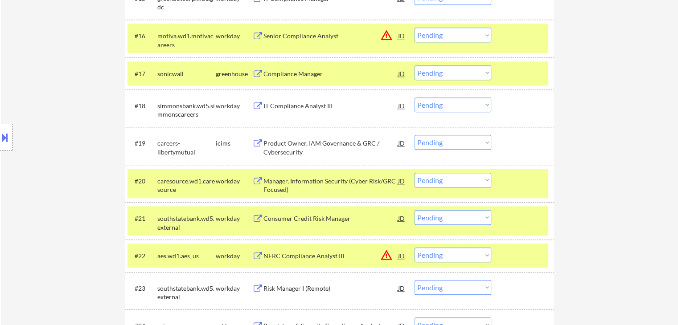
click at [445, 75] on select "Choose an option... Pending Applied Excluded (Questions) Excluded (Expired) Exc…" at bounding box center [452, 73] width 77 height 15
click at [414, 66] on select "Choose an option... Pending Applied Excluded (Questions) Excluded (Expired) Exc…" at bounding box center [452, 73] width 77 height 15
select select ""pending""
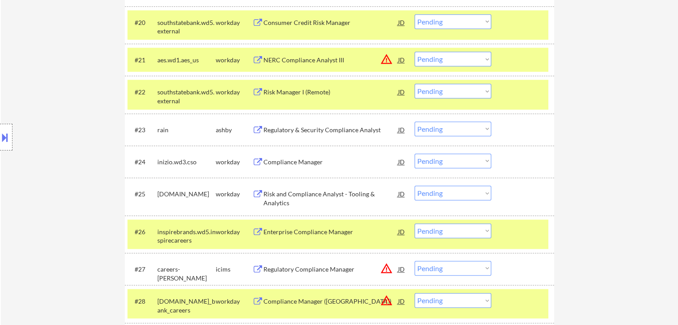
scroll to position [1037, 0]
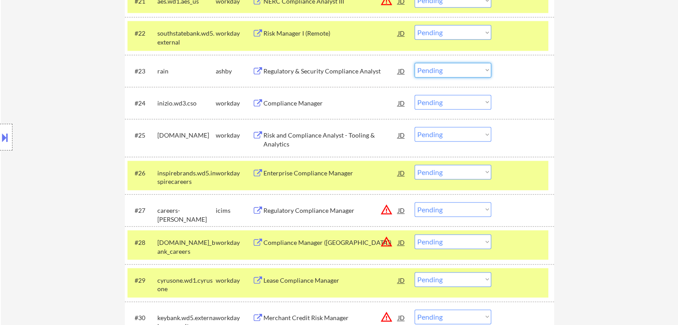
click at [436, 71] on select "Choose an option... Pending Applied Excluded (Questions) Excluded (Expired) Exc…" at bounding box center [452, 70] width 77 height 15
click at [414, 63] on select "Choose an option... Pending Applied Excluded (Questions) Excluded (Expired) Exc…" at bounding box center [452, 70] width 77 height 15
select select ""pending""
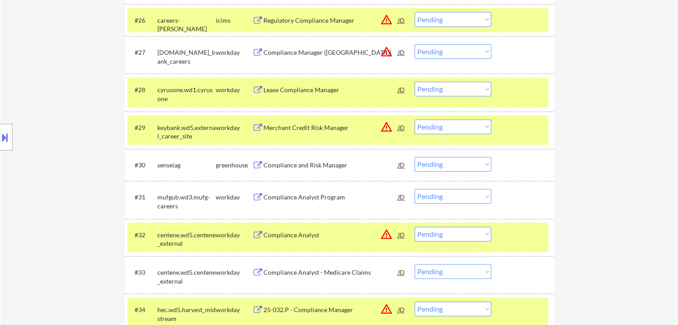
scroll to position [1215, 0]
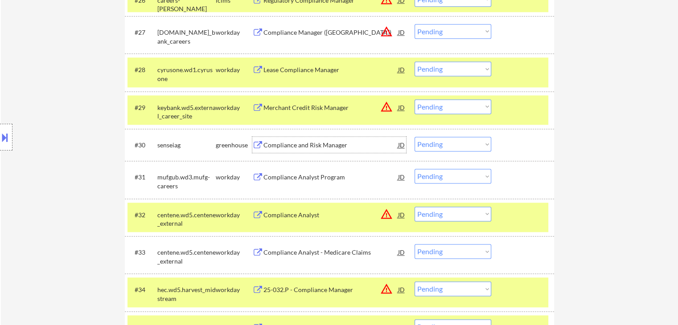
click at [316, 144] on div "Compliance and Risk Manager" at bounding box center [330, 145] width 135 height 9
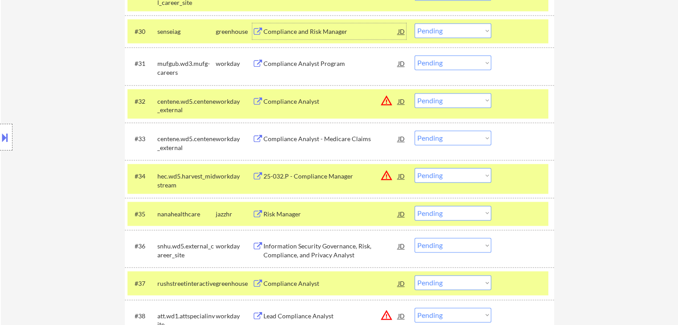
scroll to position [1349, 0]
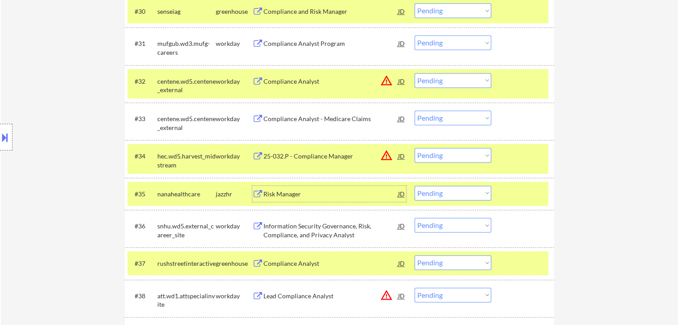
click at [292, 195] on div "Risk Manager" at bounding box center [330, 194] width 135 height 9
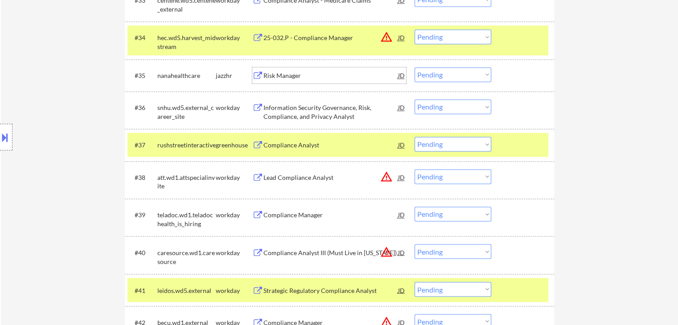
scroll to position [1482, 0]
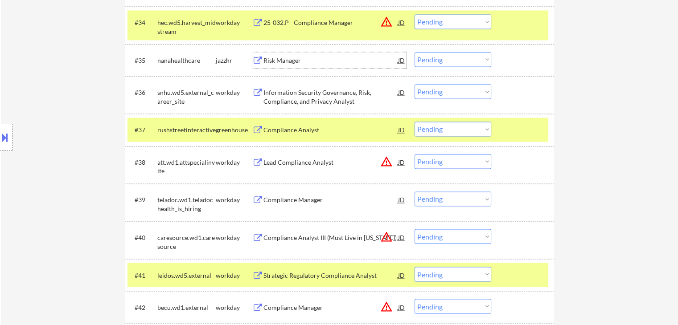
click at [312, 127] on div "Compliance Analyst" at bounding box center [330, 130] width 135 height 9
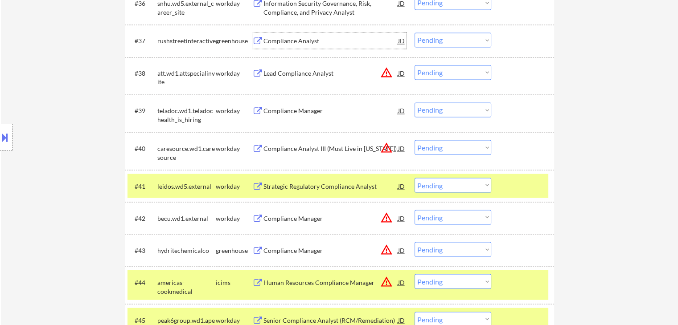
scroll to position [1616, 0]
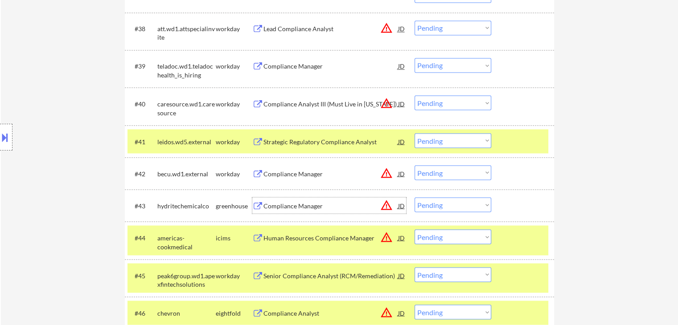
click at [307, 207] on div "Compliance Manager" at bounding box center [330, 205] width 135 height 9
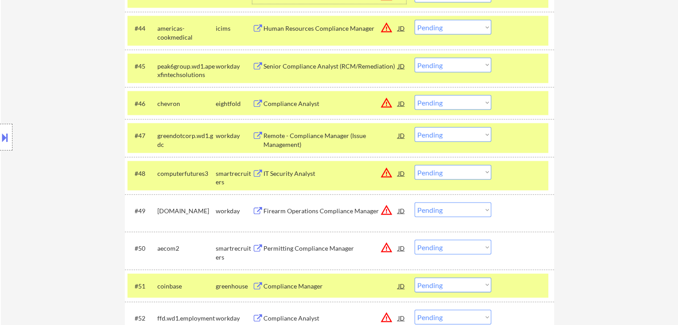
scroll to position [1839, 0]
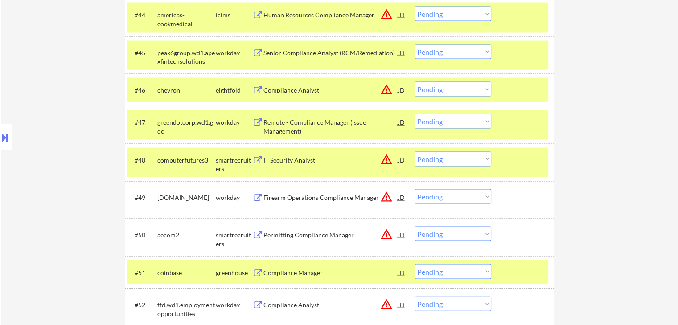
click at [305, 160] on div "IT Security Analyst" at bounding box center [330, 160] width 135 height 9
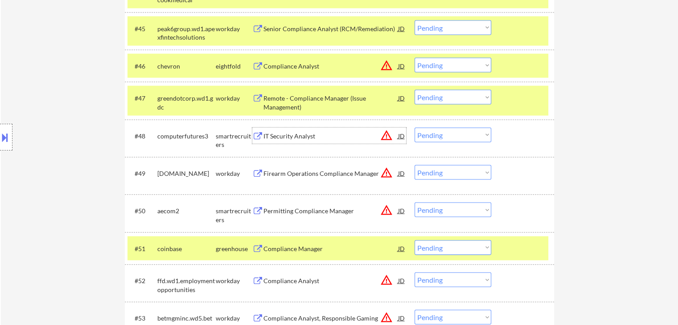
scroll to position [1883, 0]
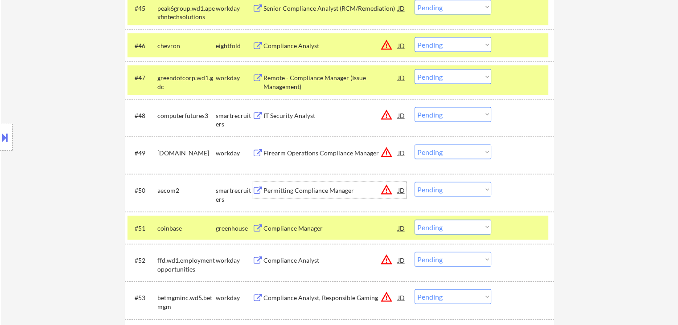
click at [312, 191] on div "Permitting Compliance Manager" at bounding box center [330, 190] width 135 height 9
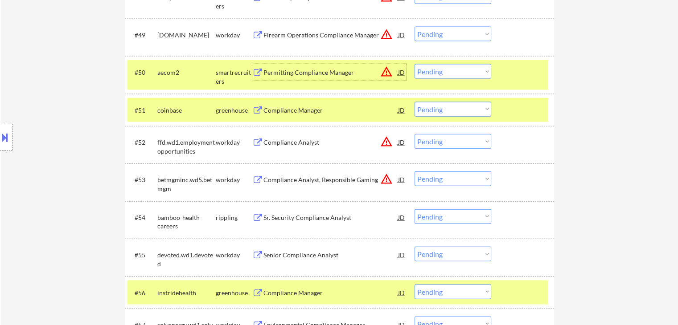
scroll to position [2017, 0]
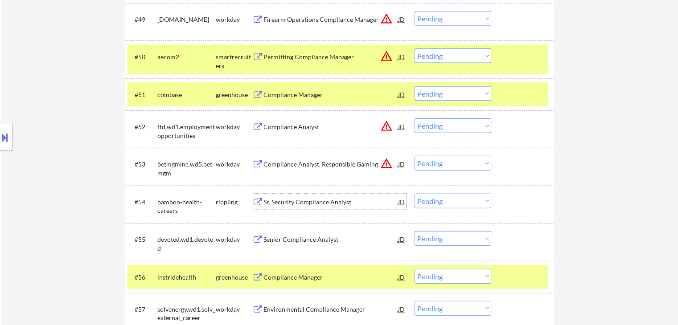
click at [303, 203] on div "Sr. Security Compliance Analyst" at bounding box center [330, 202] width 135 height 9
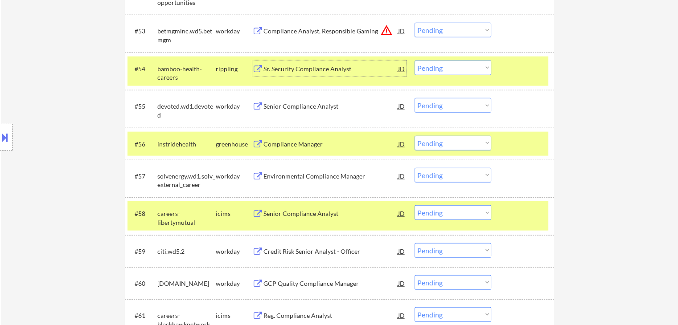
scroll to position [2151, 0]
click at [310, 145] on div "Compliance Manager" at bounding box center [330, 143] width 135 height 9
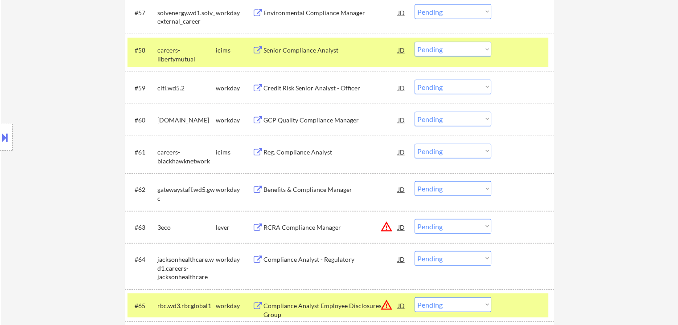
scroll to position [2329, 0]
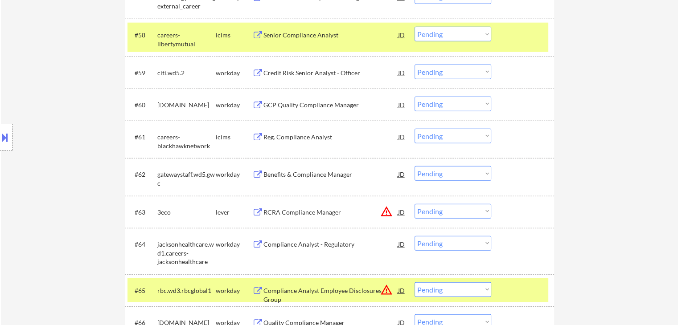
click at [300, 212] on div "RCRA Compliance Manager" at bounding box center [330, 212] width 135 height 9
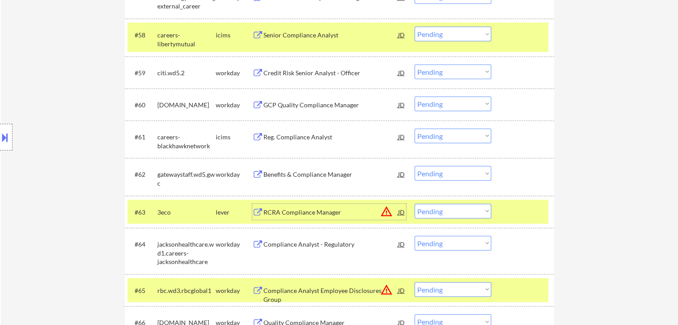
click at [3, 144] on button at bounding box center [5, 137] width 10 height 15
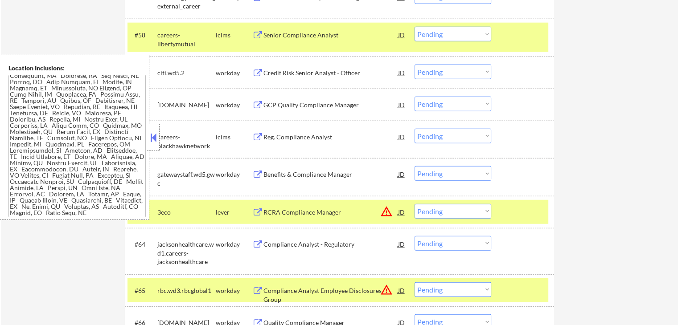
scroll to position [132, 0]
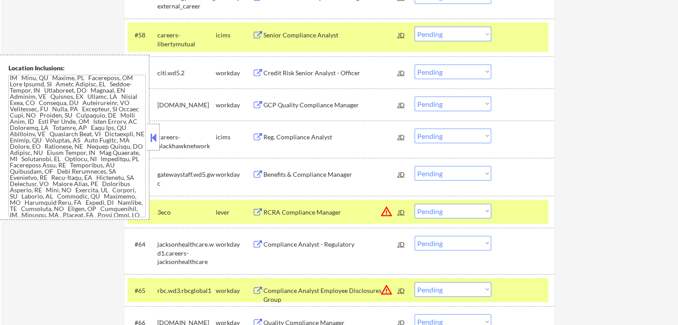
click at [156, 133] on button at bounding box center [153, 137] width 10 height 13
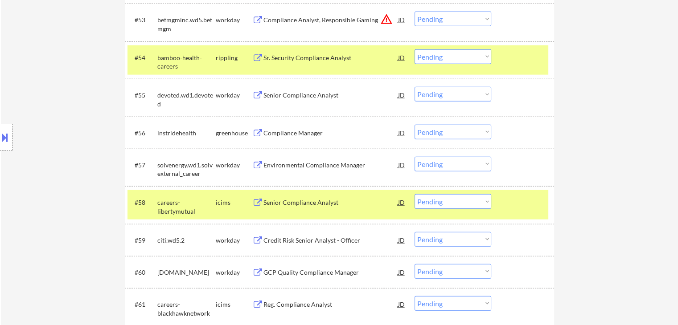
scroll to position [2176, 0]
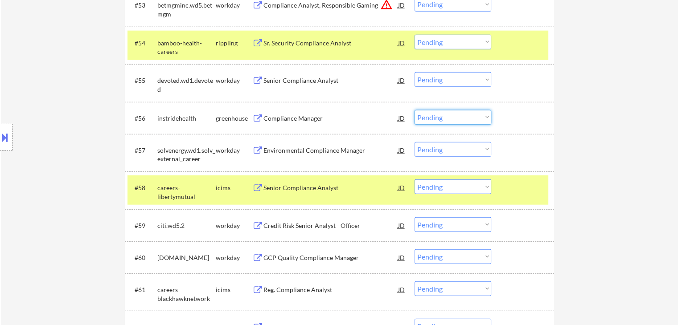
click at [445, 118] on select "Choose an option... Pending Applied Excluded (Questions) Excluded (Expired) Exc…" at bounding box center [452, 117] width 77 height 15
click at [414, 110] on select "Choose an option... Pending Applied Excluded (Questions) Excluded (Expired) Exc…" at bounding box center [452, 117] width 77 height 15
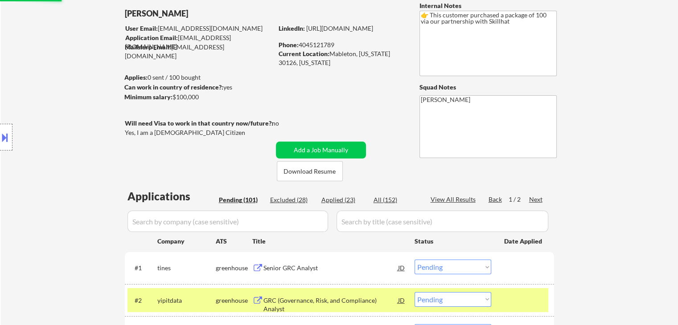
scroll to position [35, 0]
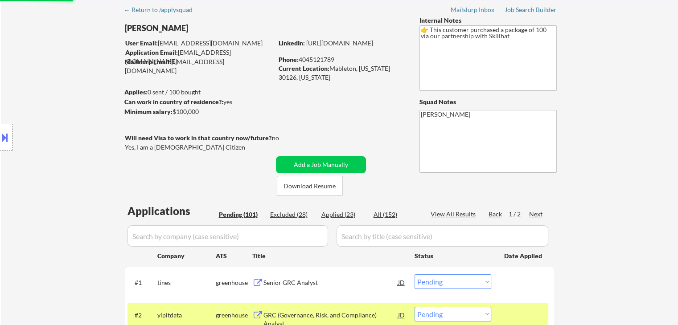
select select ""pending""
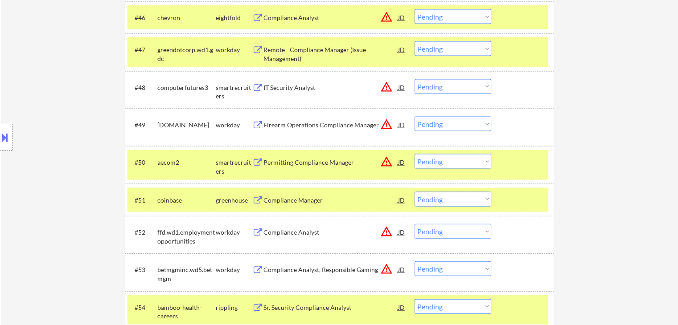
click at [431, 162] on select "Choose an option... Pending Applied Excluded (Questions) Excluded (Expired) Exc…" at bounding box center [452, 161] width 77 height 15
click at [414, 154] on select "Choose an option... Pending Applied Excluded (Questions) Excluded (Expired) Exc…" at bounding box center [452, 161] width 77 height 15
select select ""pending""
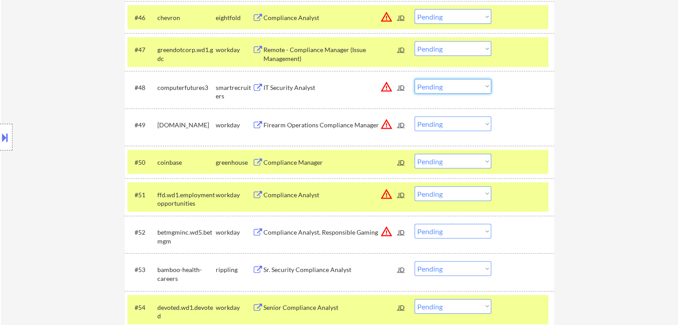
click at [421, 85] on select "Choose an option... Pending Applied Excluded (Questions) Excluded (Expired) Exc…" at bounding box center [452, 86] width 77 height 15
click at [434, 86] on select "Choose an option... Pending Applied Excluded (Questions) Excluded (Expired) Exc…" at bounding box center [452, 86] width 77 height 15
click at [414, 79] on select "Choose an option... Pending Applied Excluded (Questions) Excluded (Expired) Exc…" at bounding box center [452, 86] width 77 height 15
select select ""pending""
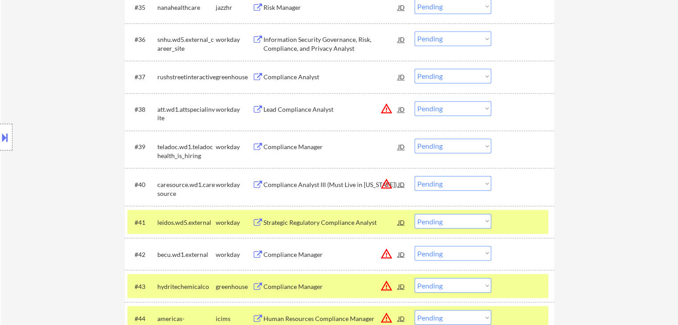
scroll to position [1538, 0]
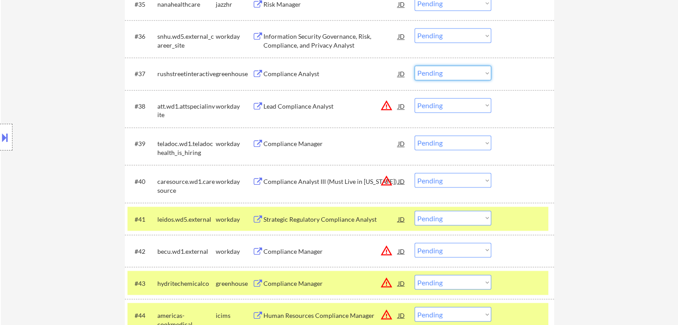
click at [444, 70] on select "Choose an option... Pending Applied Excluded (Questions) Excluded (Expired) Exc…" at bounding box center [452, 73] width 77 height 15
click at [414, 66] on select "Choose an option... Pending Applied Excluded (Questions) Excluded (Expired) Exc…" at bounding box center [452, 73] width 77 height 15
select select ""pending""
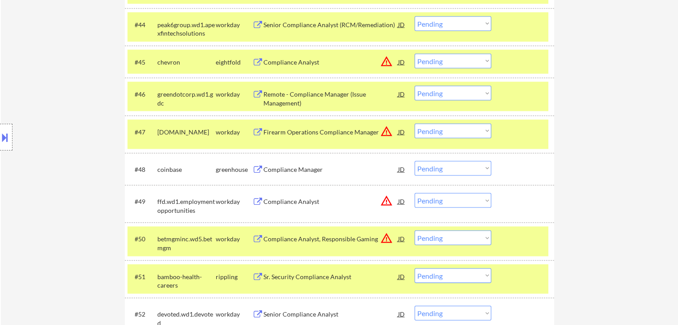
scroll to position [1850, 0]
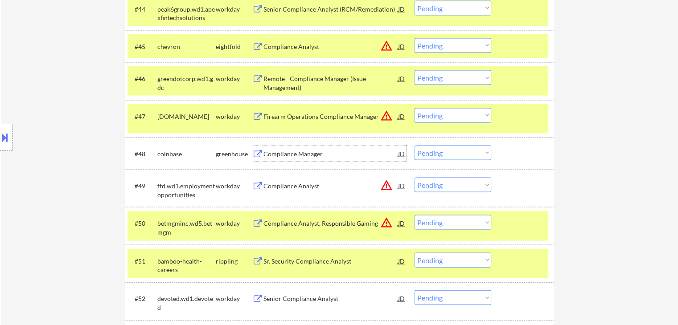
click at [290, 153] on div "Compliance Manager" at bounding box center [330, 154] width 135 height 9
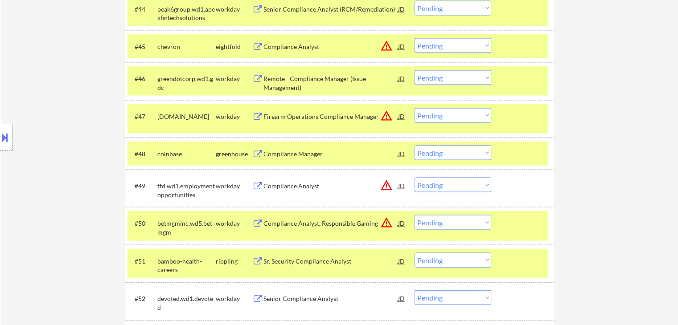
scroll to position [1895, 0]
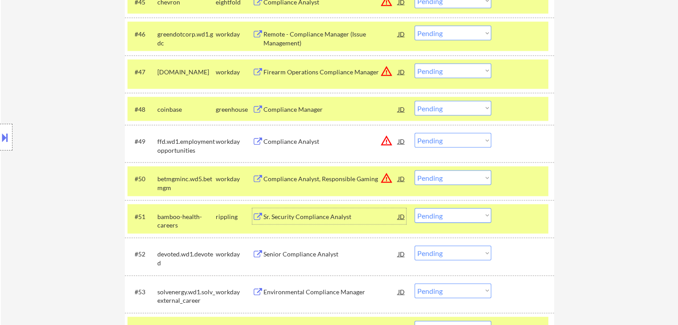
click at [303, 218] on div "Sr. Security Compliance Analyst" at bounding box center [330, 217] width 135 height 9
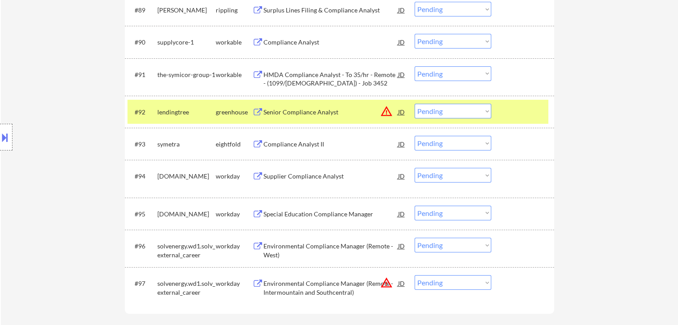
scroll to position [3455, 0]
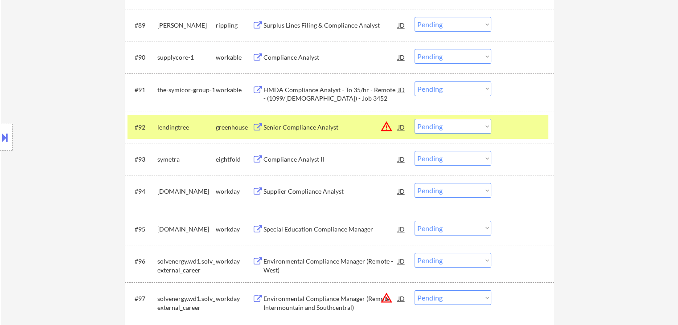
click at [303, 117] on div "#92 lendingtree greenhouse Senior Compliance Analyst JD warning_amber Choose an…" at bounding box center [337, 127] width 421 height 24
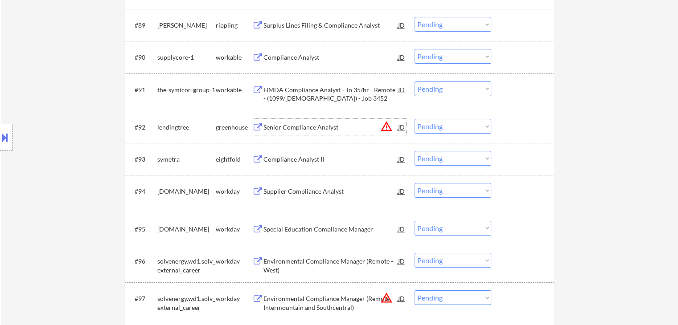
click at [299, 127] on div "Senior Compliance Analyst" at bounding box center [330, 127] width 135 height 9
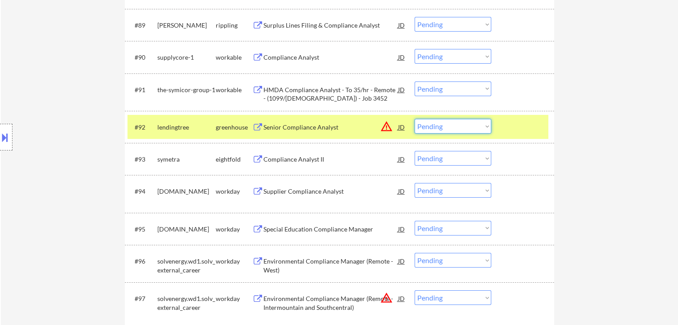
click at [465, 127] on select "Choose an option... Pending Applied Excluded (Questions) Excluded (Expired) Exc…" at bounding box center [452, 126] width 77 height 15
click at [414, 119] on select "Choose an option... Pending Applied Excluded (Questions) Excluded (Expired) Exc…" at bounding box center [452, 126] width 77 height 15
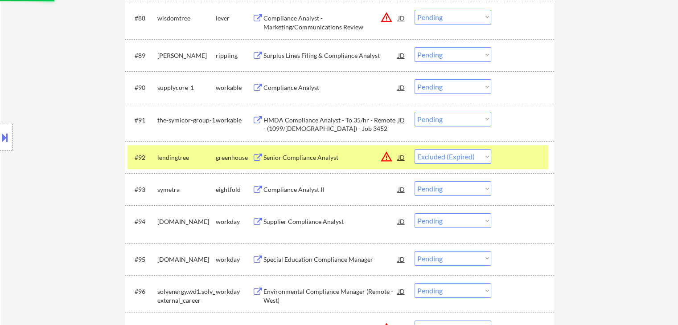
scroll to position [3410, 0]
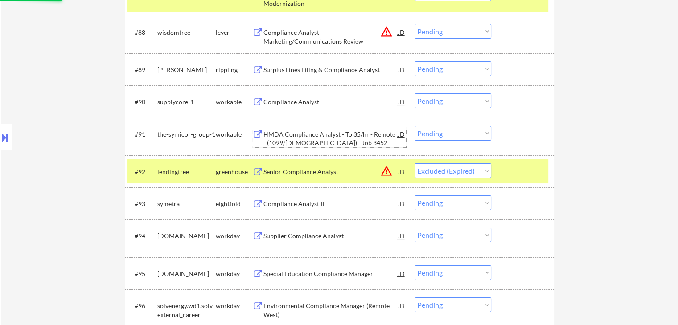
click at [338, 134] on div "HMDA Compliance Analyst - To 35/hr - Remote - (1099/[DEMOGRAPHIC_DATA]) - Job 3…" at bounding box center [330, 138] width 135 height 17
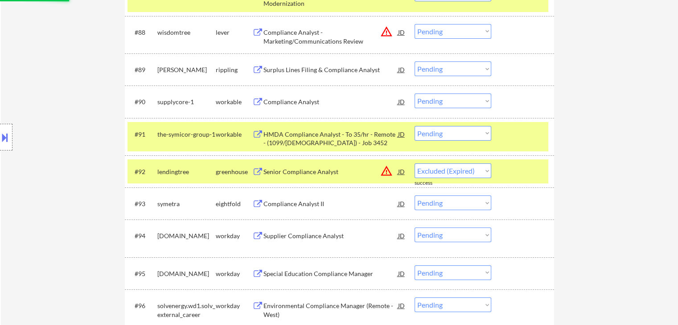
select select ""pending""
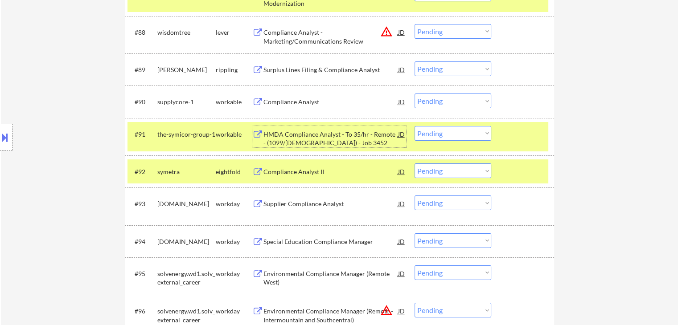
click at [443, 136] on select "Choose an option... Pending Applied Excluded (Questions) Excluded (Expired) Exc…" at bounding box center [452, 133] width 77 height 15
click at [414, 126] on select "Choose an option... Pending Applied Excluded (Questions) Excluded (Expired) Exc…" at bounding box center [452, 133] width 77 height 15
select select ""pending""
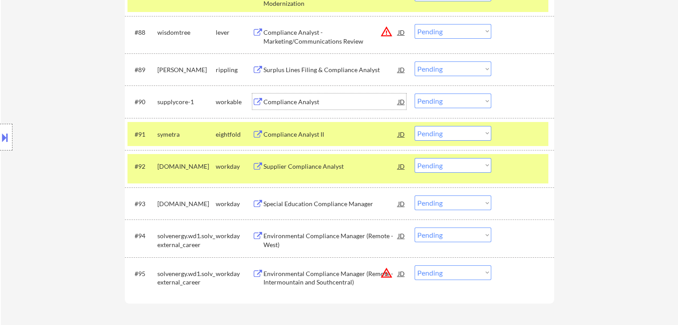
click at [308, 105] on div "Compliance Analyst" at bounding box center [330, 102] width 135 height 9
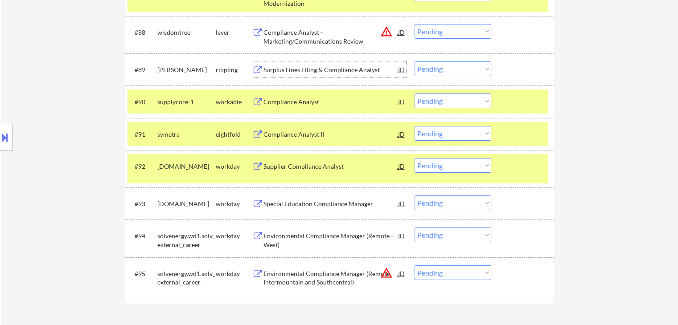
click at [318, 75] on div "Surplus Lines Filing & Compliance Analyst" at bounding box center [330, 69] width 135 height 16
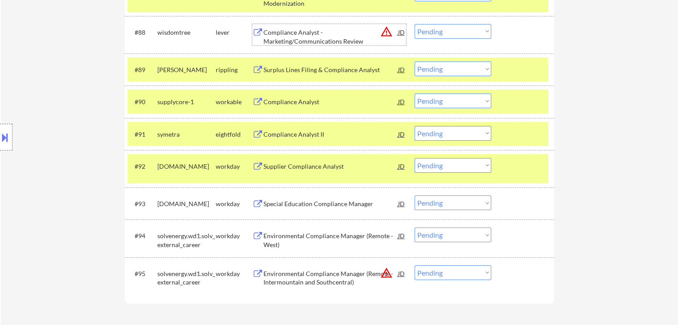
click at [316, 40] on div "Compliance Analyst - Marketing/Communications Review" at bounding box center [330, 36] width 135 height 17
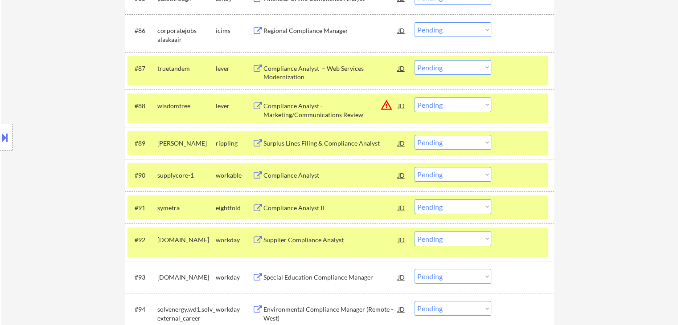
scroll to position [3321, 0]
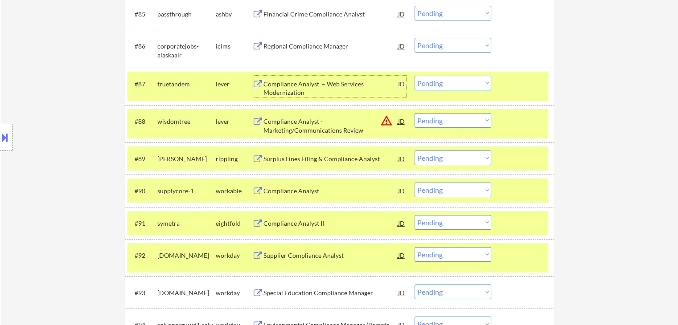
click at [325, 85] on div "Compliance Analyst – Web Services Modernization" at bounding box center [330, 88] width 135 height 17
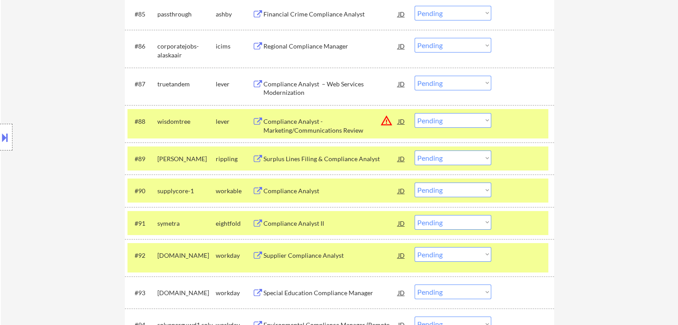
click at [430, 123] on select "Choose an option... Pending Applied Excluded (Questions) Excluded (Expired) Exc…" at bounding box center [452, 120] width 77 height 15
click at [414, 113] on select "Choose an option... Pending Applied Excluded (Questions) Excluded (Expired) Exc…" at bounding box center [452, 120] width 77 height 15
select select ""pending""
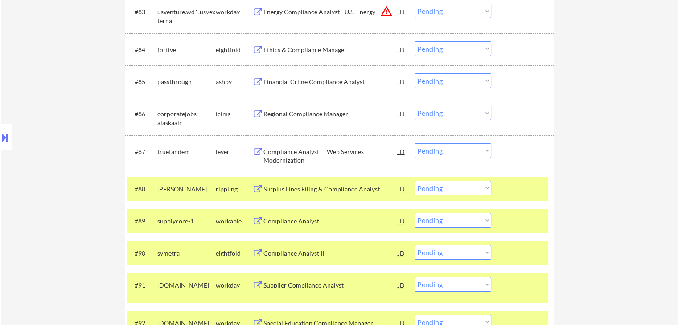
scroll to position [3287, 0]
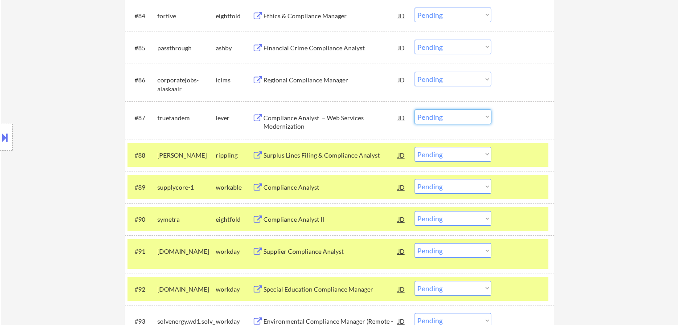
click at [426, 118] on select "Choose an option... Pending Applied Excluded (Questions) Excluded (Expired) Exc…" at bounding box center [452, 117] width 77 height 15
click at [414, 110] on select "Choose an option... Pending Applied Excluded (Questions) Excluded (Expired) Exc…" at bounding box center [452, 117] width 77 height 15
select select ""pending""
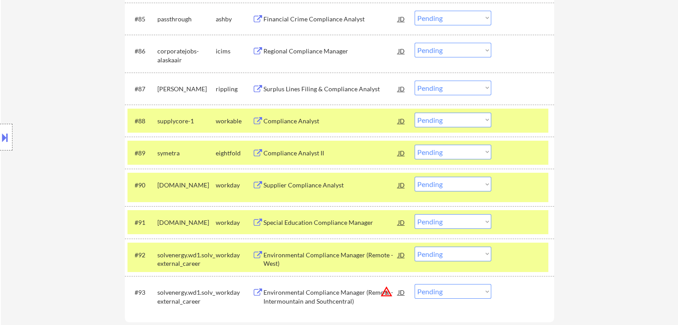
scroll to position [3332, 0]
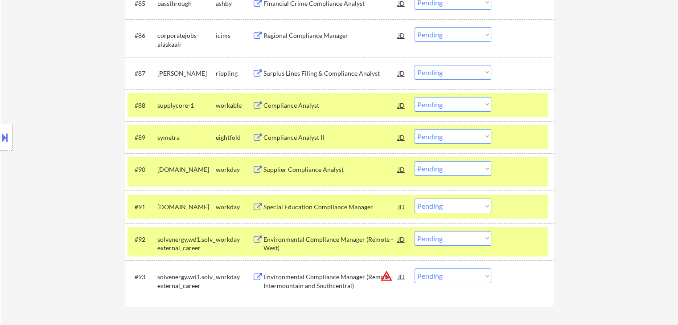
click at [302, 105] on div "Compliance Analyst" at bounding box center [330, 105] width 135 height 9
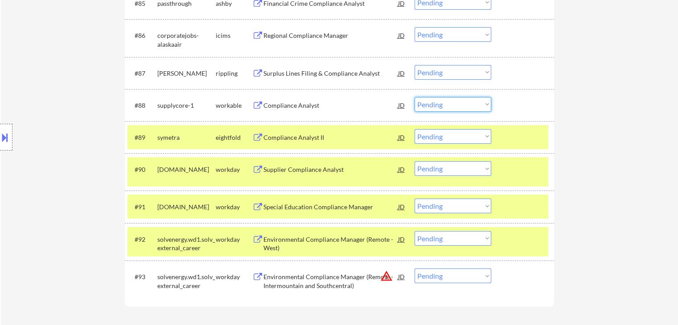
drag, startPoint x: 435, startPoint y: 97, endPoint x: 436, endPoint y: 106, distance: 8.9
click at [436, 97] on select "Choose an option... Pending Applied Excluded (Questions) Excluded (Expired) Exc…" at bounding box center [452, 104] width 77 height 15
click at [414, 97] on select "Choose an option... Pending Applied Excluded (Questions) Excluded (Expired) Exc…" at bounding box center [452, 104] width 77 height 15
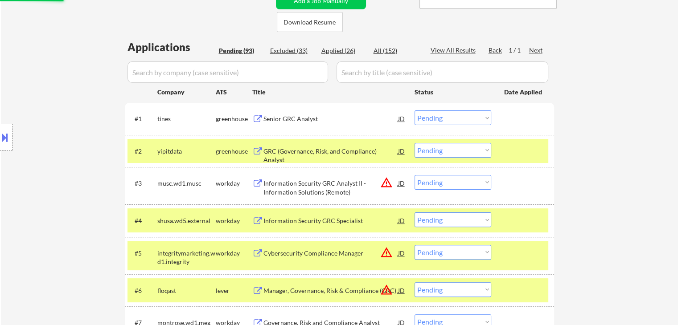
scroll to position [0, 0]
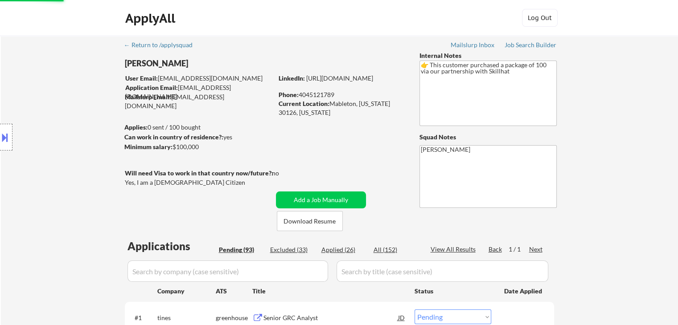
select select ""pending""
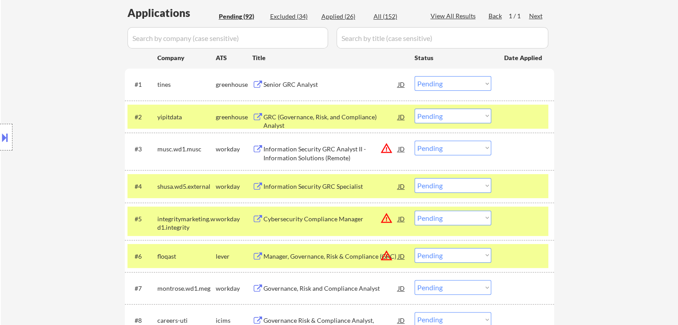
scroll to position [267, 0]
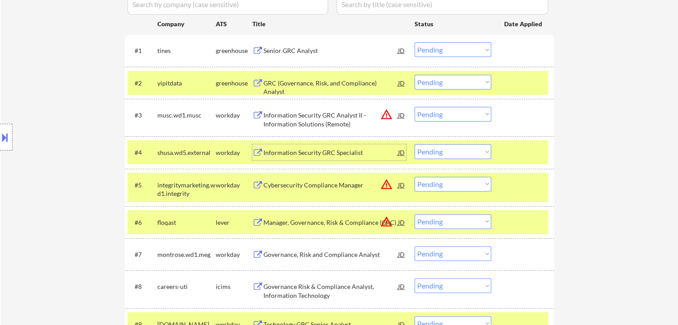
click at [310, 156] on div "Information Security GRC Specialist" at bounding box center [330, 152] width 135 height 9
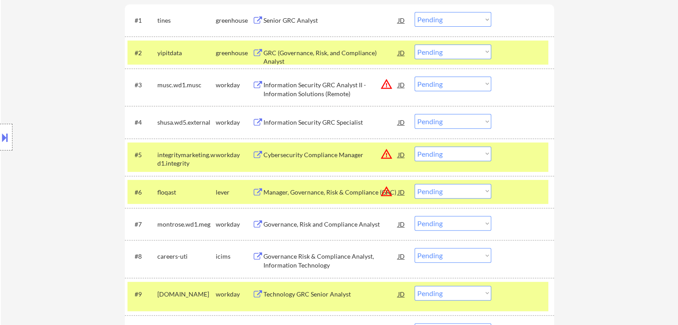
scroll to position [312, 0]
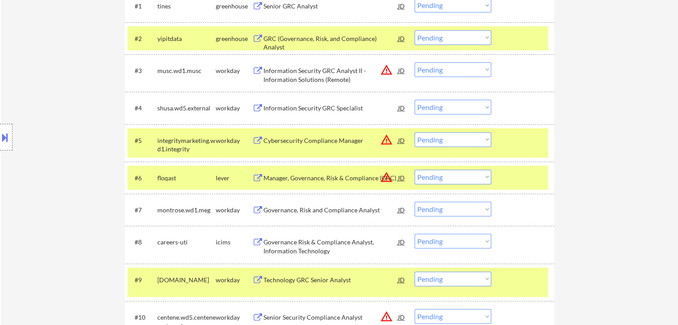
click at [451, 111] on select "Choose an option... Pending Applied Excluded (Questions) Excluded (Expired) Exc…" at bounding box center [452, 107] width 77 height 15
click at [414, 100] on select "Choose an option... Pending Applied Excluded (Questions) Excluded (Expired) Exc…" at bounding box center [452, 107] width 77 height 15
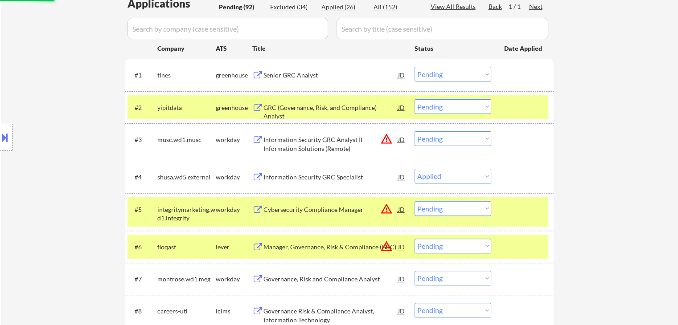
scroll to position [178, 0]
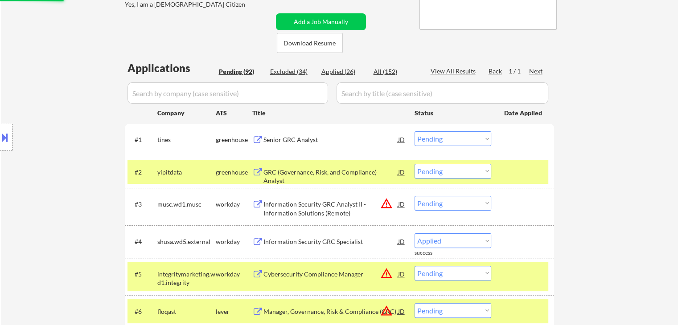
select select ""pending""
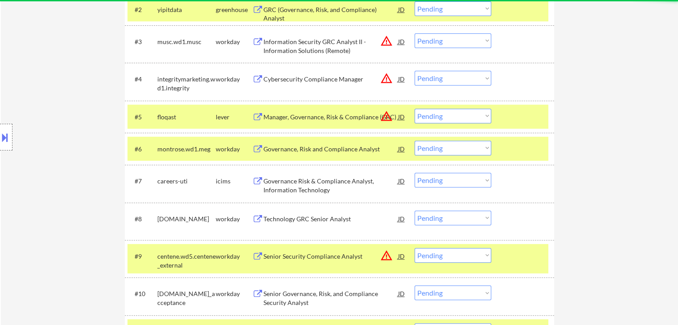
scroll to position [357, 0]
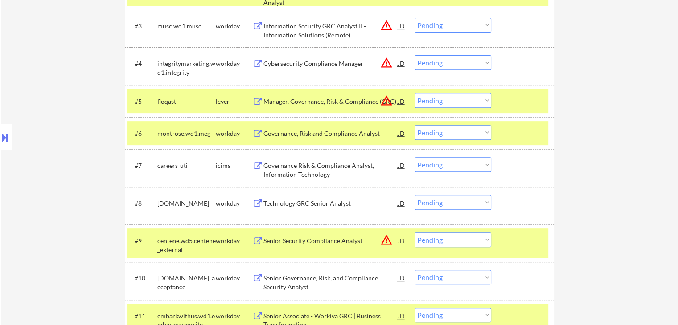
click at [330, 103] on div "Manager, Governance, Risk & Compliance (GRC)" at bounding box center [330, 101] width 135 height 9
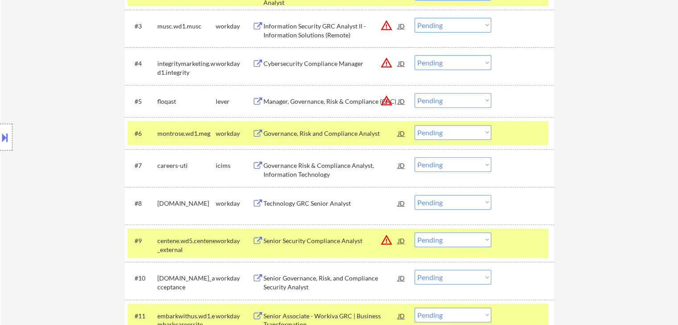
click at [0, 136] on button at bounding box center [5, 137] width 10 height 15
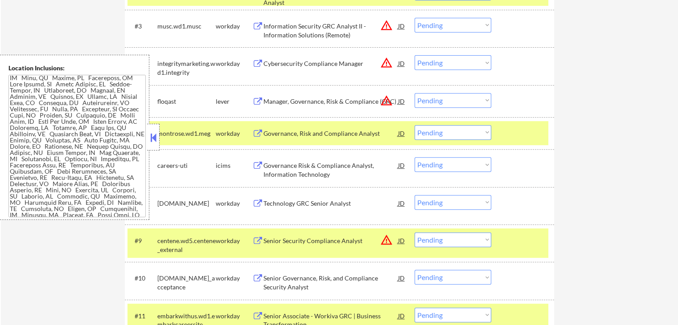
click at [150, 137] on button at bounding box center [153, 137] width 10 height 13
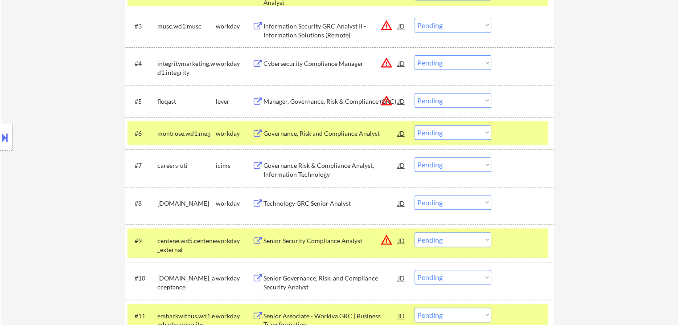
click at [439, 100] on select "Choose an option... Pending Applied Excluded (Questions) Excluded (Expired) Exc…" at bounding box center [452, 100] width 77 height 15
click at [414, 93] on select "Choose an option... Pending Applied Excluded (Questions) Excluded (Expired) Exc…" at bounding box center [452, 100] width 77 height 15
select select ""pending""
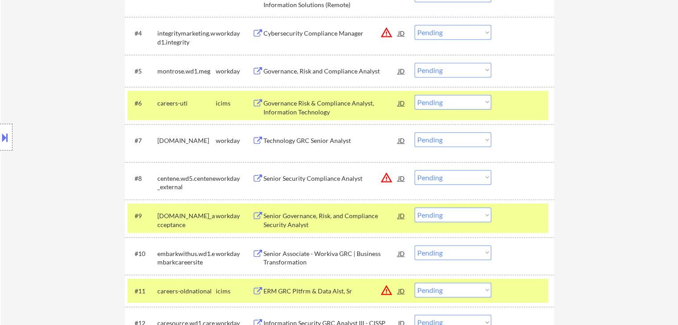
scroll to position [401, 0]
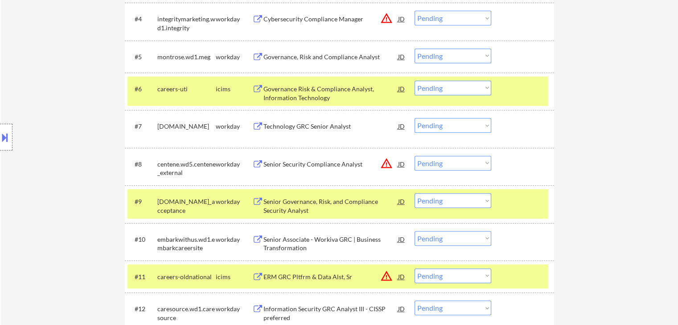
click at [302, 125] on div "Technology GRC Senior Analyst" at bounding box center [330, 126] width 135 height 9
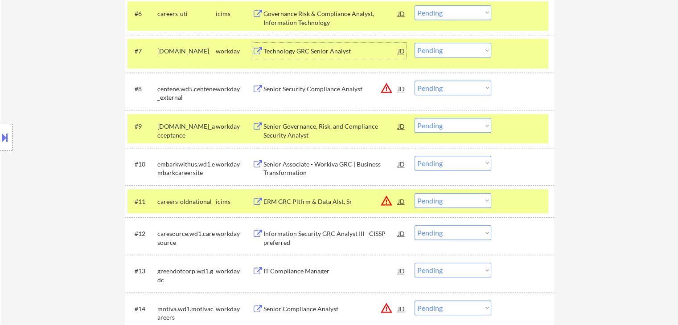
scroll to position [490, 0]
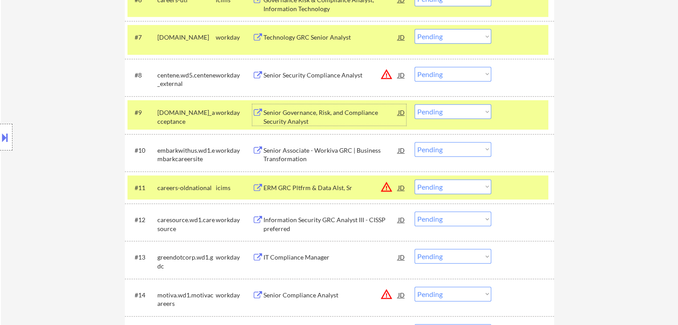
click at [312, 121] on div "Senior Governance, Risk, and Compliance Security Analyst" at bounding box center [330, 116] width 135 height 17
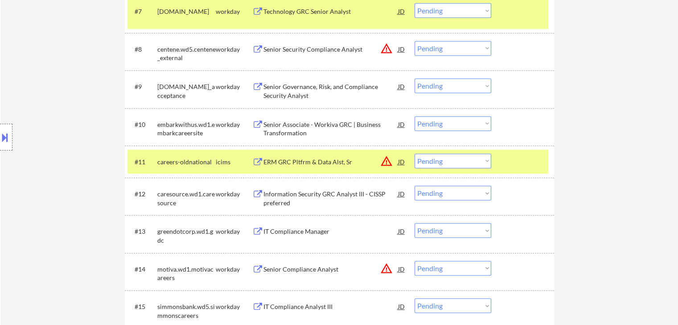
scroll to position [529, 0]
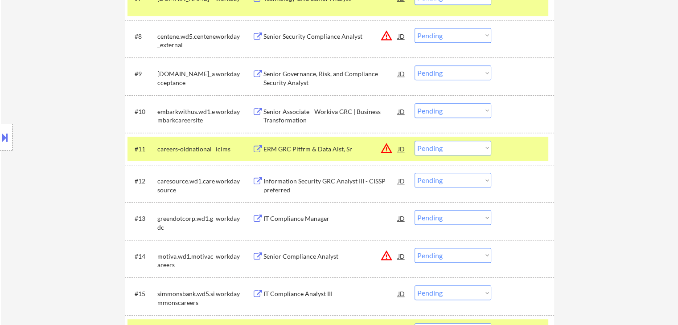
click at [440, 74] on select "Choose an option... Pending Applied Excluded (Questions) Excluded (Expired) Exc…" at bounding box center [452, 73] width 77 height 15
click at [414, 66] on select "Choose an option... Pending Applied Excluded (Questions) Excluded (Expired) Exc…" at bounding box center [452, 73] width 77 height 15
select select ""pending""
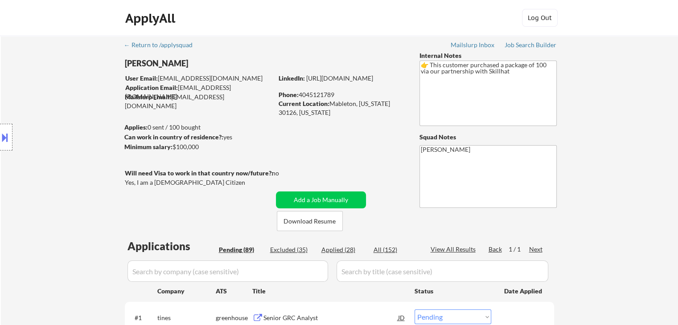
scroll to position [875, 0]
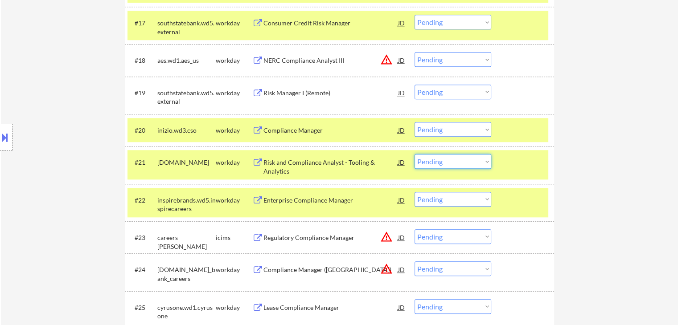
click at [441, 164] on select "Choose an option... Pending Applied Excluded (Questions) Excluded (Expired) Exc…" at bounding box center [452, 161] width 77 height 15
click at [414, 154] on select "Choose an option... Pending Applied Excluded (Questions) Excluded (Expired) Exc…" at bounding box center [452, 161] width 77 height 15
select select ""pending""
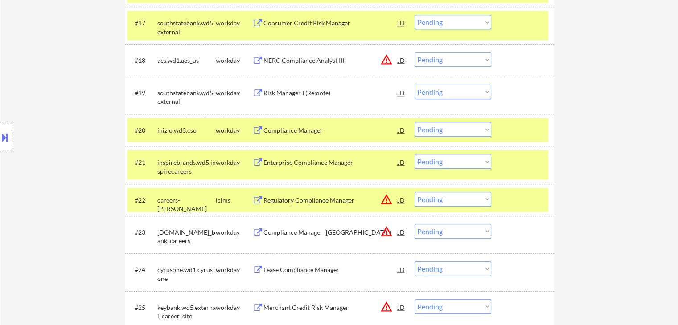
click at [289, 135] on div "Compliance Manager" at bounding box center [330, 130] width 135 height 16
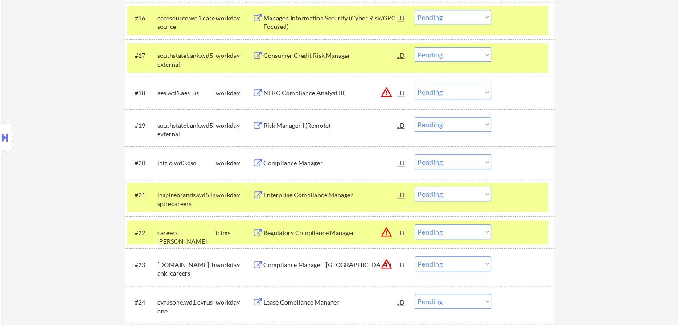
scroll to position [887, 0]
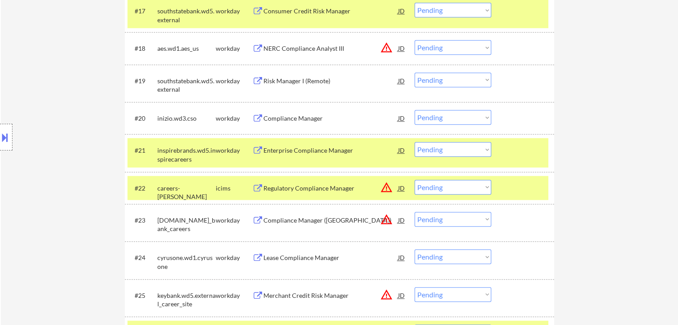
click at [432, 118] on select "Choose an option... Pending Applied Excluded (Questions) Excluded (Expired) Exc…" at bounding box center [452, 117] width 77 height 15
click at [414, 110] on select "Choose an option... Pending Applied Excluded (Questions) Excluded (Expired) Exc…" at bounding box center [452, 117] width 77 height 15
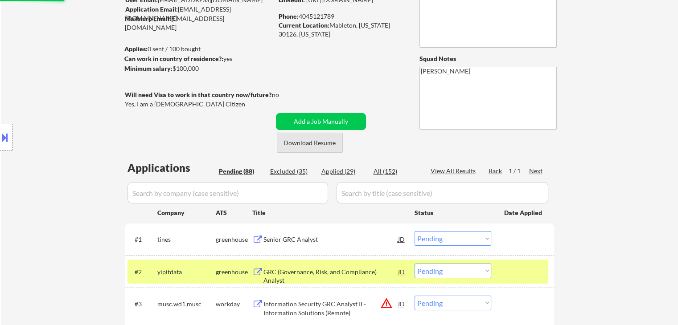
scroll to position [0, 0]
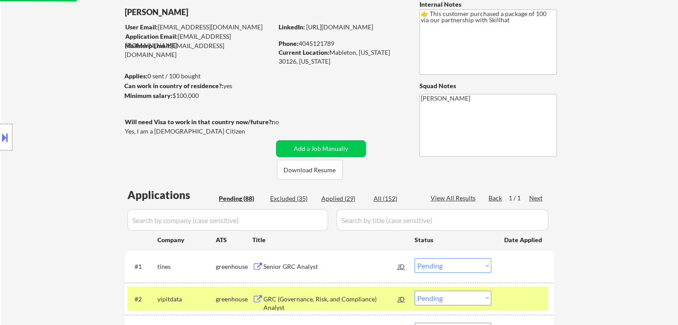
select select ""pending""
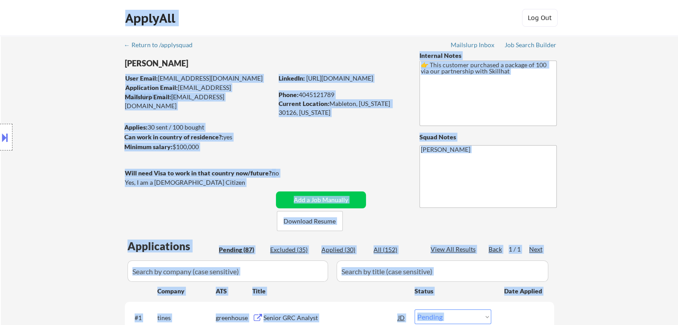
drag, startPoint x: 123, startPoint y: 61, endPoint x: 176, endPoint y: 59, distance: 53.5
click at [176, 59] on body "← Return to /applysquad Mailslurp Inbox Job Search Builder [PERSON_NAME] User E…" at bounding box center [339, 162] width 678 height 325
click at [118, 65] on div "Location Inclusions:" at bounding box center [80, 137] width 160 height 165
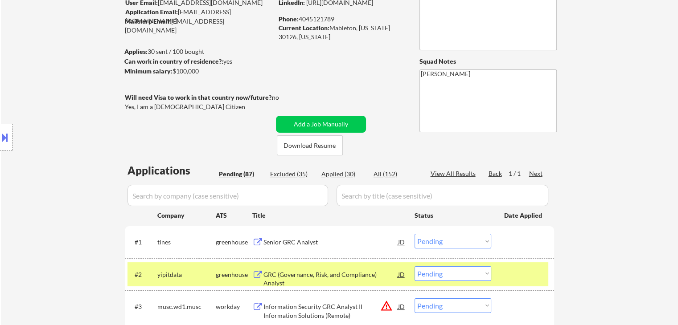
scroll to position [89, 0]
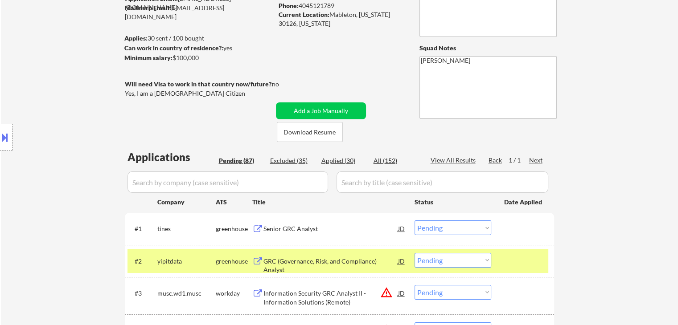
click at [341, 159] on div "Applied (30)" at bounding box center [343, 160] width 45 height 9
select select ""applied""
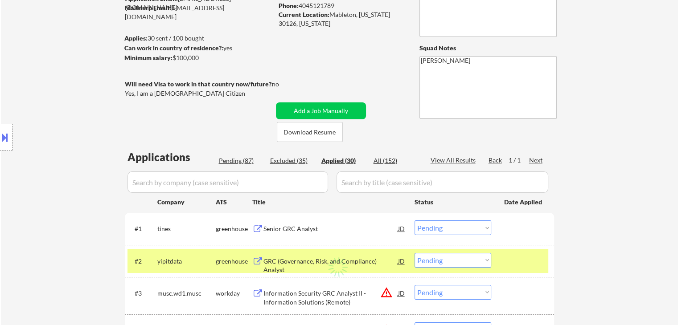
select select ""applied""
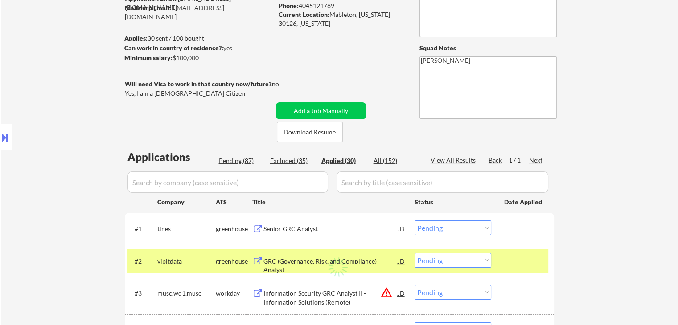
select select ""applied""
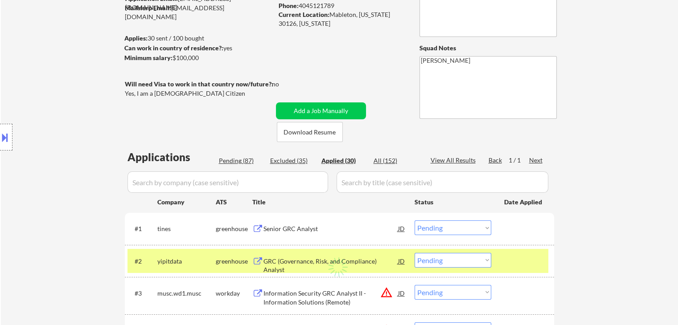
select select ""applied""
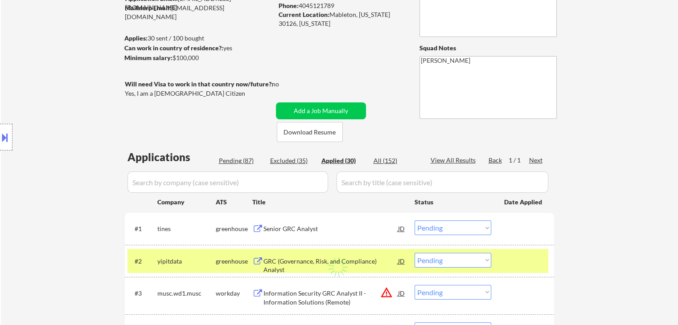
select select ""applied""
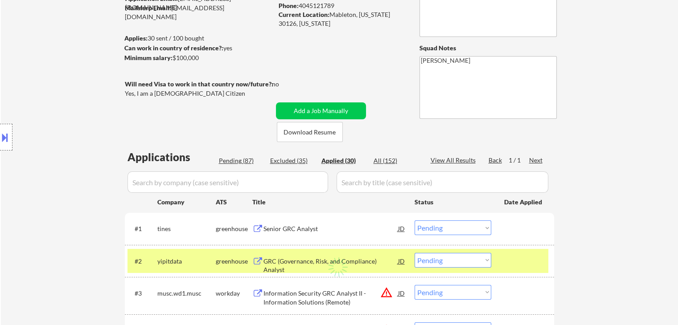
select select ""applied""
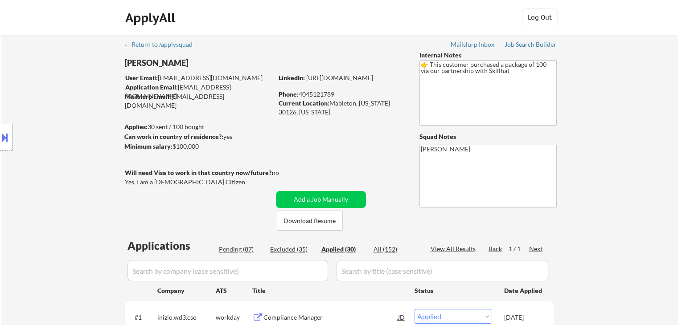
scroll to position [0, 0]
